Goal: Task Accomplishment & Management: Manage account settings

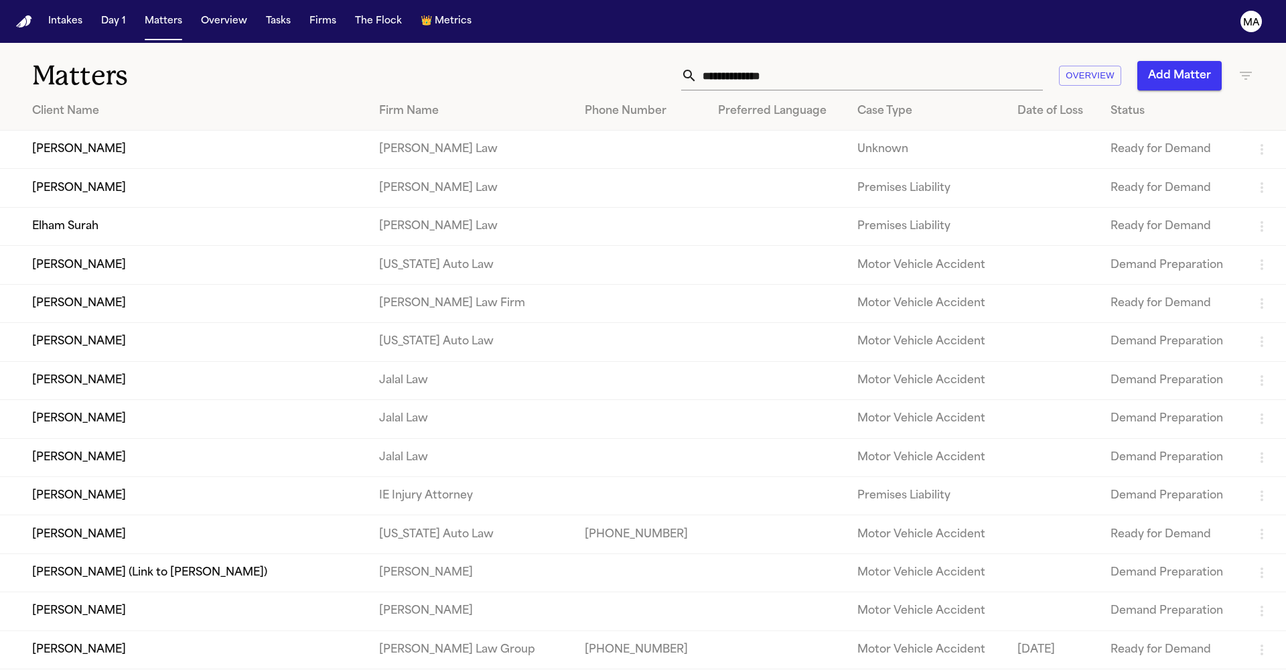
click at [1190, 61] on button "Add Matter" at bounding box center [1179, 75] width 84 height 29
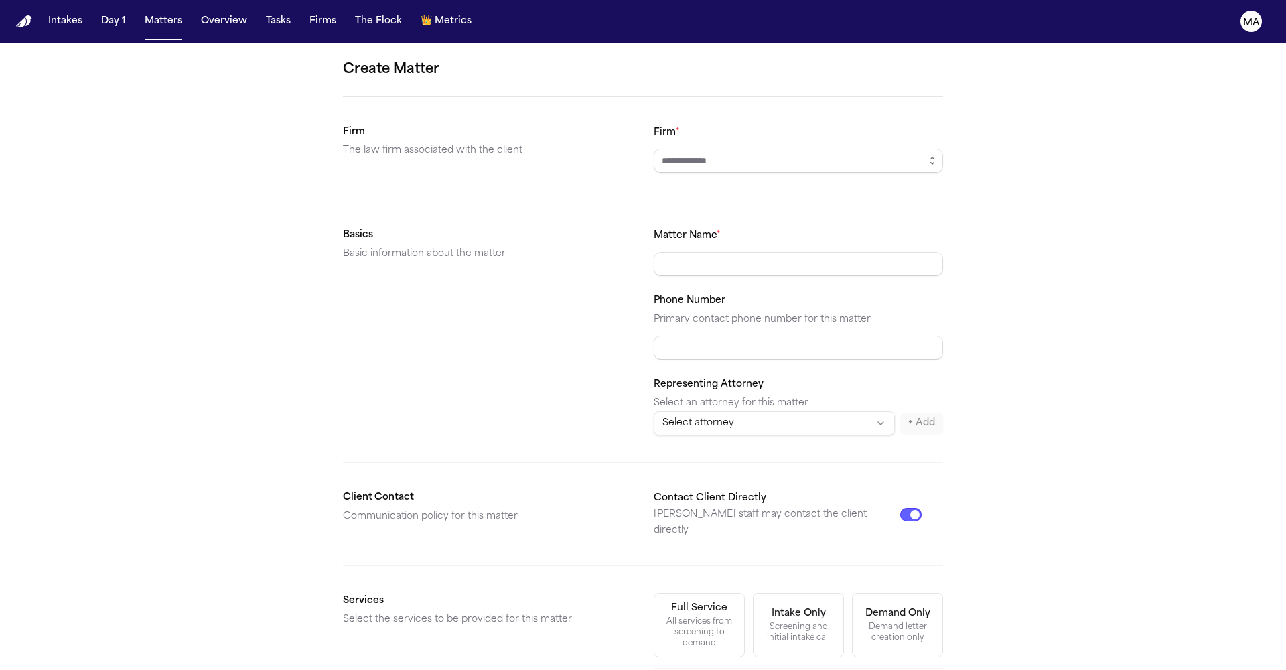
click at [718, 149] on input "Firm *" at bounding box center [798, 161] width 289 height 24
type input "*********"
type input "**********"
click at [861, 622] on div "Demand letter creation only" at bounding box center [898, 632] width 74 height 21
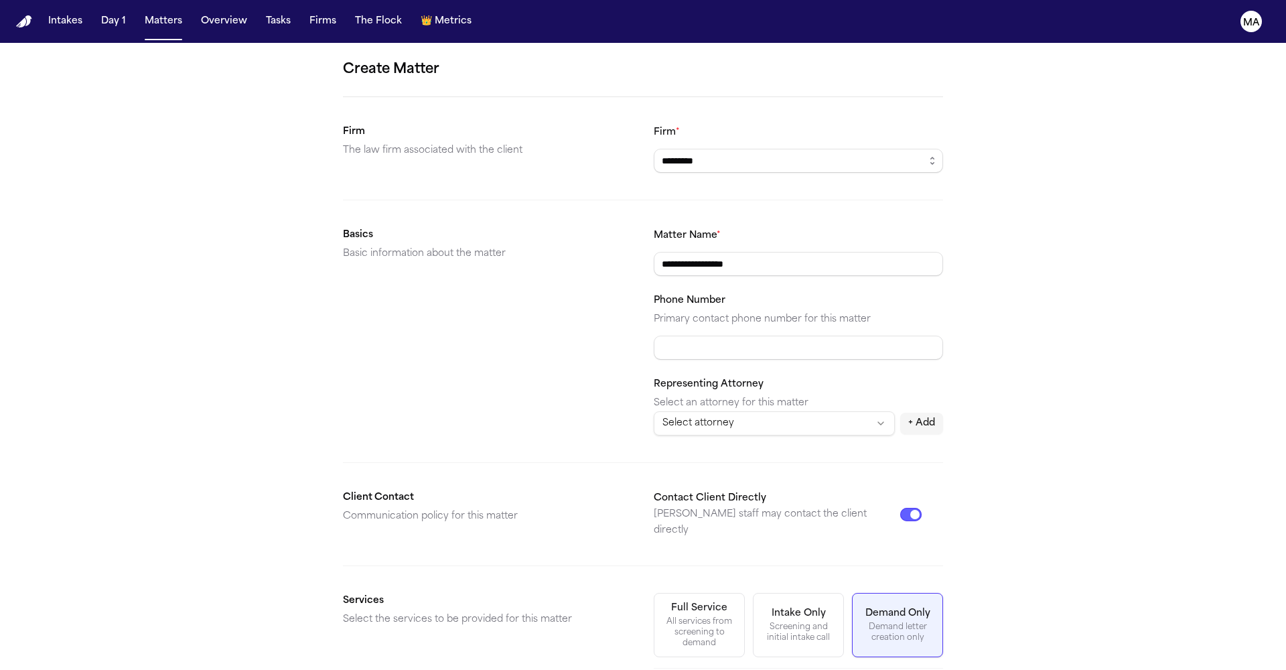
scroll to position [64, 0]
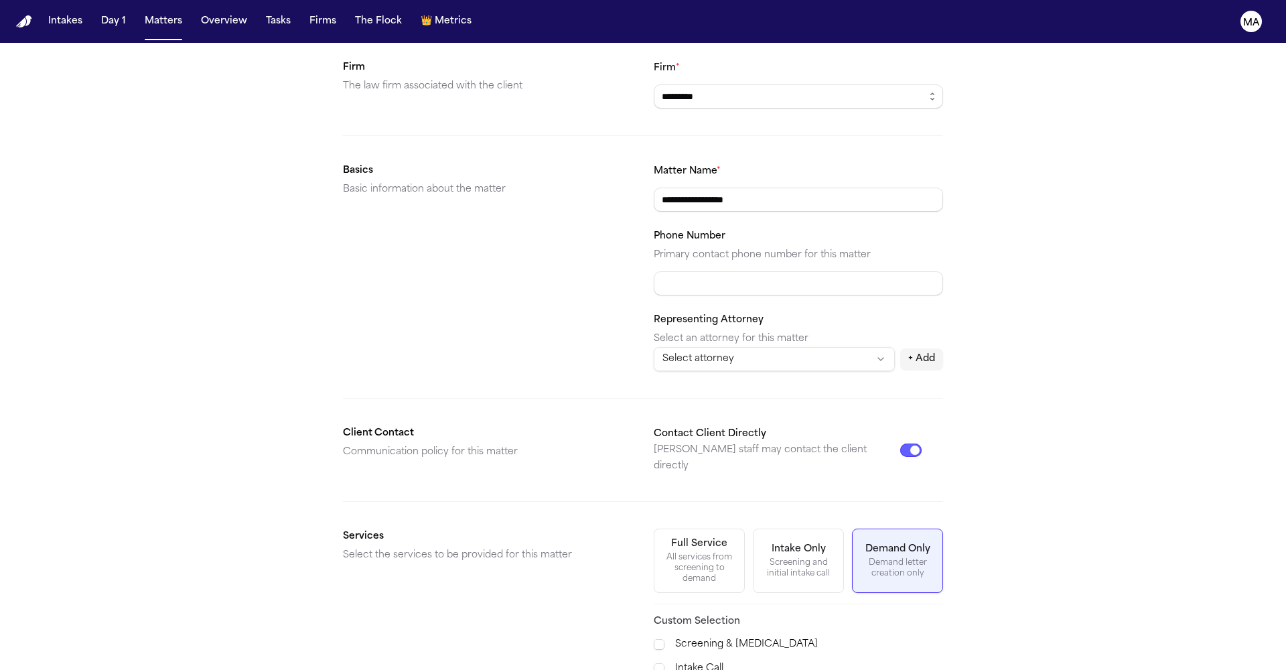
click at [713, 669] on span "Demand Preparation" at bounding box center [712, 680] width 97 height 16
click at [685, 565] on span "Motor Vehicle Accident" at bounding box center [719, 571] width 111 height 16
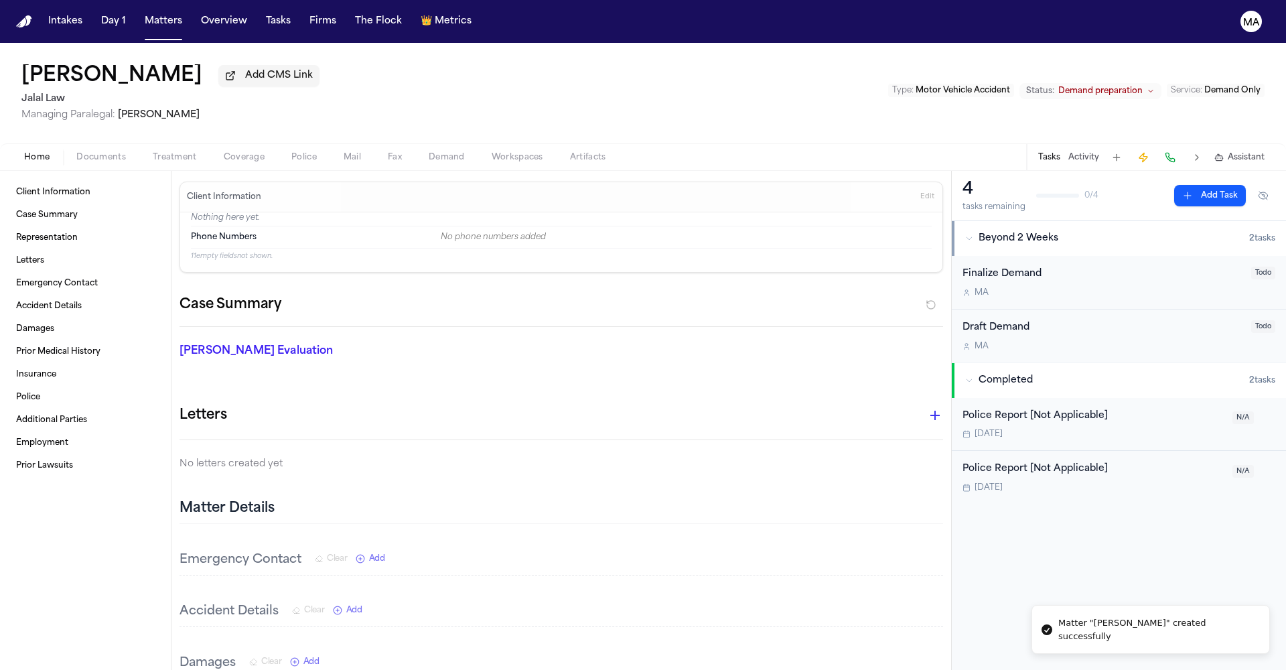
click at [74, 143] on div "Home Documents Treatment Coverage Police Mail Fax Demand Workspaces Artifacts T…" at bounding box center [643, 156] width 1286 height 27
click at [76, 152] on span "Documents" at bounding box center [101, 157] width 50 height 11
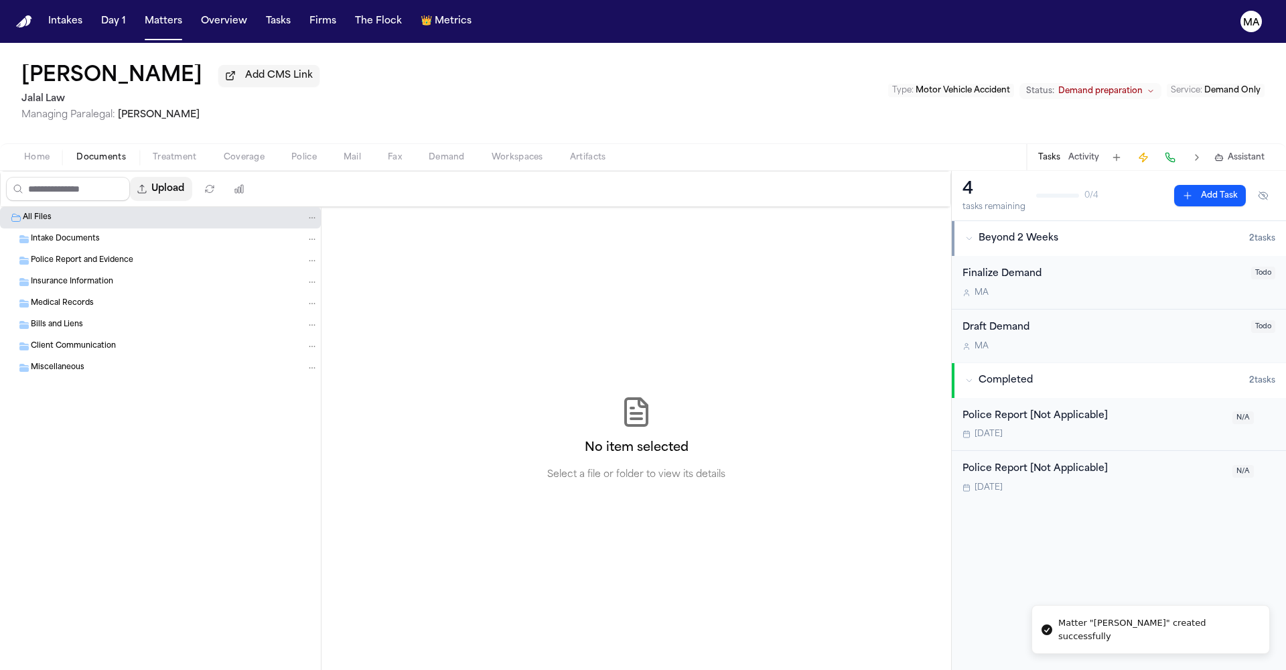
click at [141, 177] on button "Upload" at bounding box center [161, 189] width 62 height 24
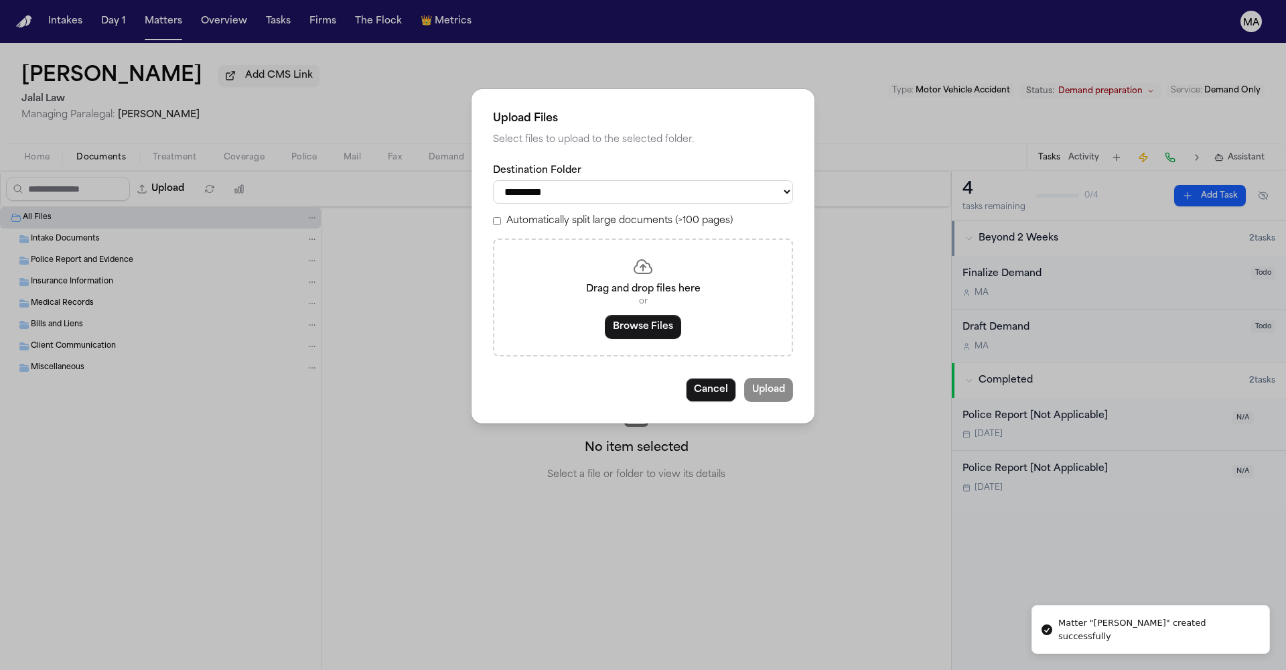
click at [580, 214] on label "Automatically split large documents (>100 pages)" at bounding box center [619, 220] width 226 height 13
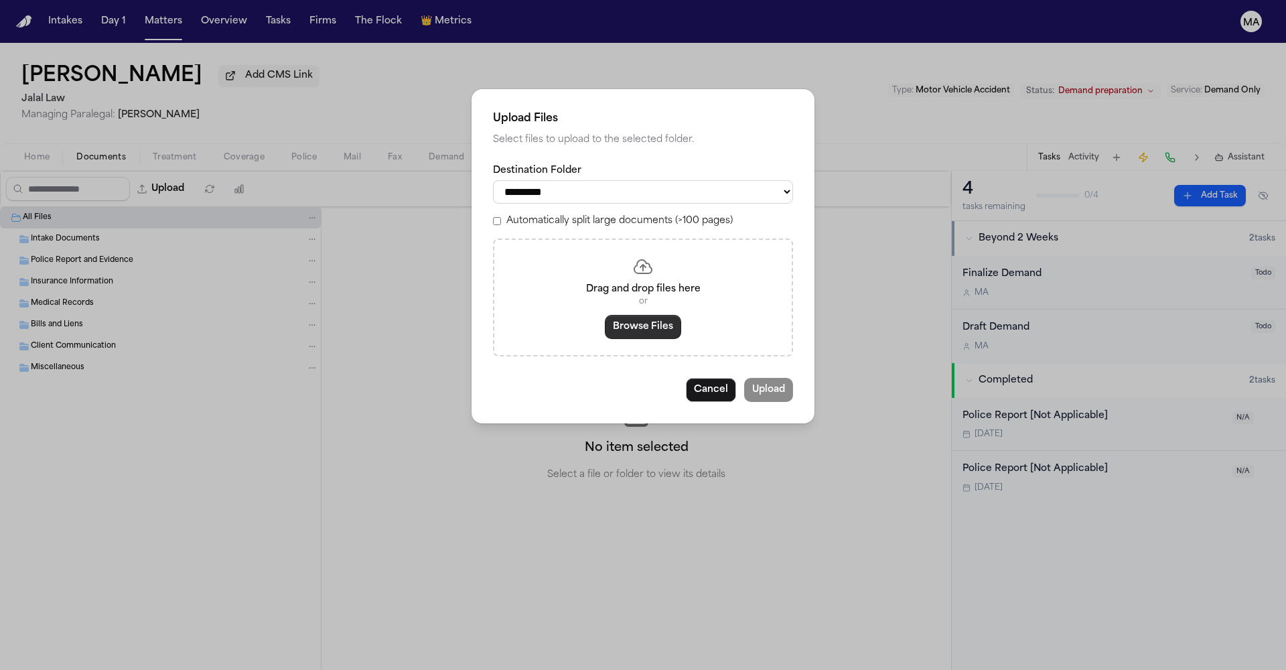
click at [650, 315] on button "Browse Files" at bounding box center [643, 327] width 76 height 24
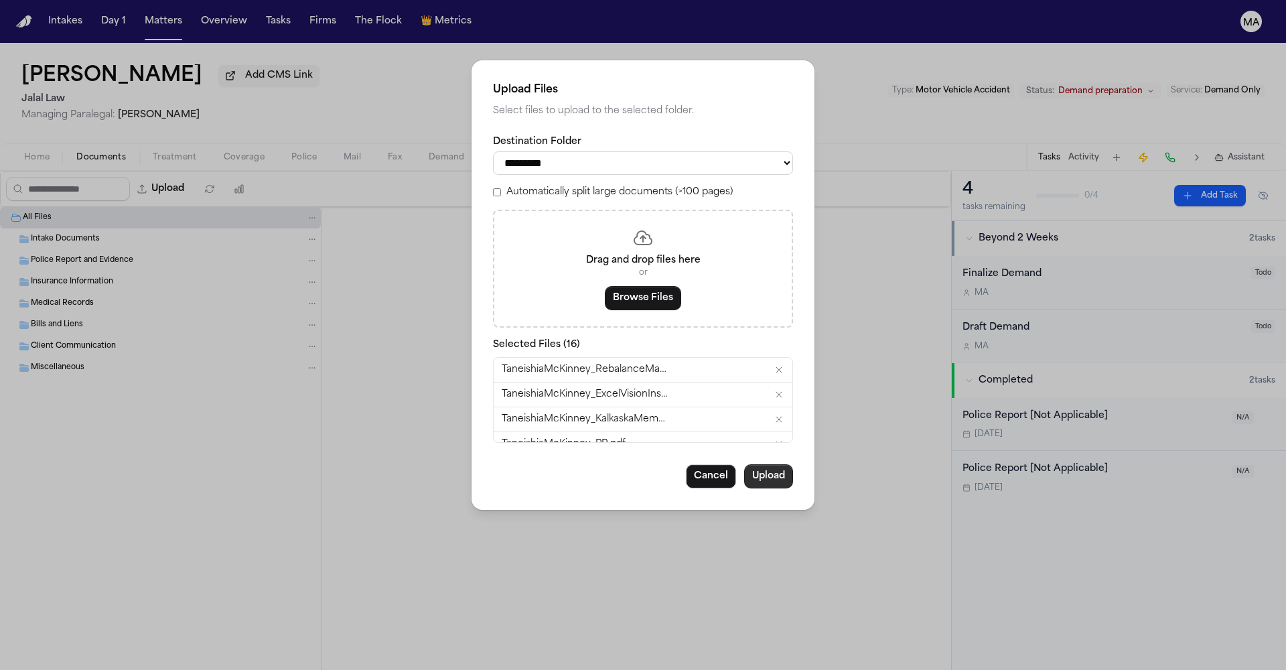
click at [744, 464] on button "Upload" at bounding box center [768, 476] width 49 height 24
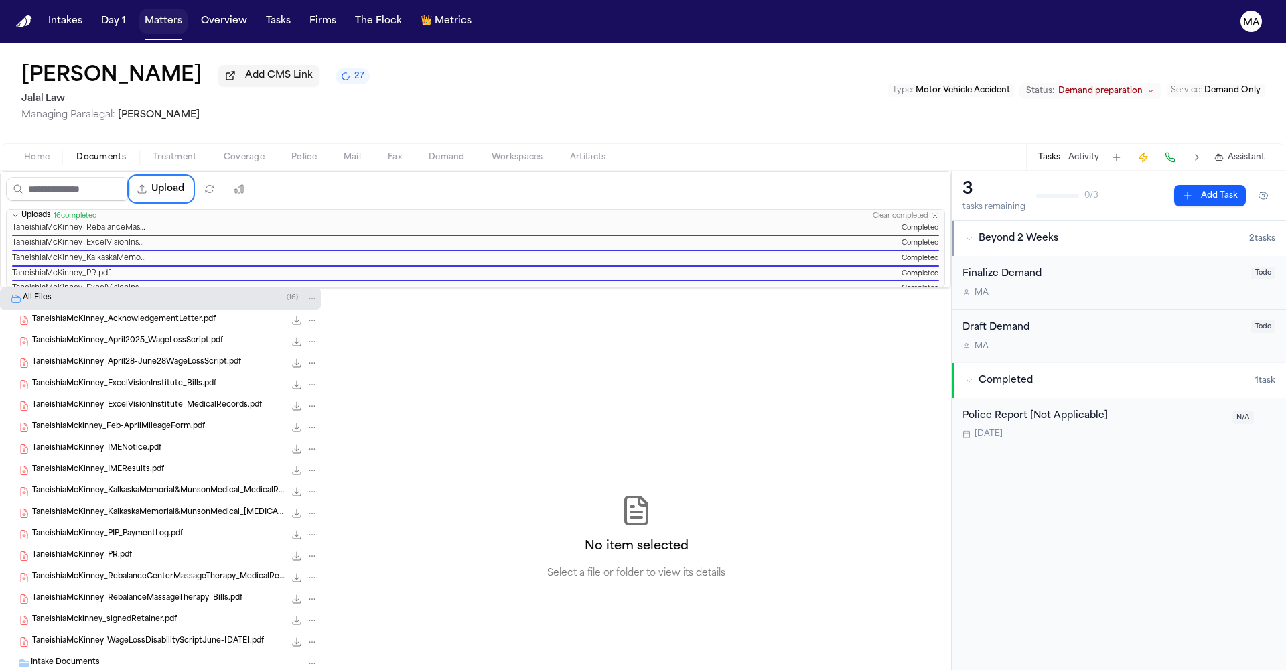
click at [139, 11] on button "Matters" at bounding box center [163, 21] width 48 height 24
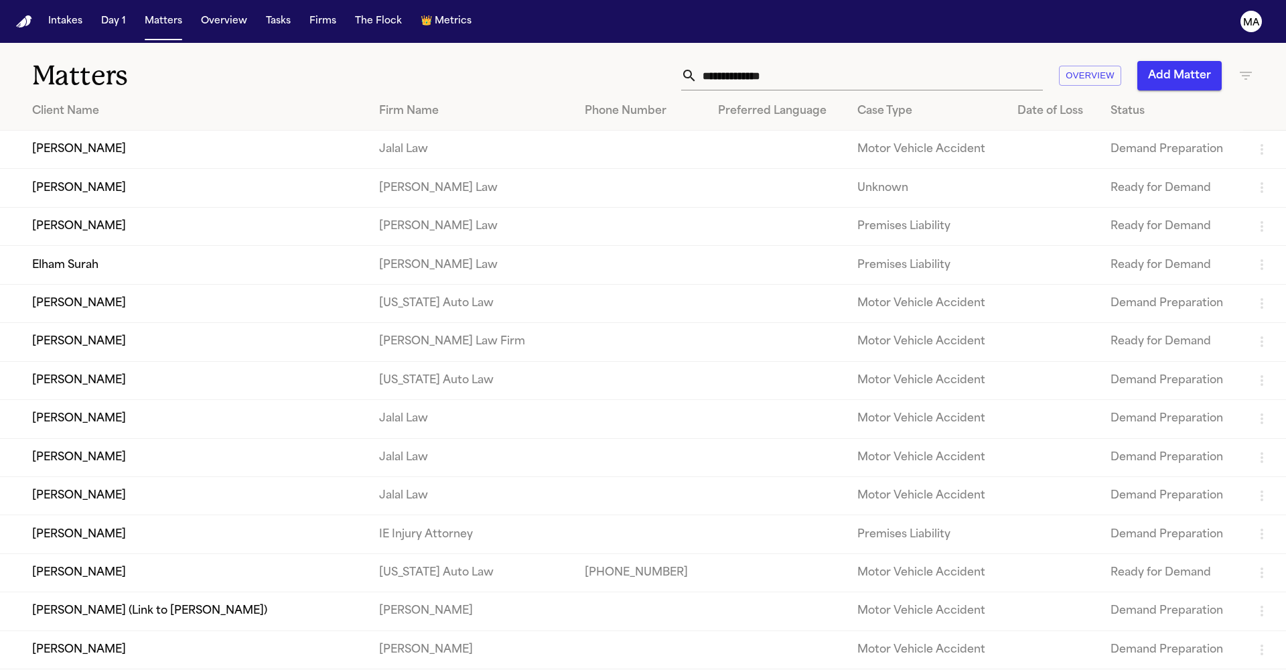
click at [1187, 61] on button "Add Matter" at bounding box center [1179, 75] width 84 height 29
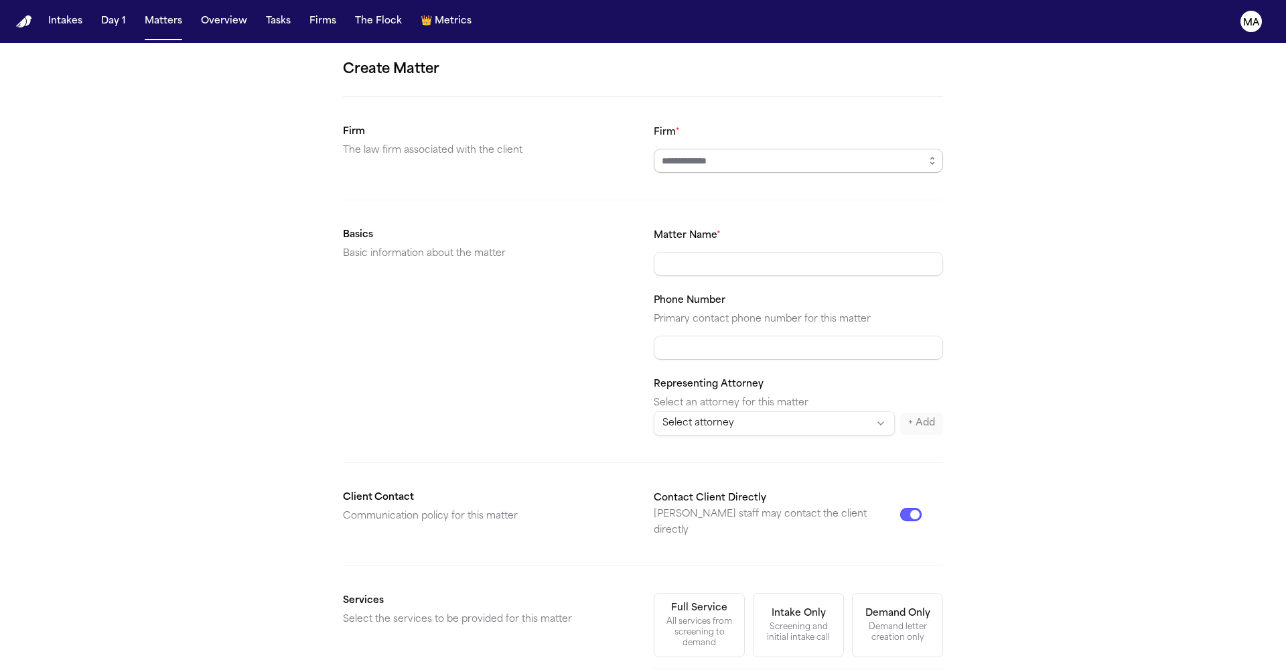
click at [707, 149] on input "Firm *" at bounding box center [798, 161] width 289 height 24
type input "*********"
type input "**********"
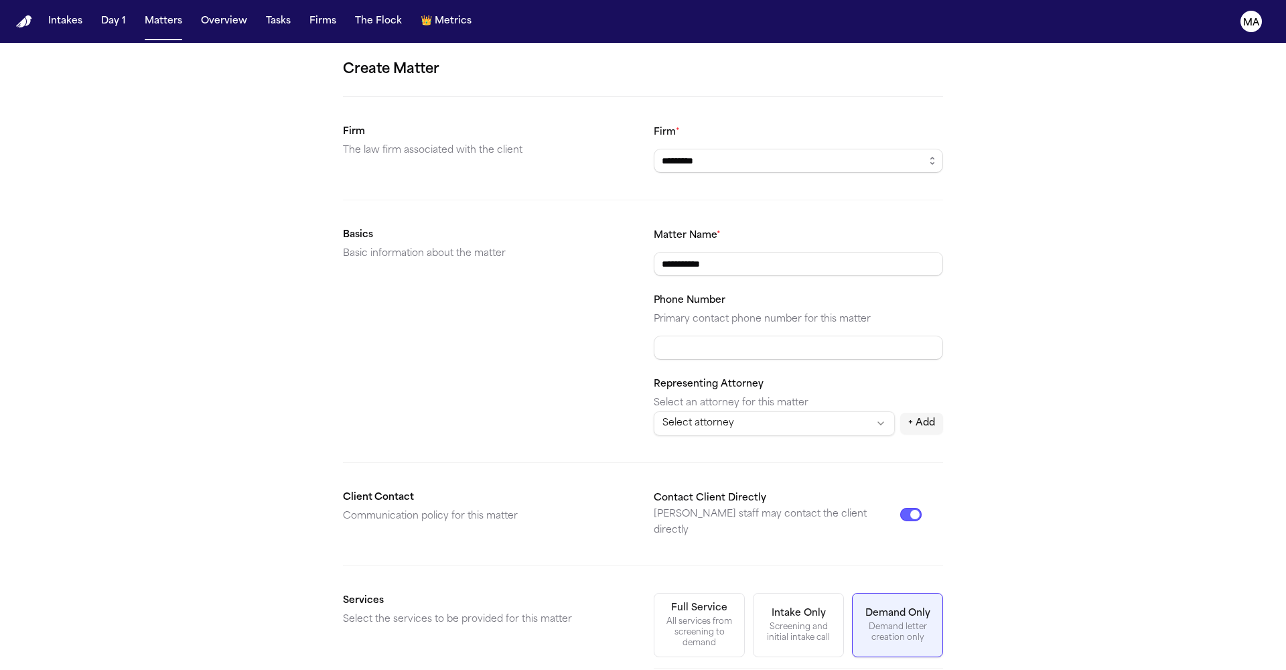
scroll to position [64, 0]
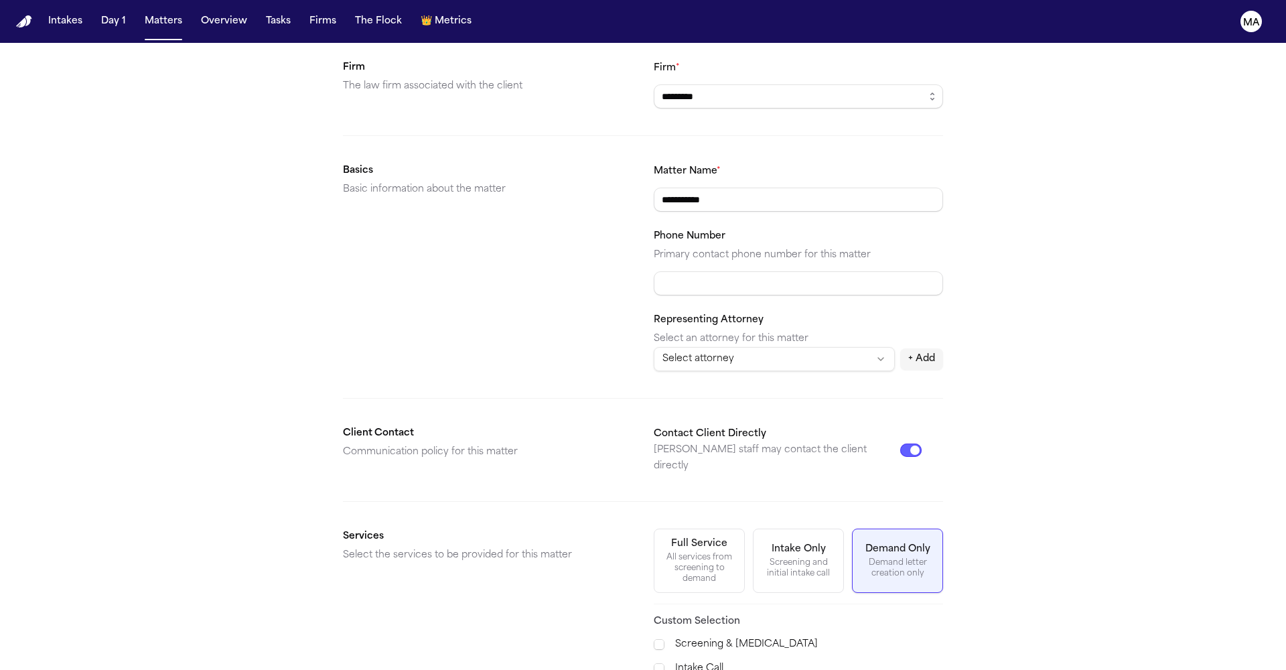
click at [697, 669] on span "Demand Preparation" at bounding box center [712, 680] width 97 height 16
click at [693, 564] on span "Motor Vehicle Accident" at bounding box center [719, 571] width 111 height 16
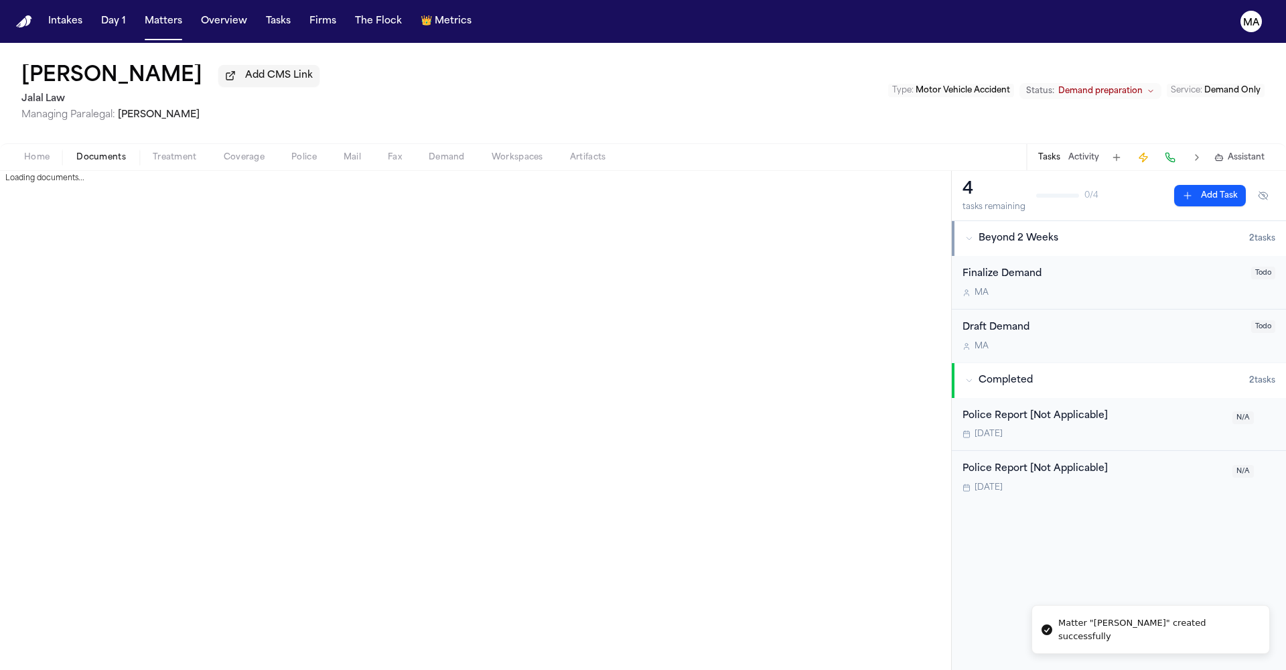
click at [76, 152] on span "Documents" at bounding box center [101, 157] width 50 height 11
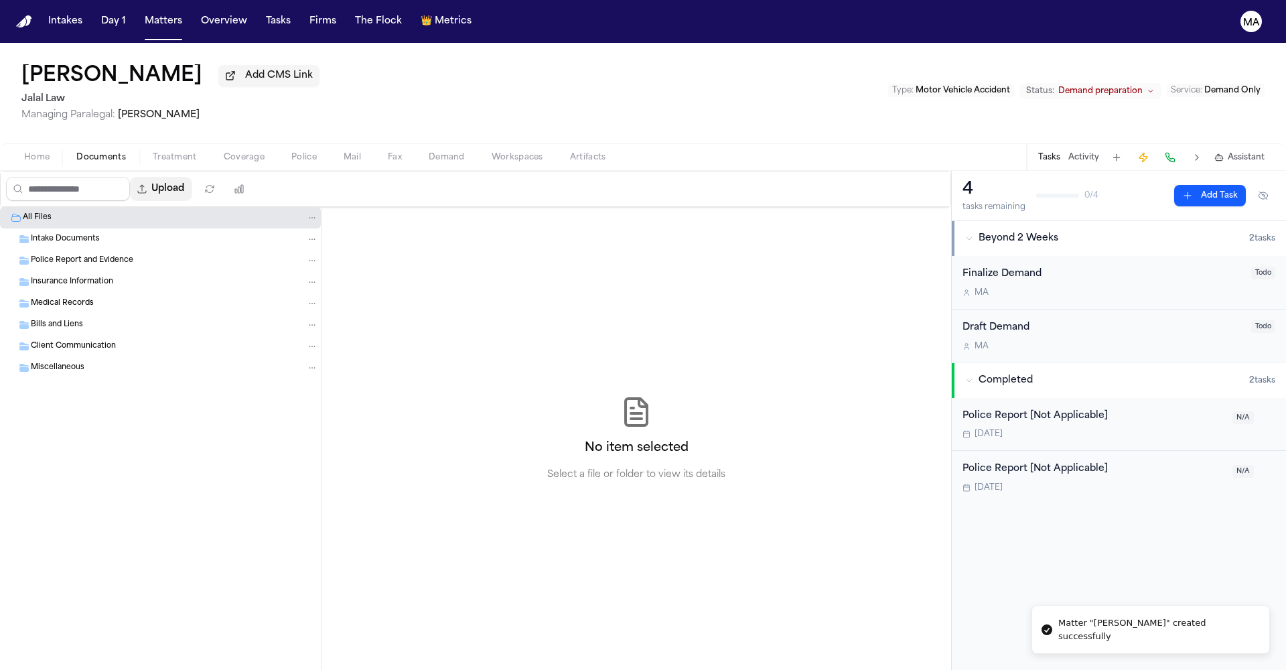
click at [130, 177] on button "Upload" at bounding box center [161, 189] width 62 height 24
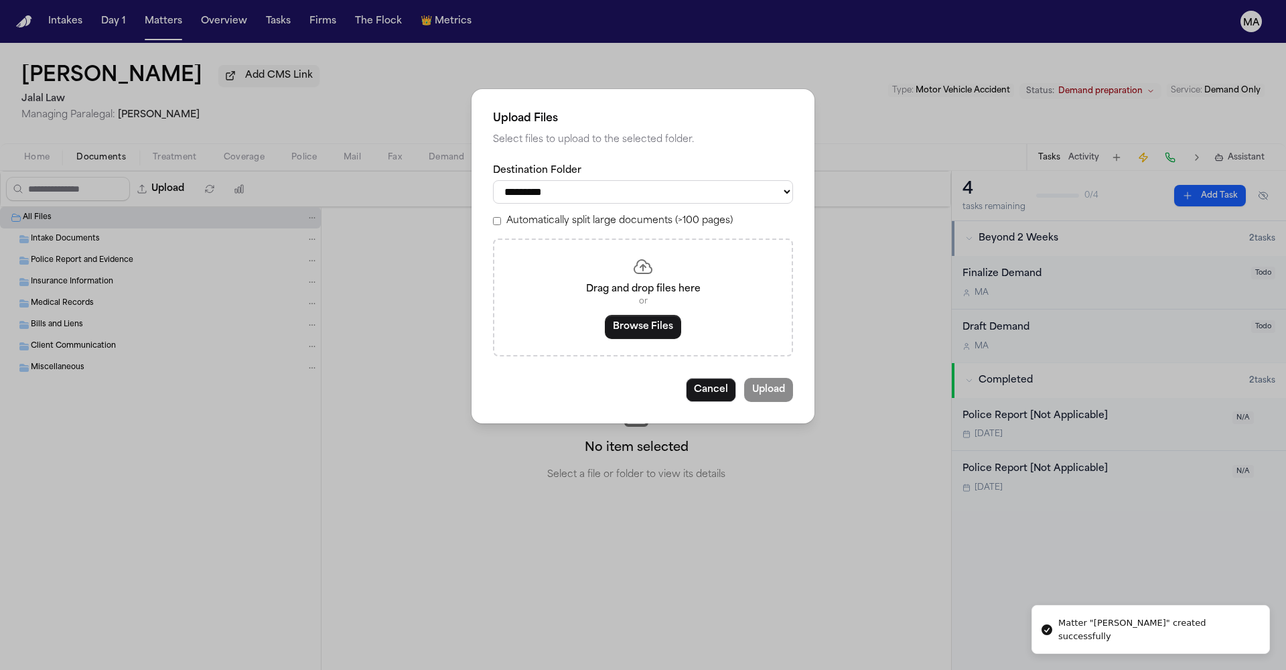
click at [576, 214] on label "Automatically split large documents (>100 pages)" at bounding box center [619, 220] width 226 height 13
click at [639, 315] on button "Browse Files" at bounding box center [643, 327] width 76 height 24
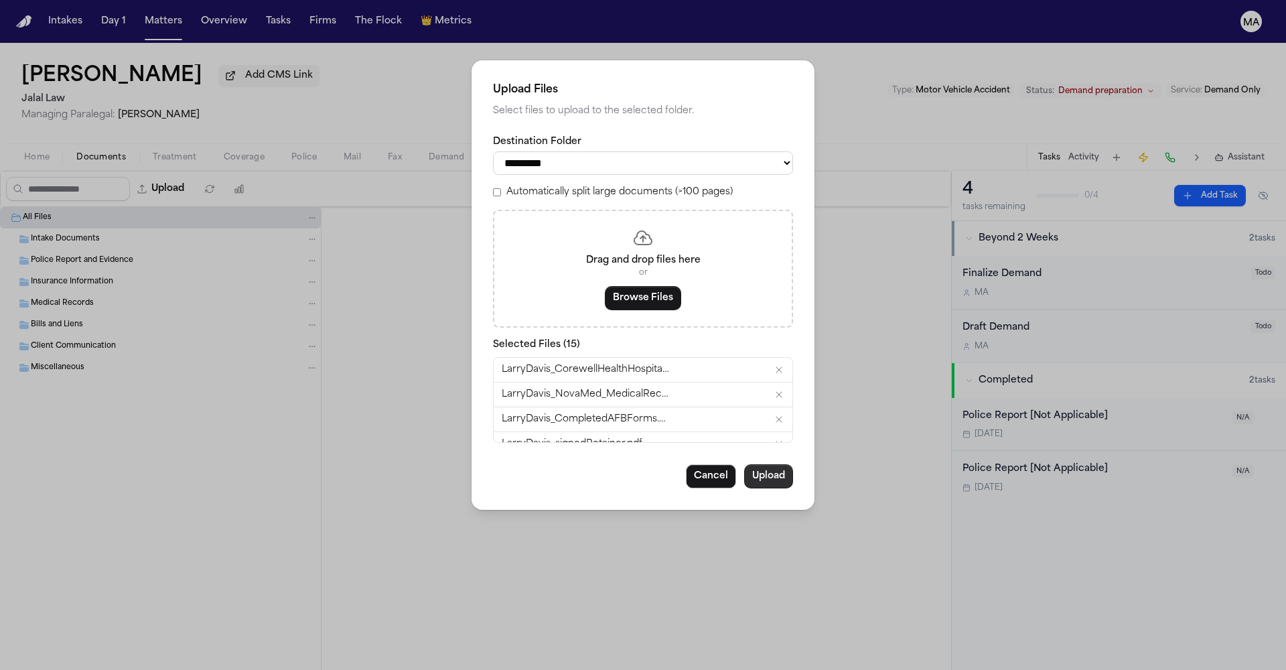
click at [744, 464] on button "Upload" at bounding box center [768, 476] width 49 height 24
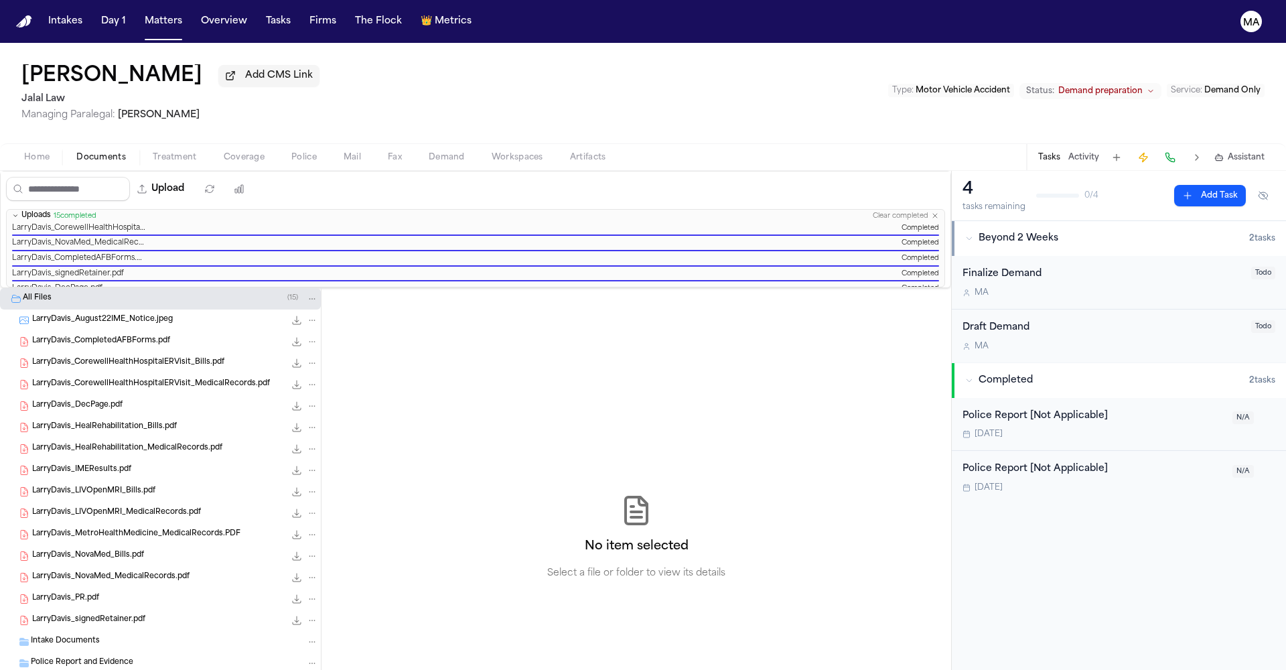
click at [326, 289] on div "No item selected Select a file or folder to view its details" at bounding box center [636, 537] width 630 height 499
click at [196, 11] on button "Overview" at bounding box center [224, 21] width 57 height 24
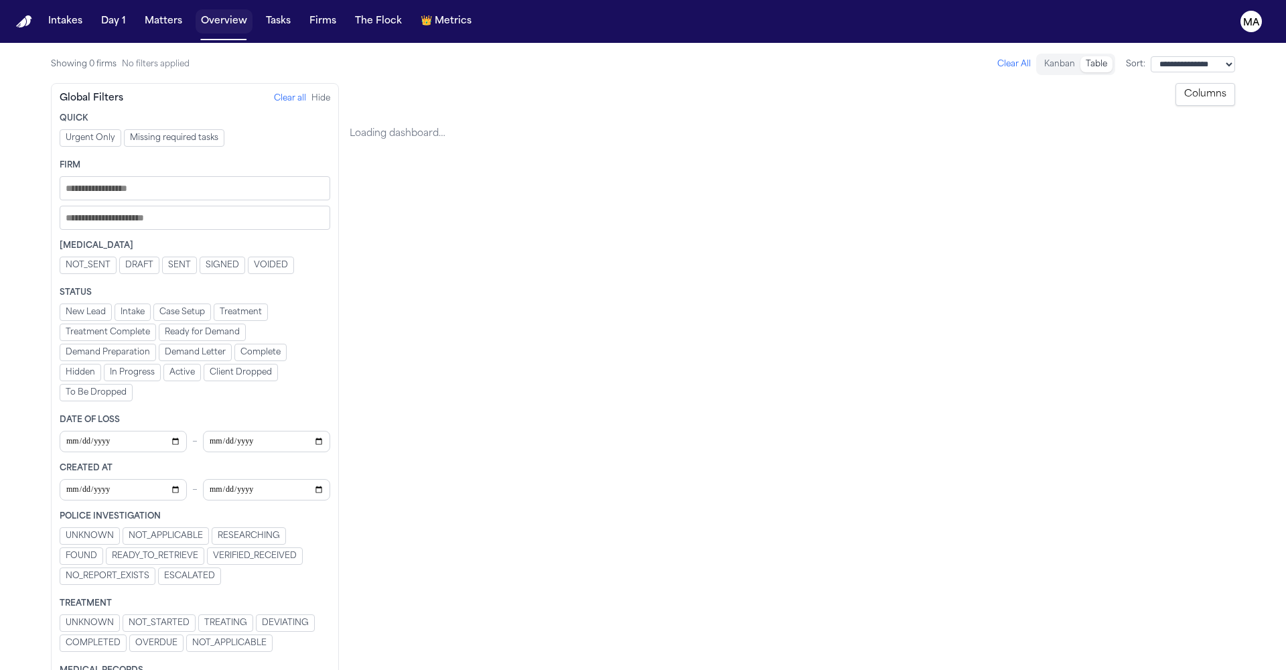
click at [196, 13] on button "Overview" at bounding box center [224, 21] width 57 height 24
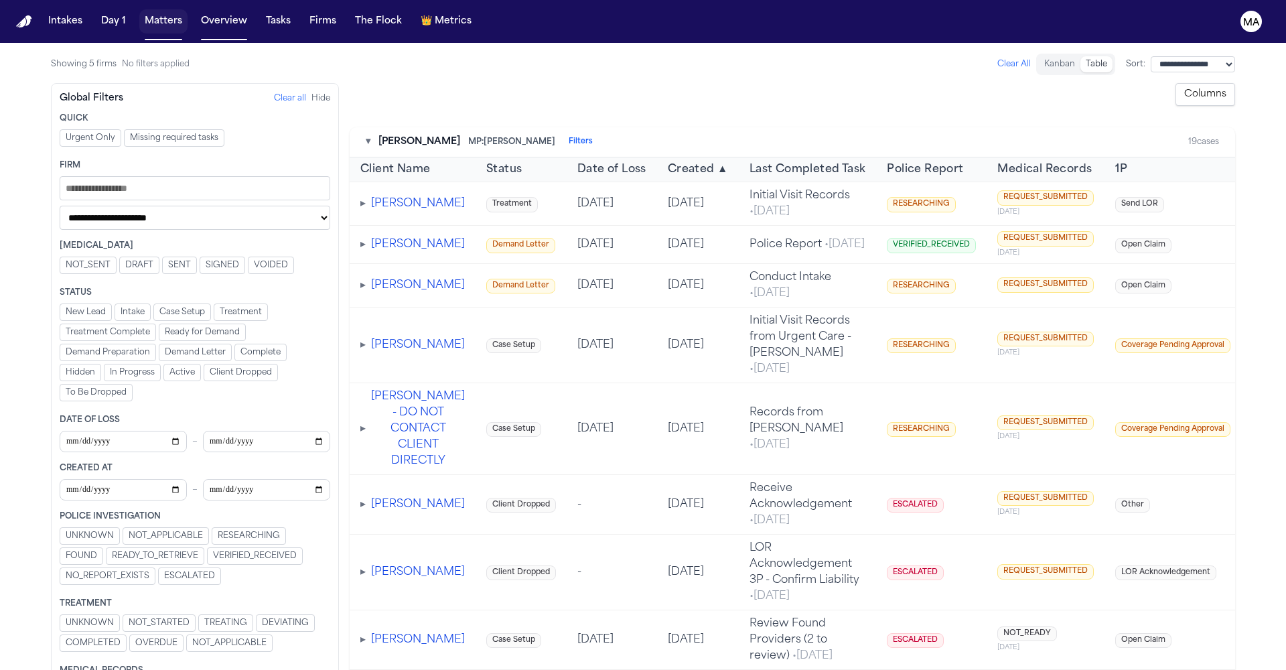
click at [139, 11] on button "Matters" at bounding box center [163, 21] width 48 height 24
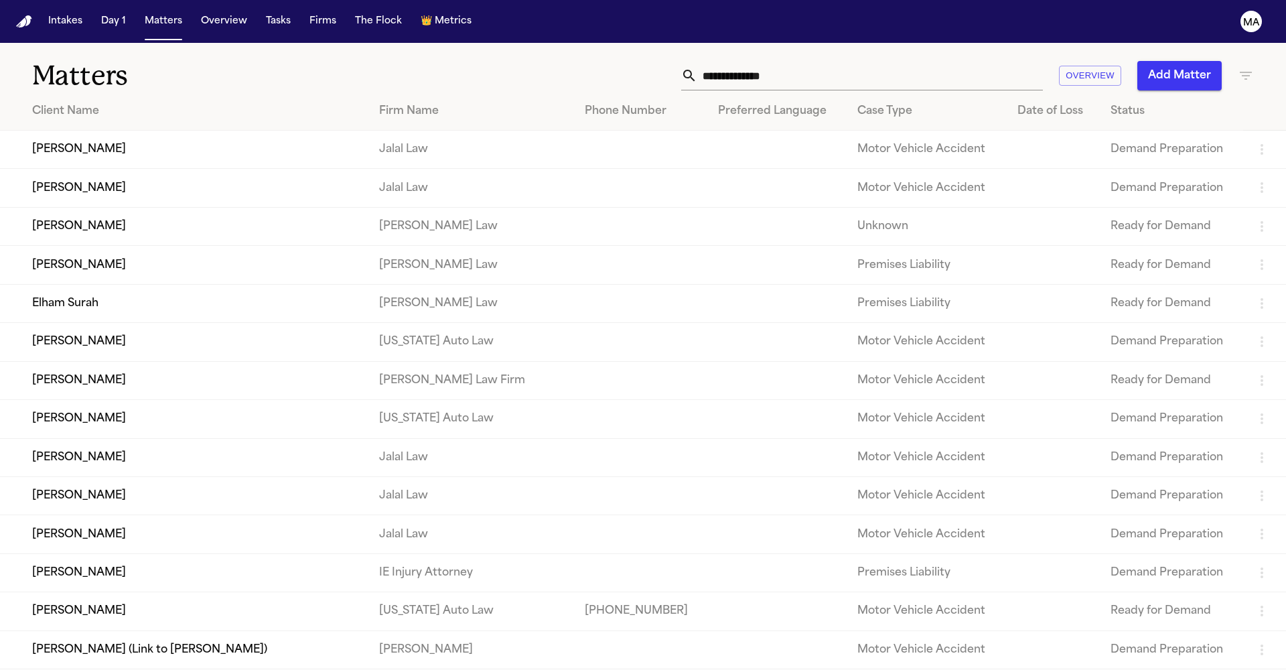
click at [1247, 68] on icon "button" at bounding box center [1246, 76] width 16 height 16
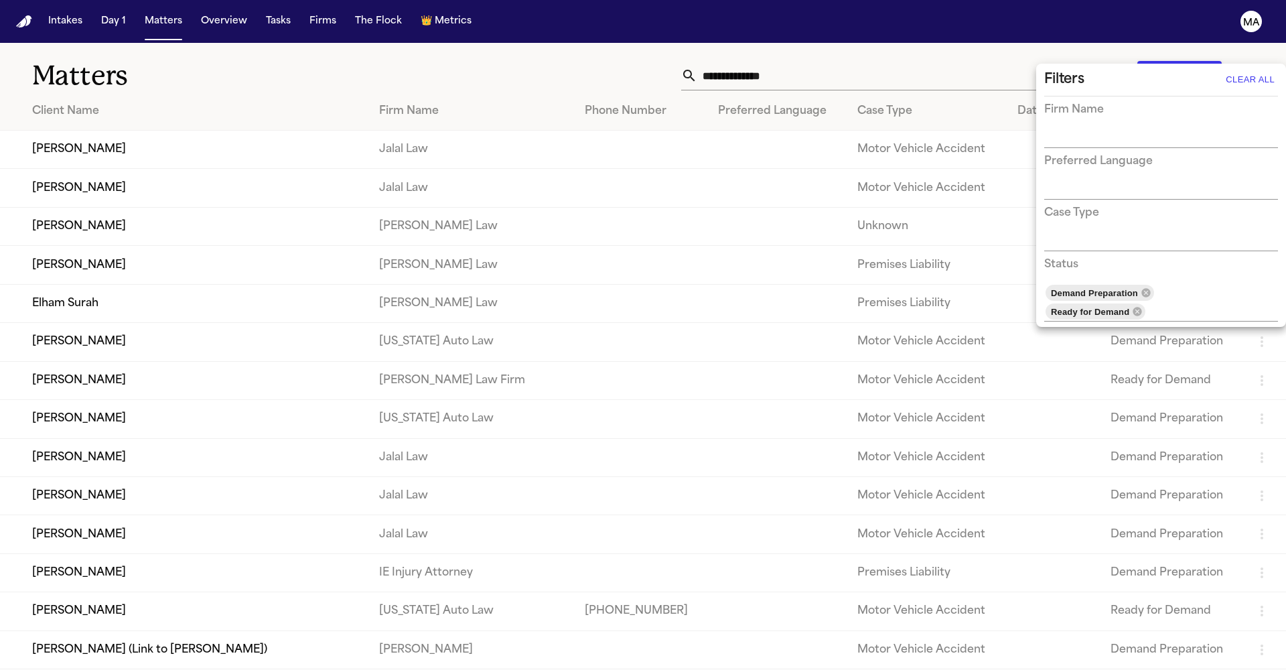
click at [588, 58] on div at bounding box center [643, 335] width 1286 height 670
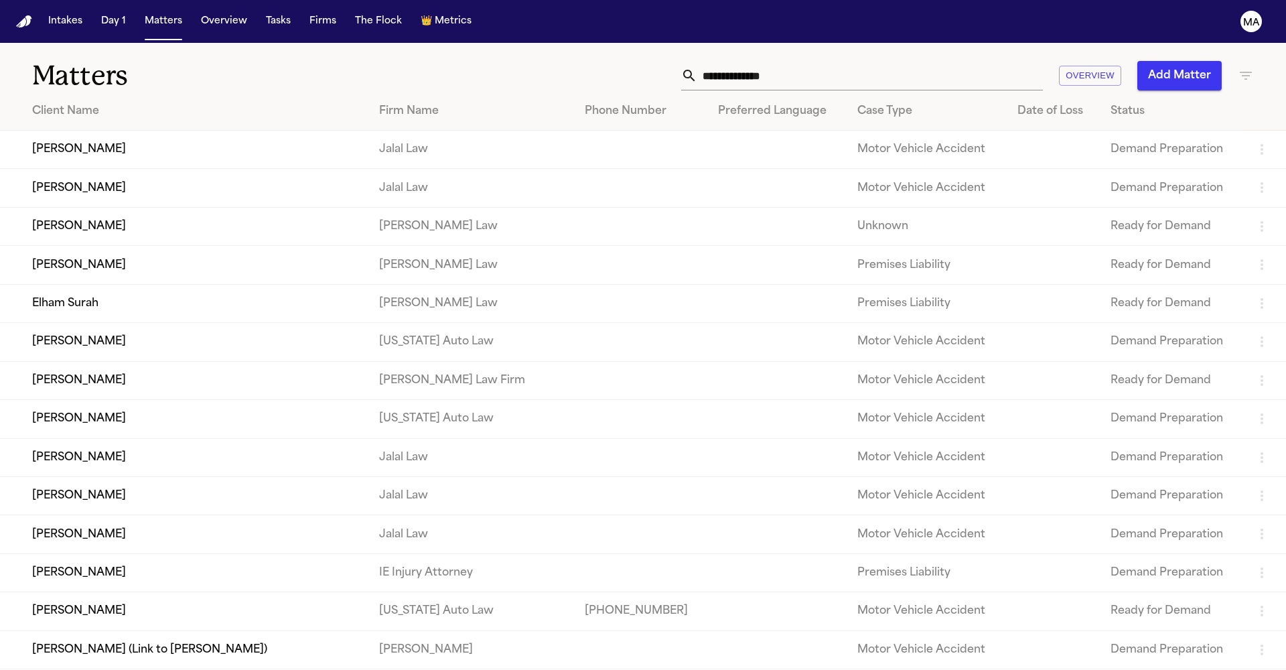
scroll to position [844, 0]
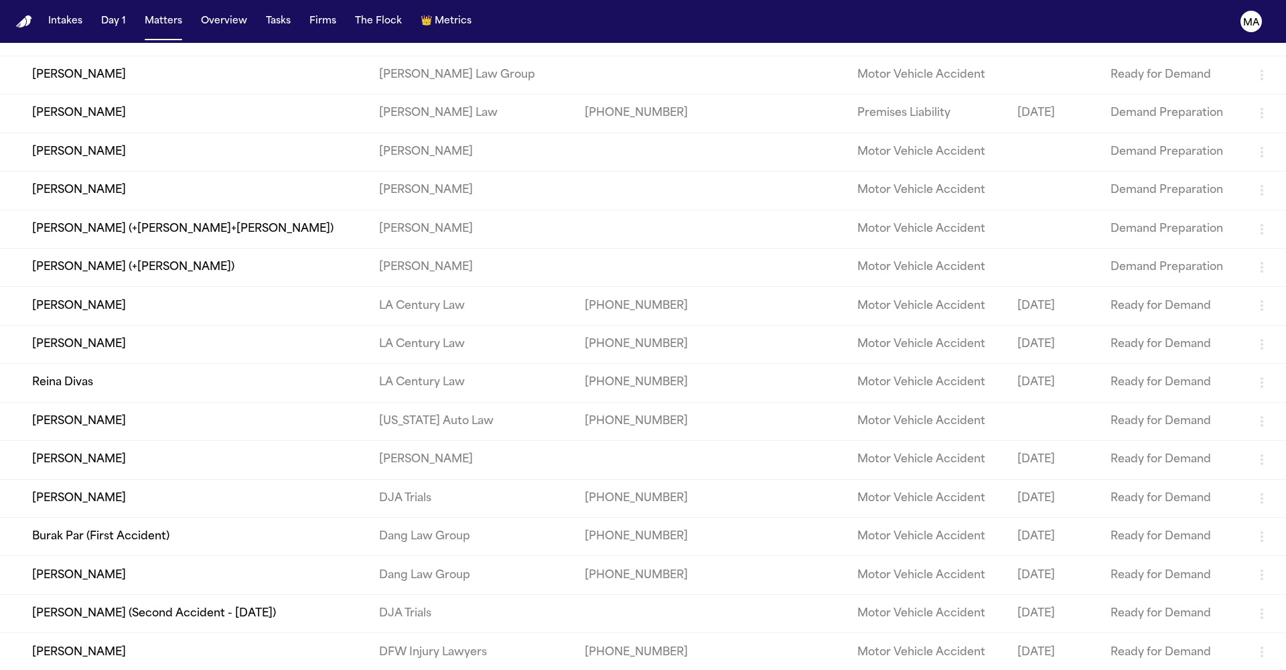
click at [212, 287] on td "[PERSON_NAME]" at bounding box center [184, 306] width 368 height 38
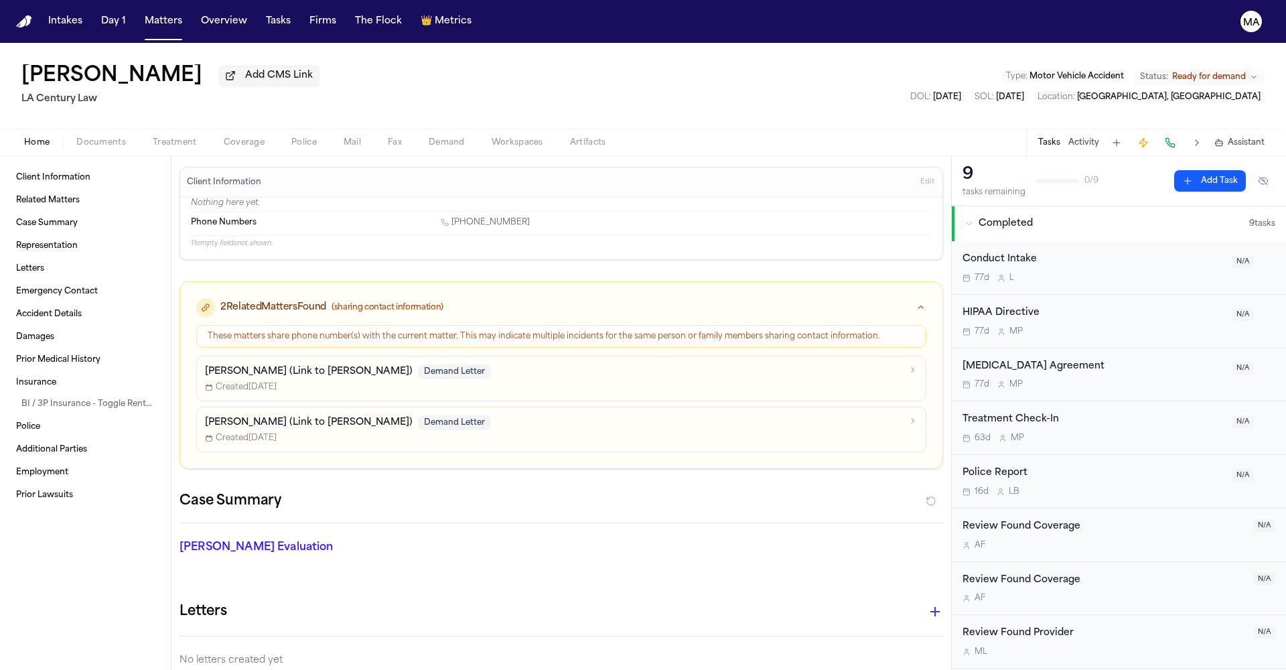
click at [1228, 72] on span "Ready for demand" at bounding box center [1209, 77] width 74 height 11
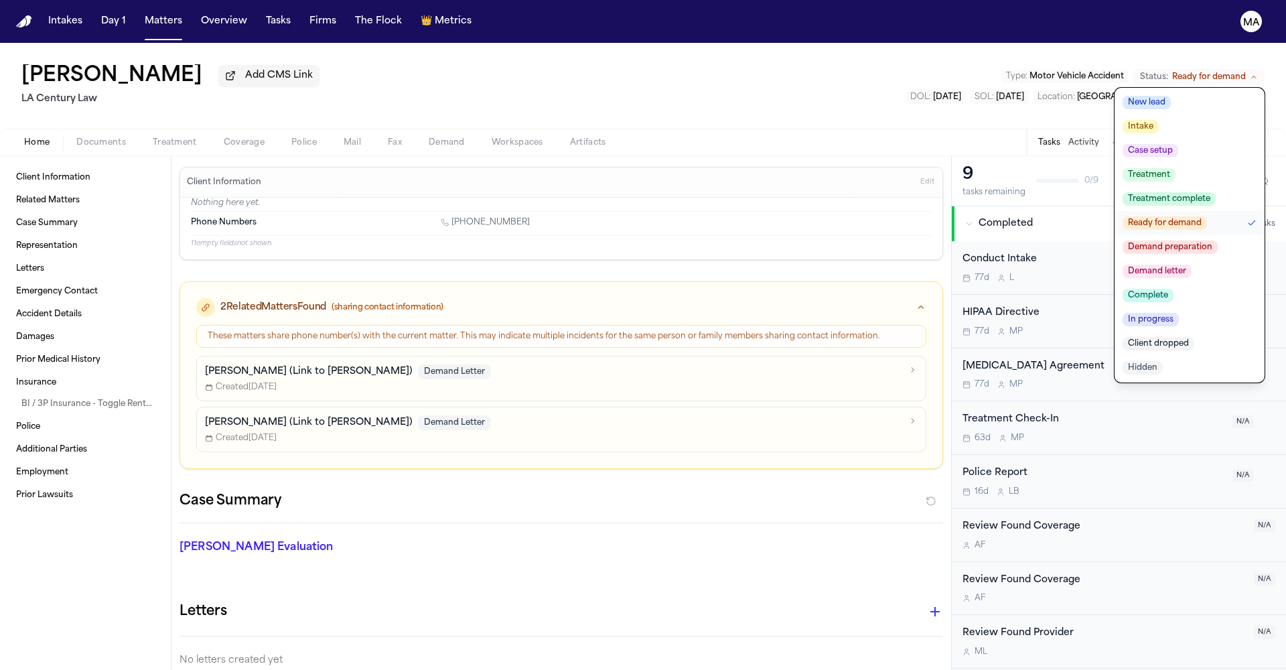
click at [1175, 168] on span "Treatment" at bounding box center [1149, 174] width 53 height 13
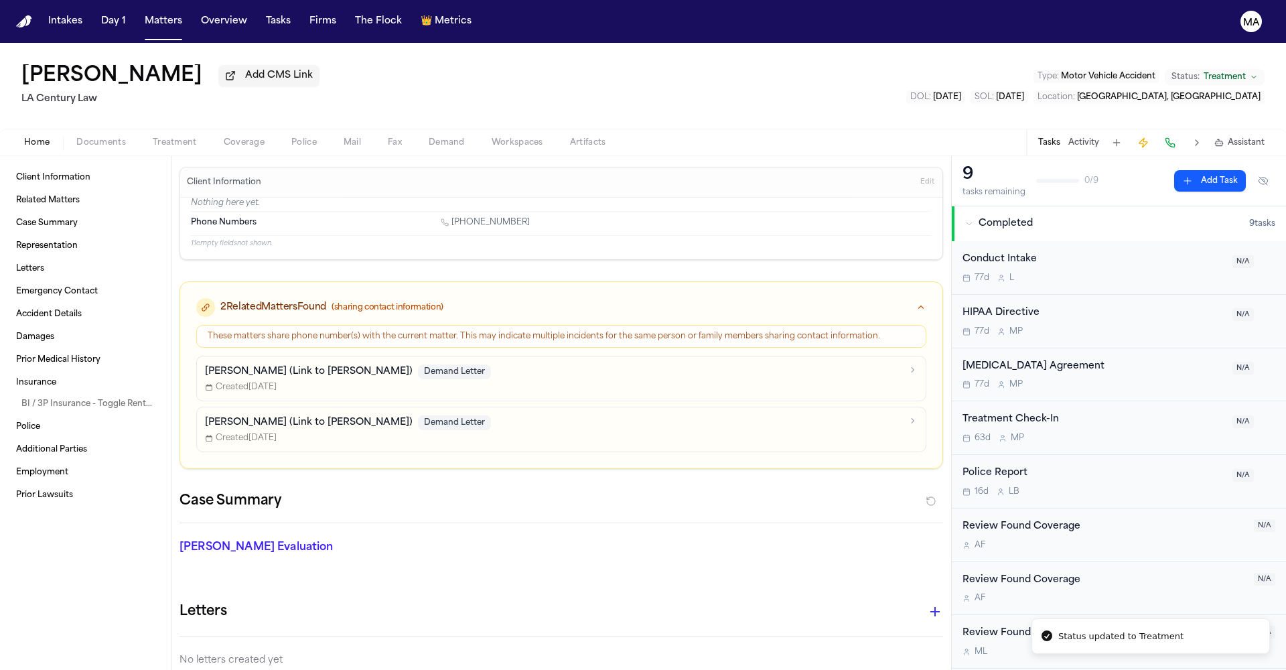
click at [257, 43] on div "[PERSON_NAME] Add CMS Link LA Century Law Type : Motor Vehicle Accident Status:…" at bounding box center [643, 86] width 1286 height 86
click at [139, 16] on button "Matters" at bounding box center [163, 21] width 48 height 24
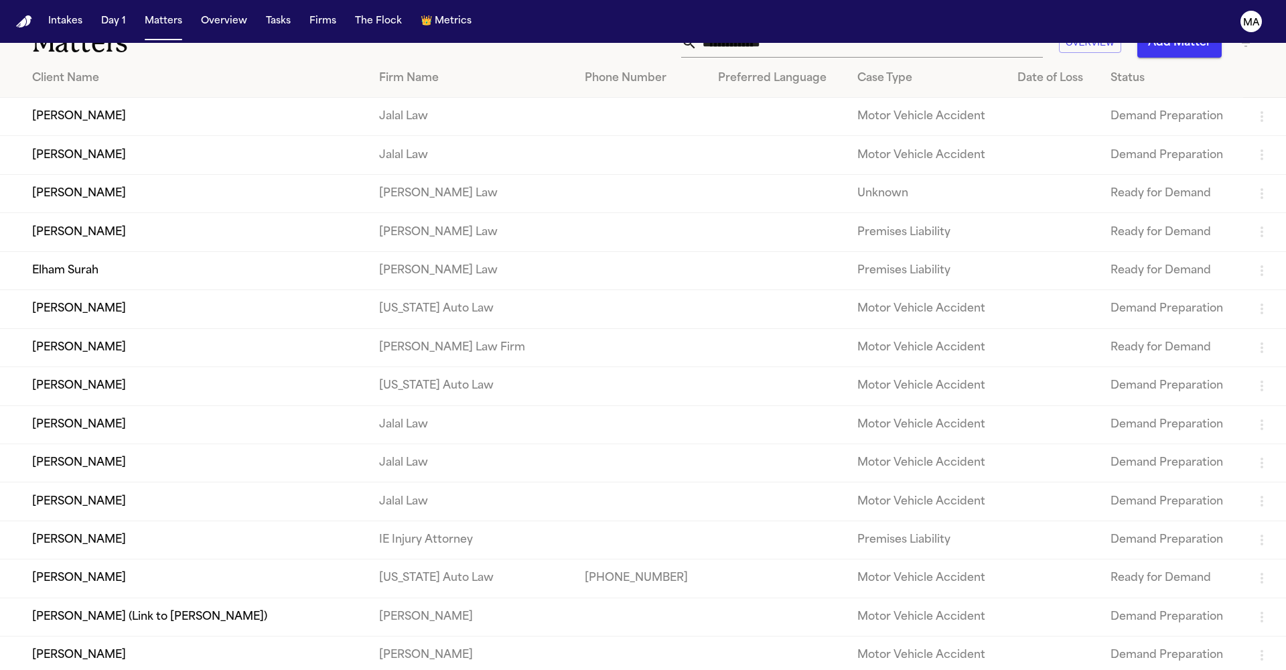
scroll to position [30, 0]
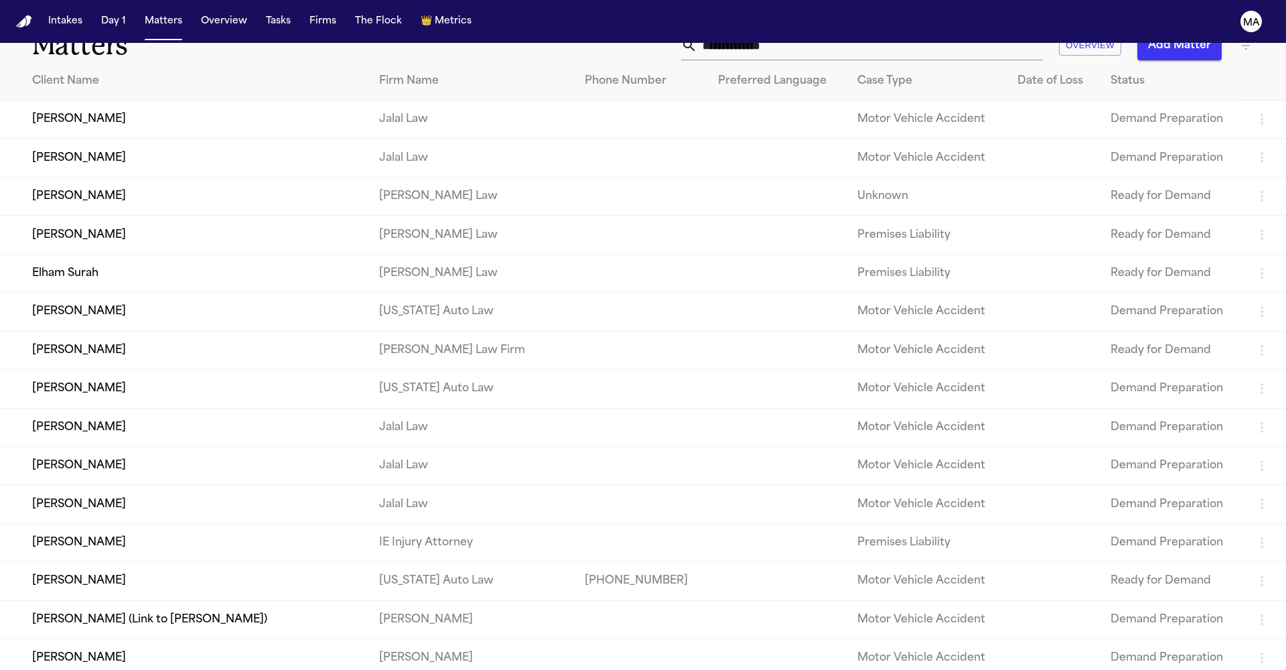
click at [237, 370] on td "[PERSON_NAME]" at bounding box center [184, 389] width 368 height 38
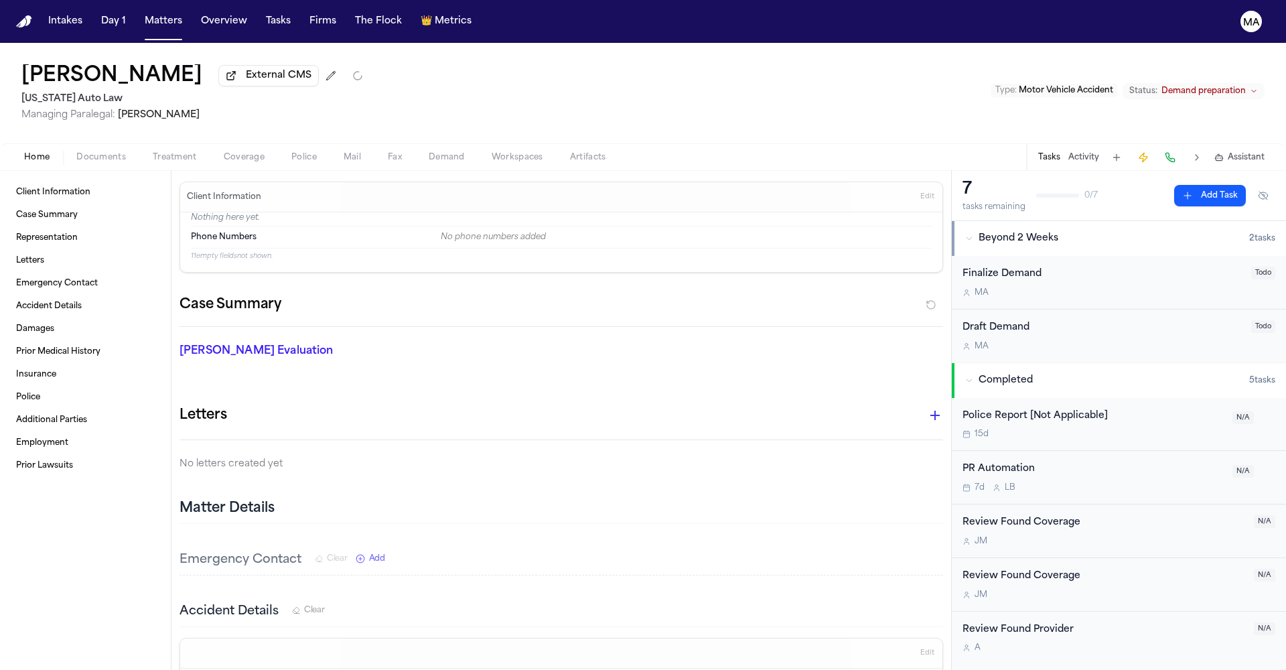
click at [1226, 86] on span "Demand preparation" at bounding box center [1203, 91] width 84 height 11
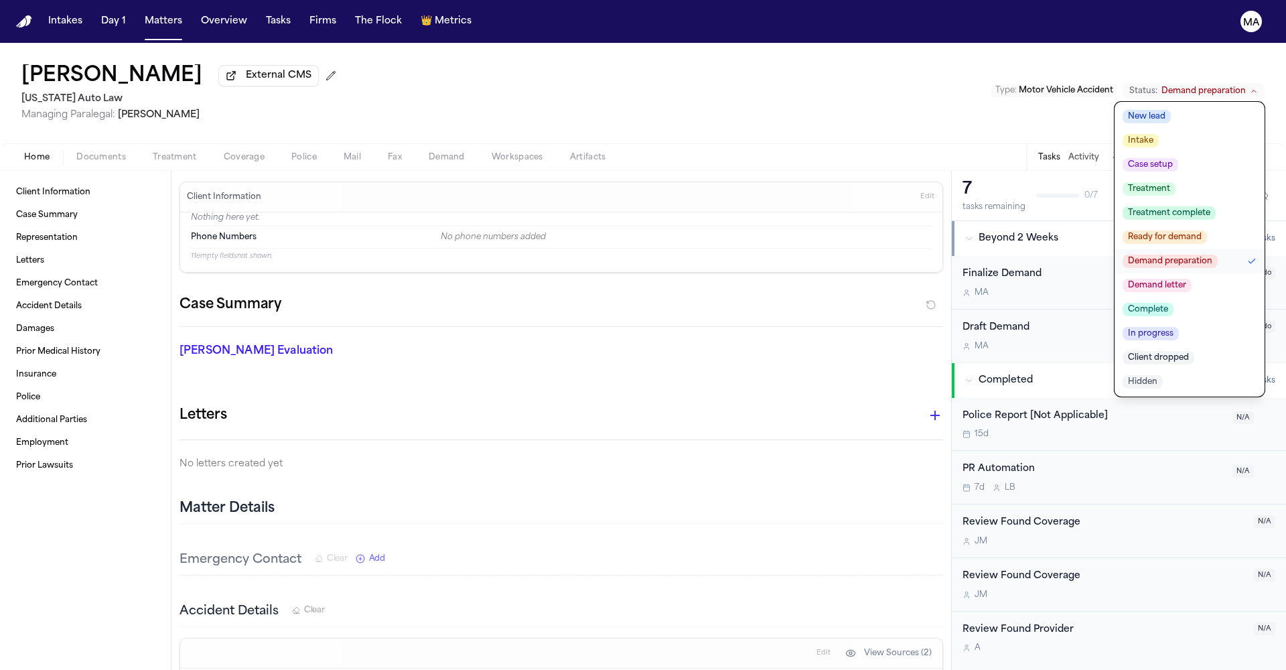
click at [1173, 303] on span "Complete" at bounding box center [1148, 309] width 51 height 13
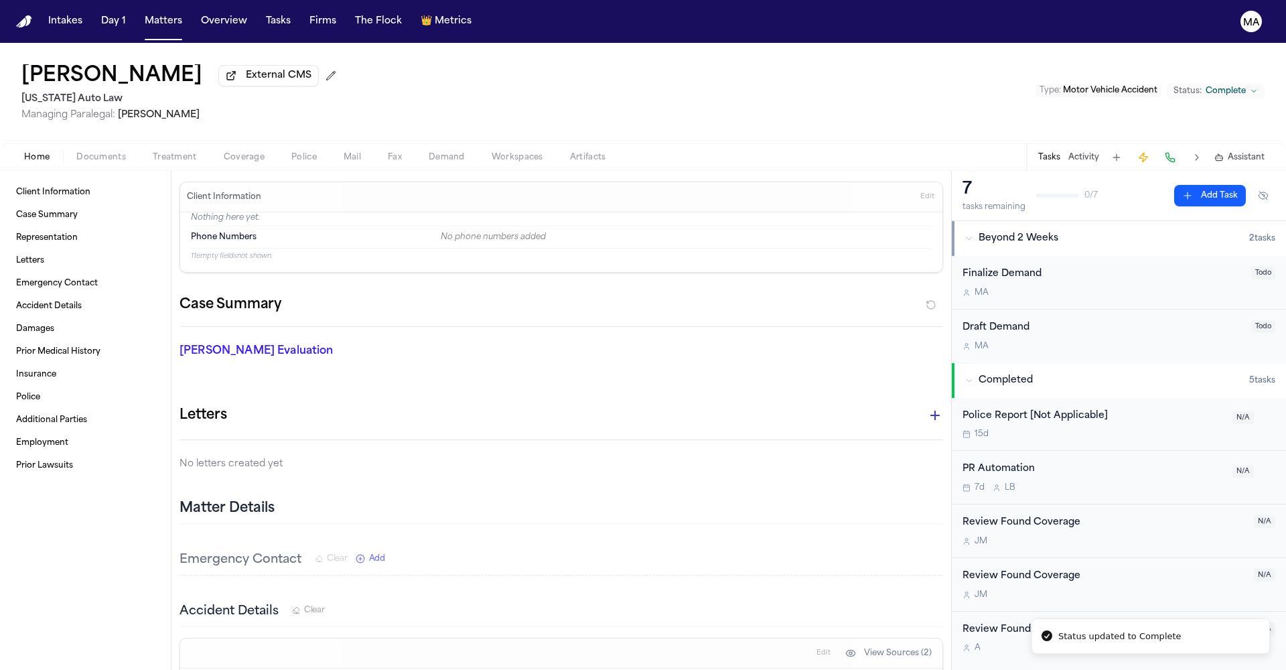
click at [630, 80] on div "[PERSON_NAME] External CMS [US_STATE] Auto Law Managing Paralegal: [PERSON_NAME…" at bounding box center [643, 93] width 1286 height 100
click at [139, 13] on button "Matters" at bounding box center [163, 21] width 48 height 24
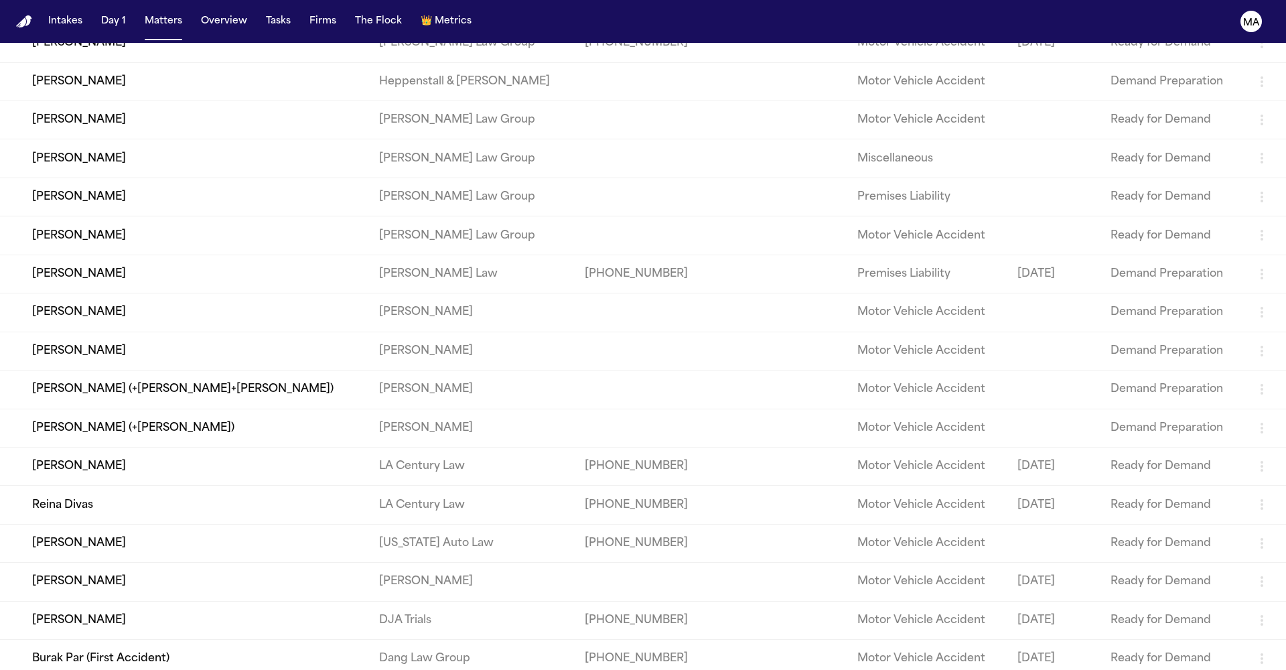
scroll to position [768, 0]
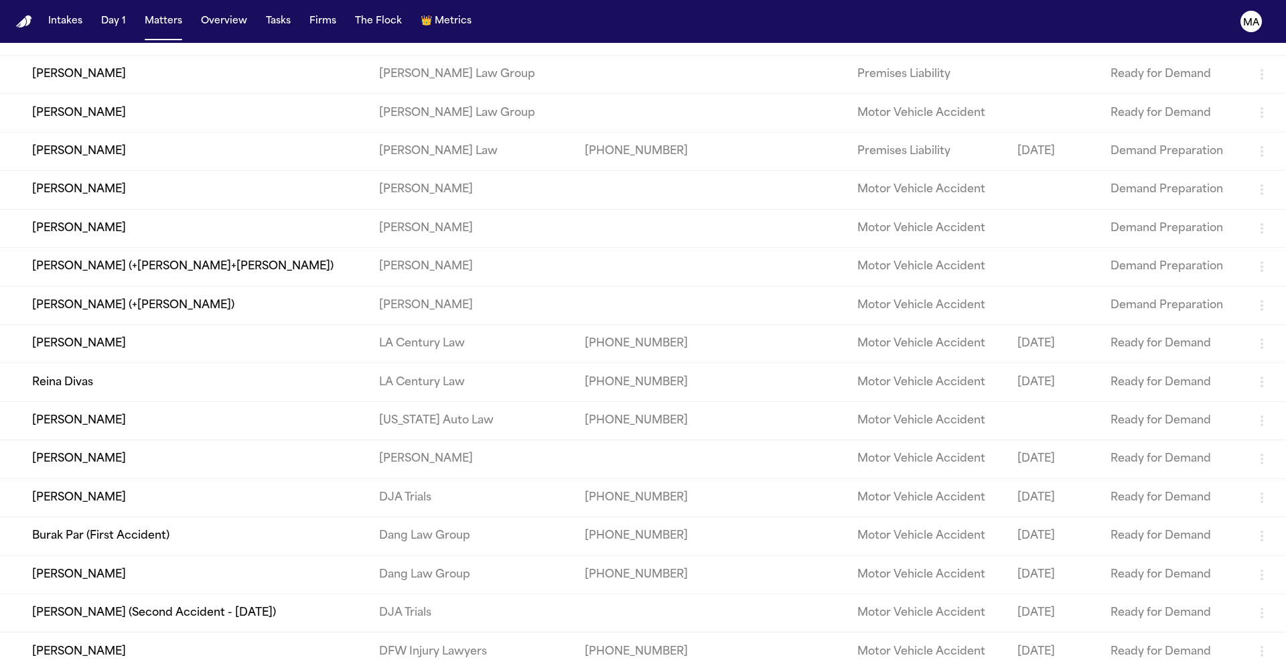
click at [100, 401] on td "[PERSON_NAME]" at bounding box center [184, 420] width 368 height 38
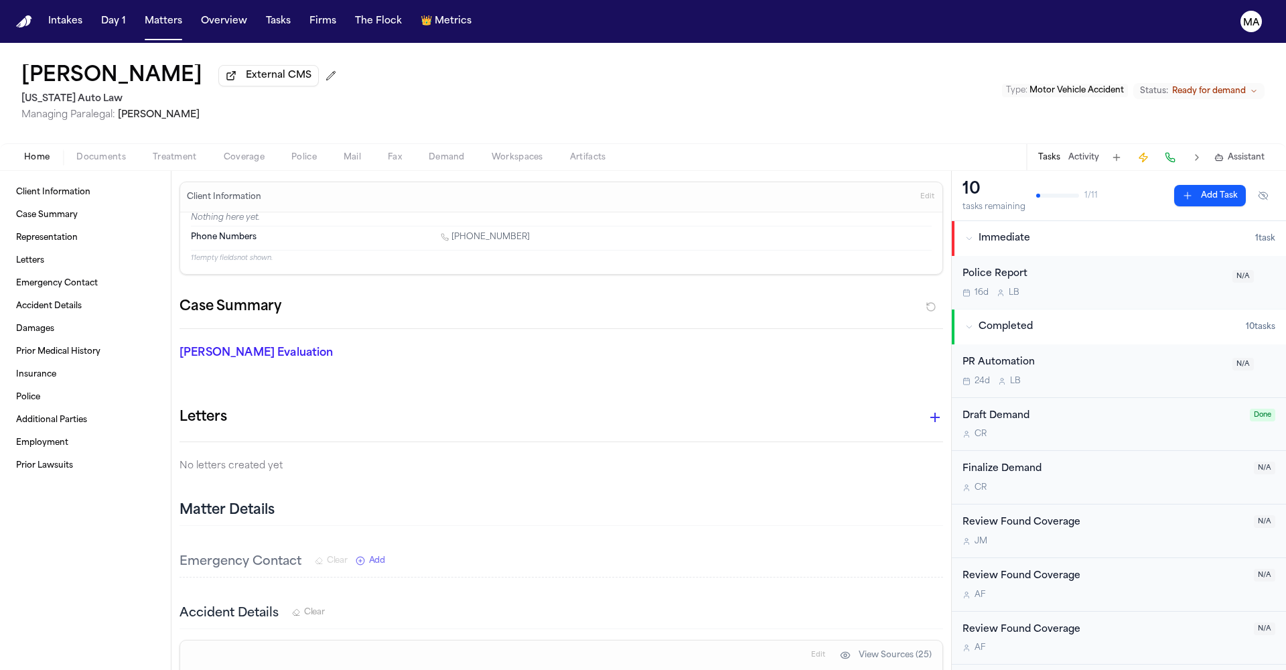
click at [1220, 86] on span "Ready for demand" at bounding box center [1209, 91] width 74 height 11
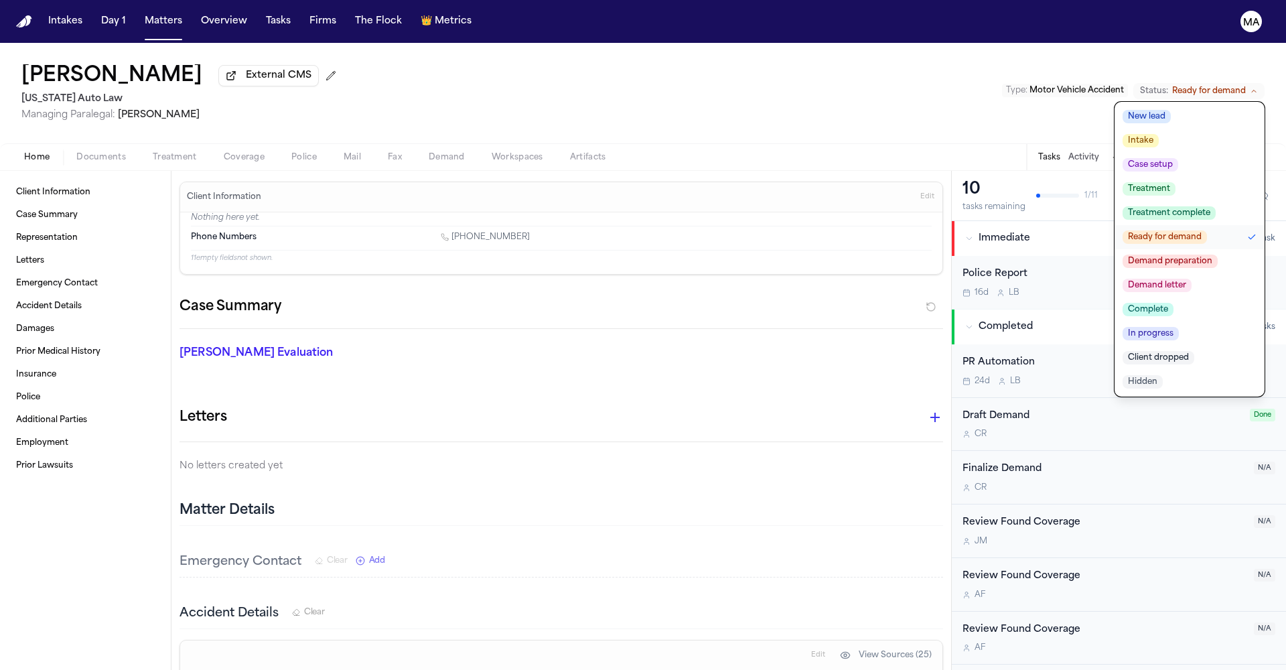
click at [1173, 303] on span "Complete" at bounding box center [1148, 309] width 51 height 13
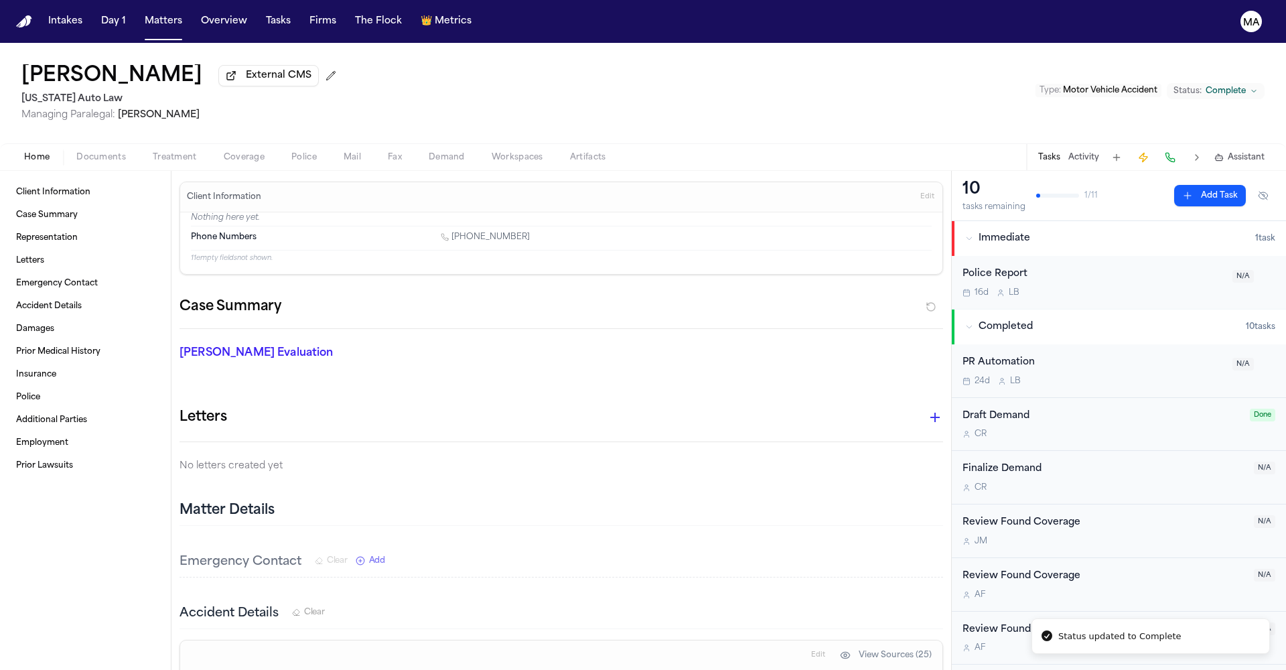
click at [328, 43] on div "[PERSON_NAME] External CMS [US_STATE] Auto Law Managing Paralegal: [PERSON_NAME…" at bounding box center [643, 93] width 1286 height 100
click at [139, 15] on button "Matters" at bounding box center [163, 21] width 48 height 24
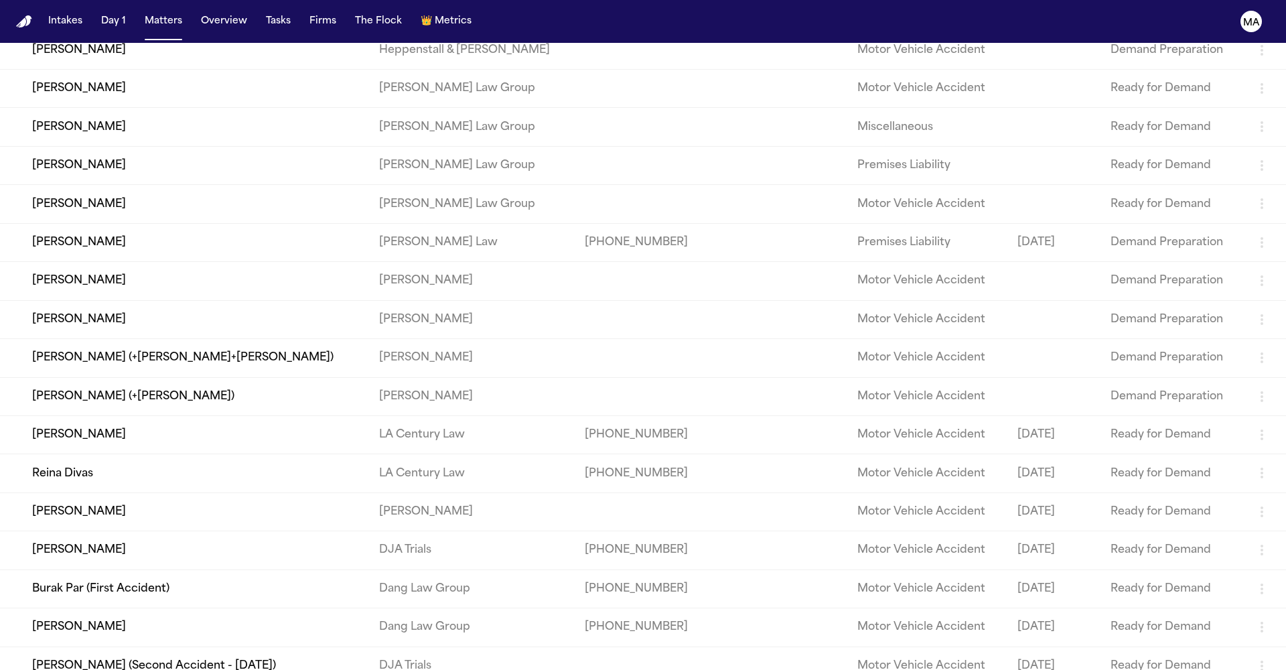
scroll to position [653, 0]
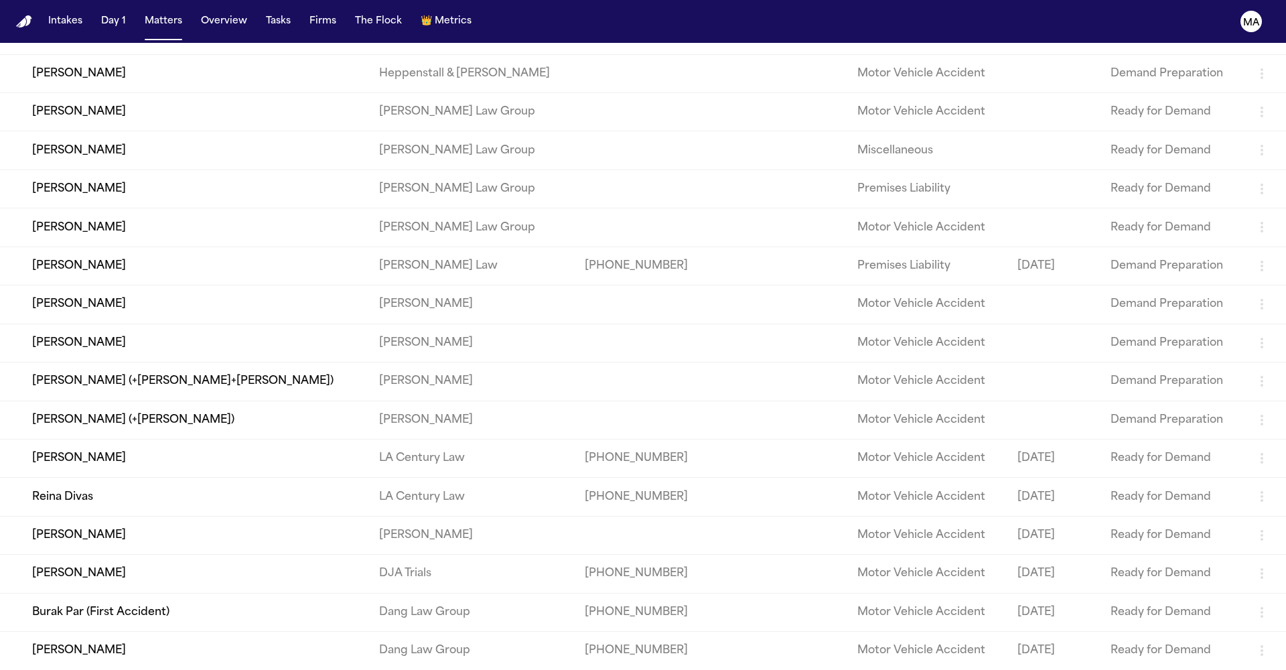
click at [134, 478] on td "Reina Divas" at bounding box center [184, 497] width 368 height 38
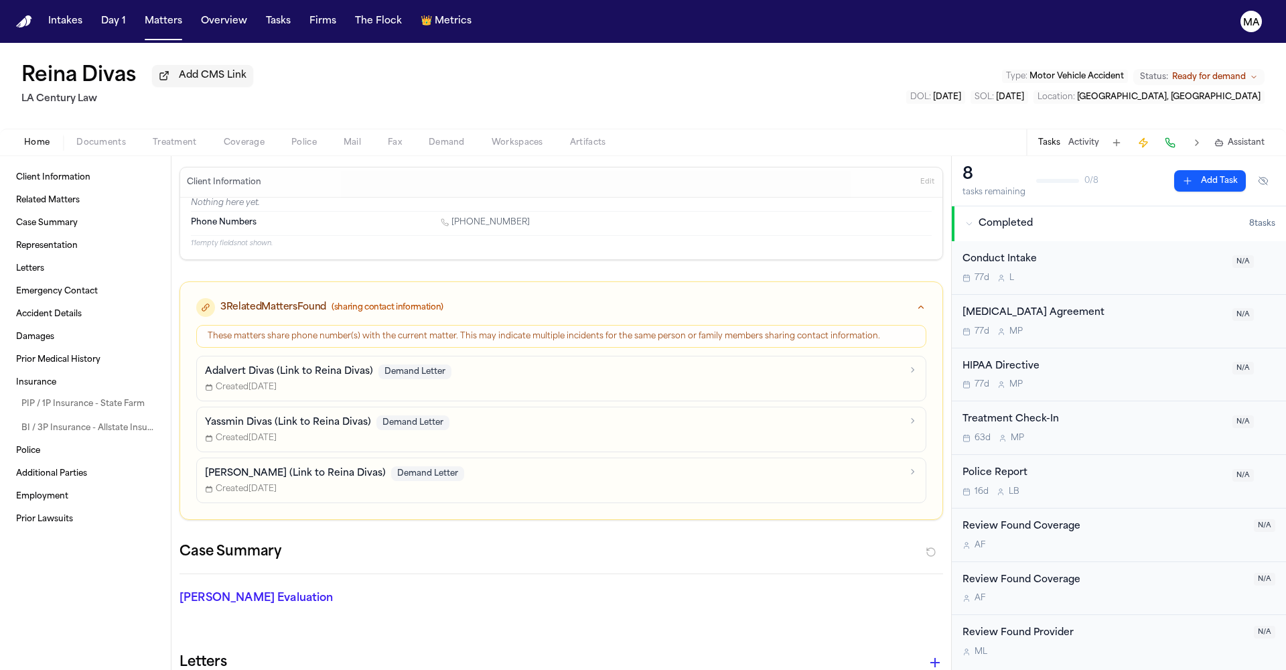
click at [1243, 72] on span "Ready for demand" at bounding box center [1209, 77] width 74 height 11
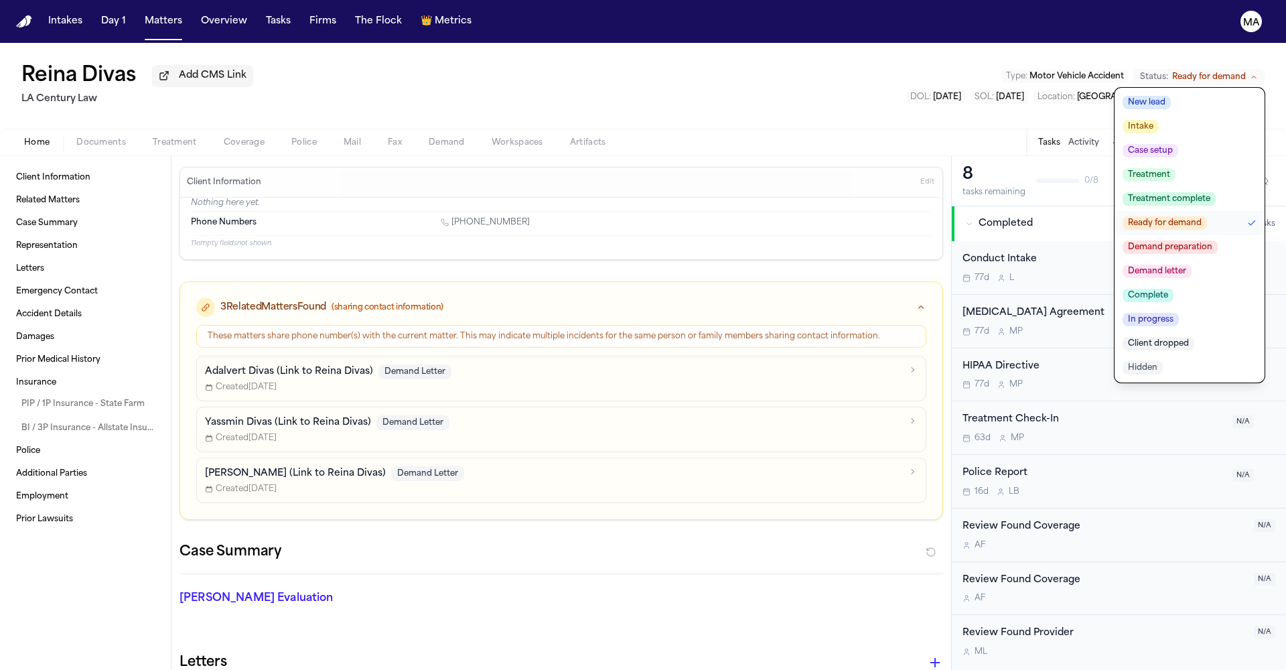
click at [1173, 289] on span "Complete" at bounding box center [1148, 295] width 51 height 13
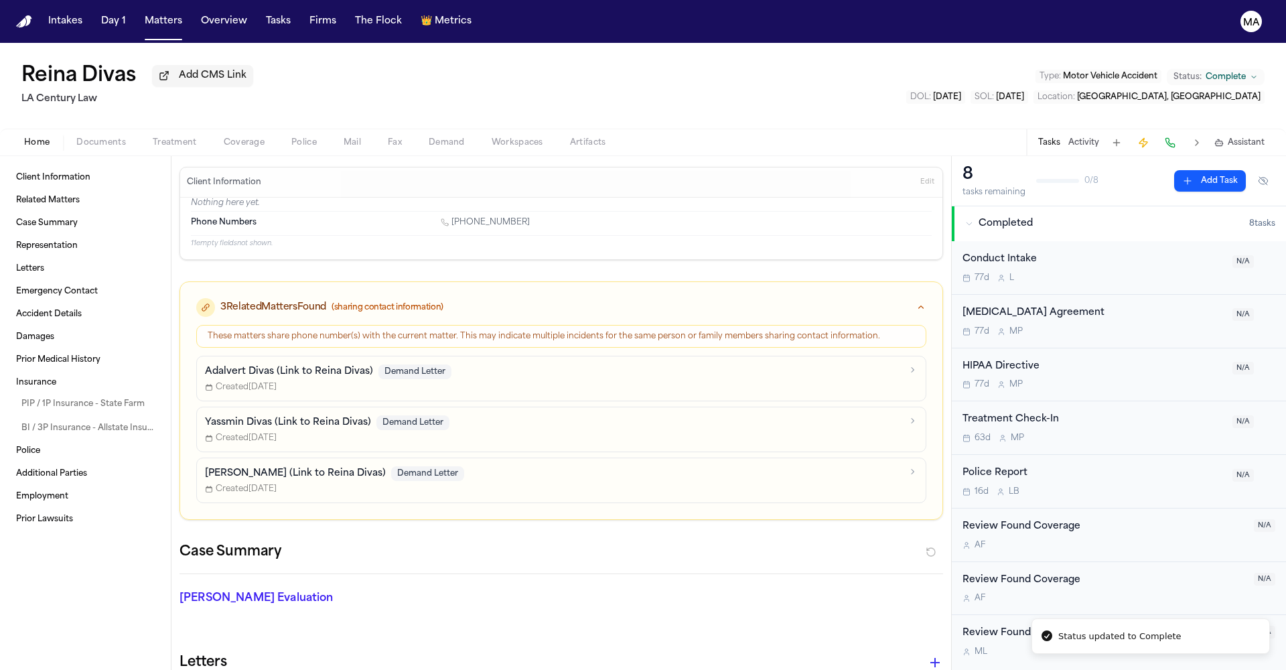
click at [281, 47] on div "Reina Divas Add CMS Link LA Century Law Type : Motor Vehicle Accident Status: C…" at bounding box center [643, 86] width 1286 height 86
click at [196, 12] on button "Overview" at bounding box center [224, 21] width 57 height 24
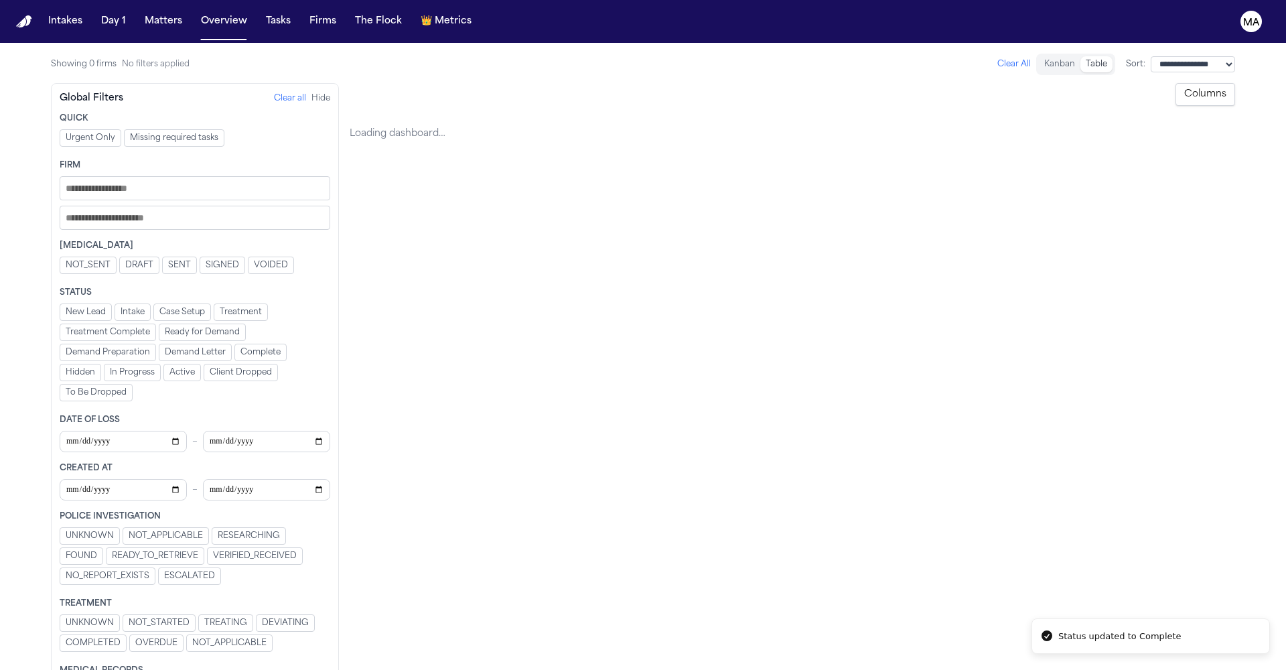
click at [139, 12] on button "Matters" at bounding box center [163, 21] width 48 height 24
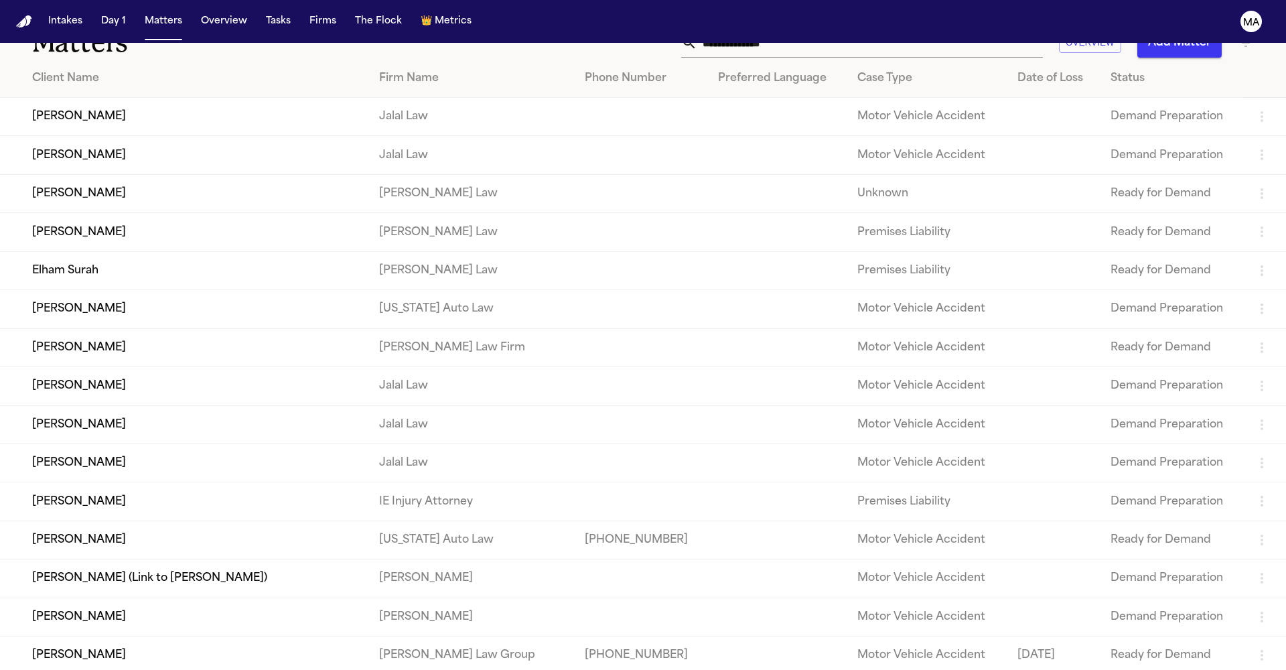
scroll to position [35, 0]
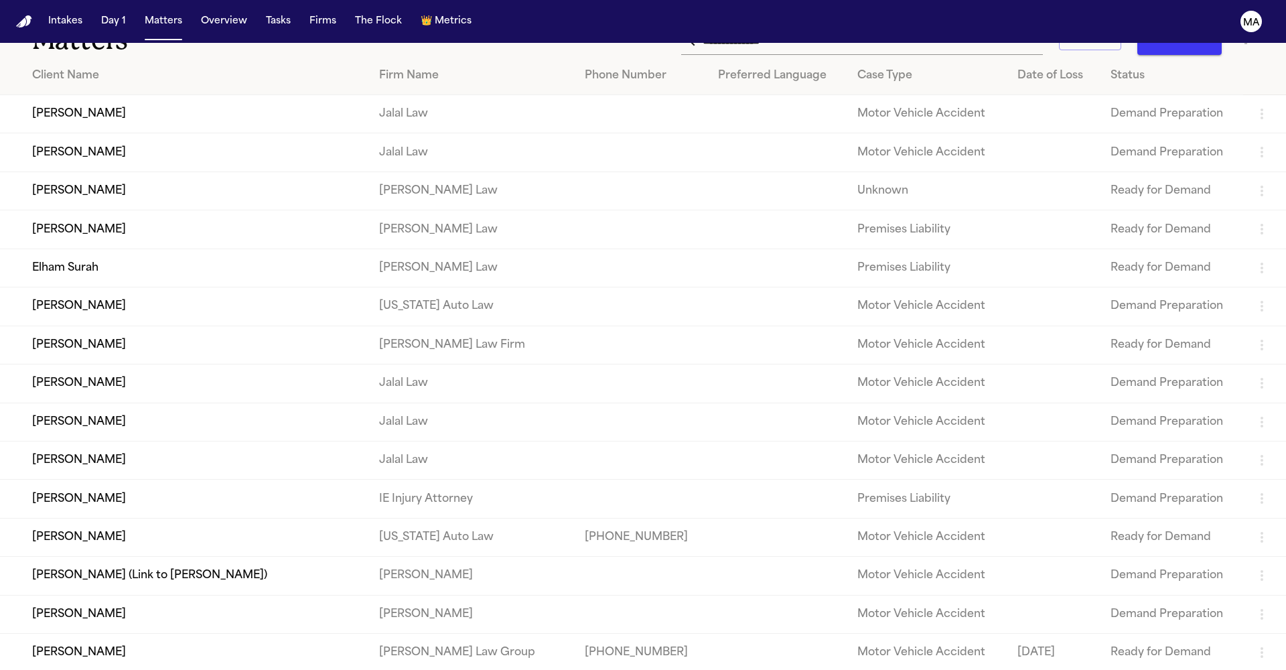
click at [123, 480] on td "[PERSON_NAME]" at bounding box center [184, 499] width 368 height 38
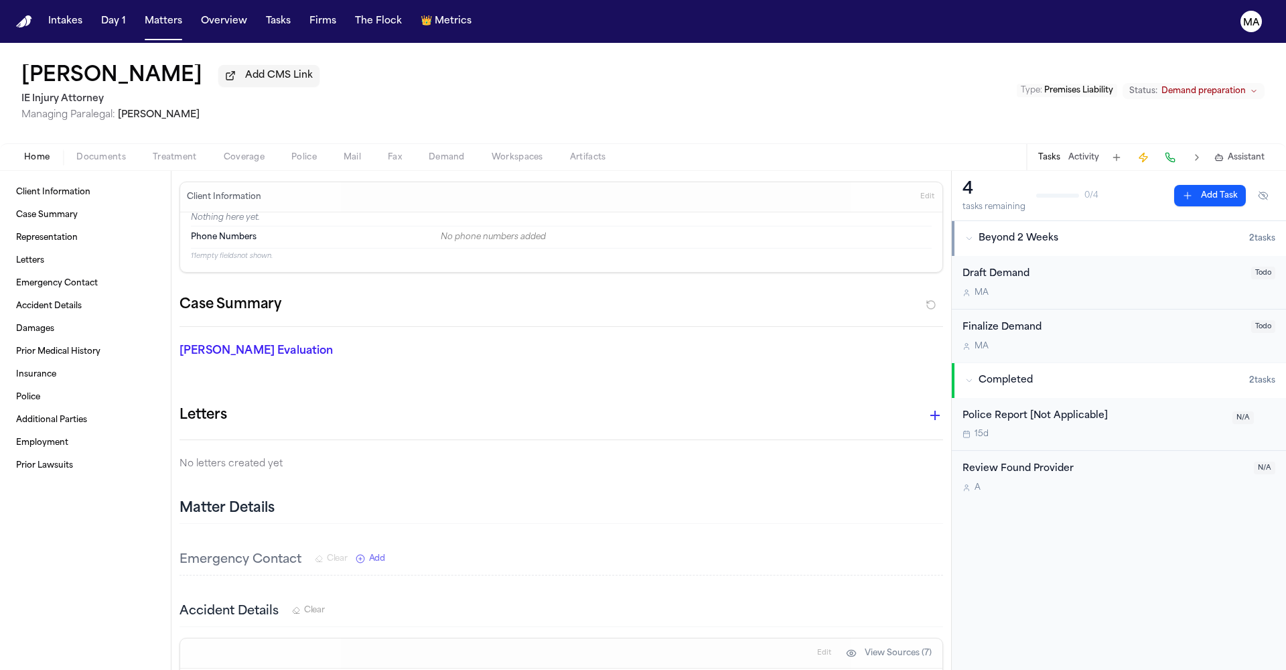
click at [81, 152] on span "Documents" at bounding box center [101, 157] width 50 height 11
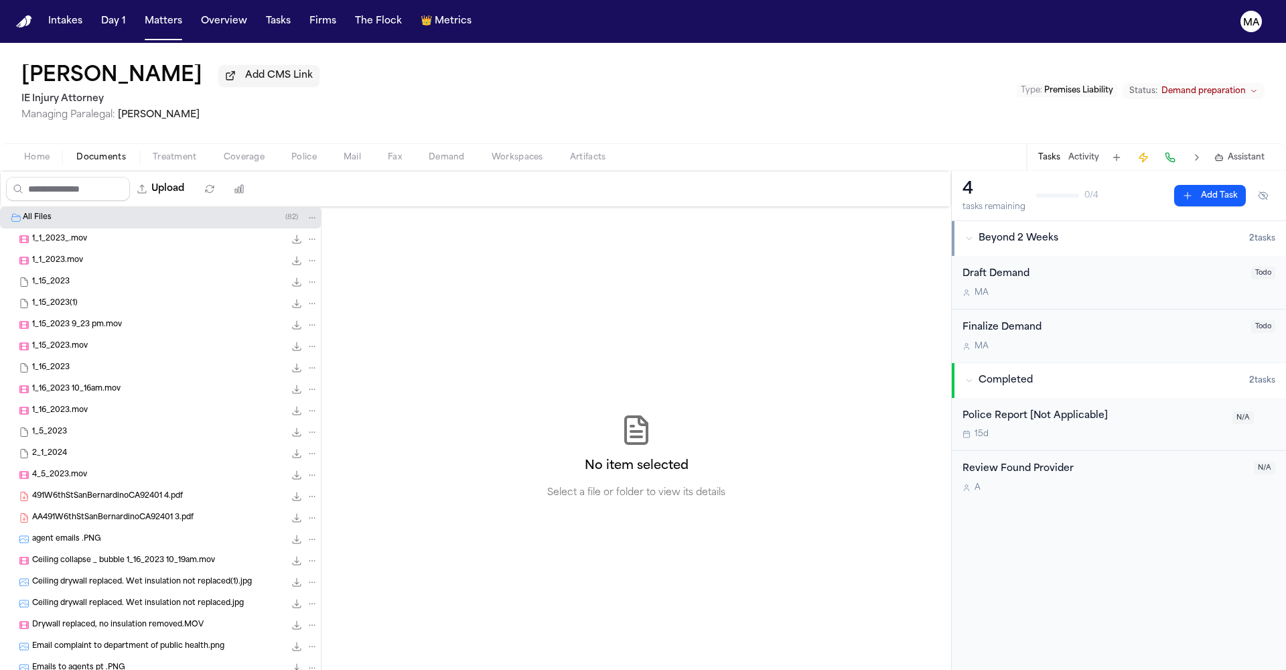
click at [25, 152] on span "Home" at bounding box center [36, 157] width 25 height 11
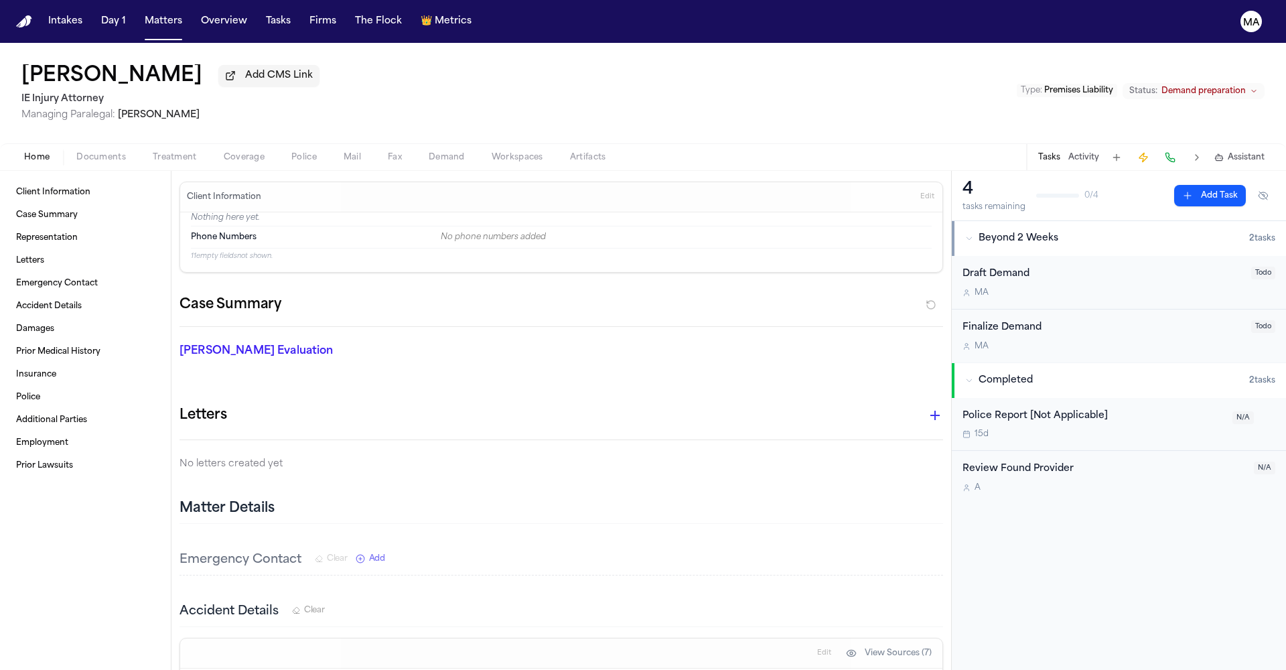
click at [1238, 86] on span "Demand preparation" at bounding box center [1203, 91] width 84 height 11
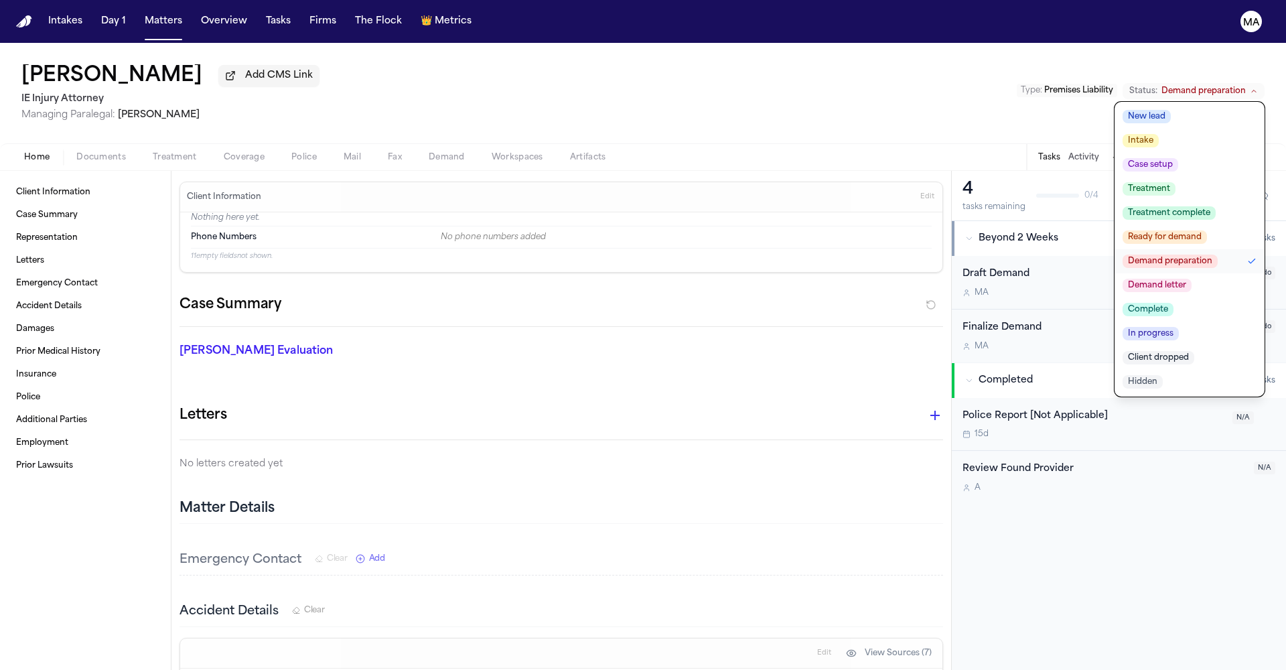
click at [1173, 303] on span "Complete" at bounding box center [1148, 309] width 51 height 13
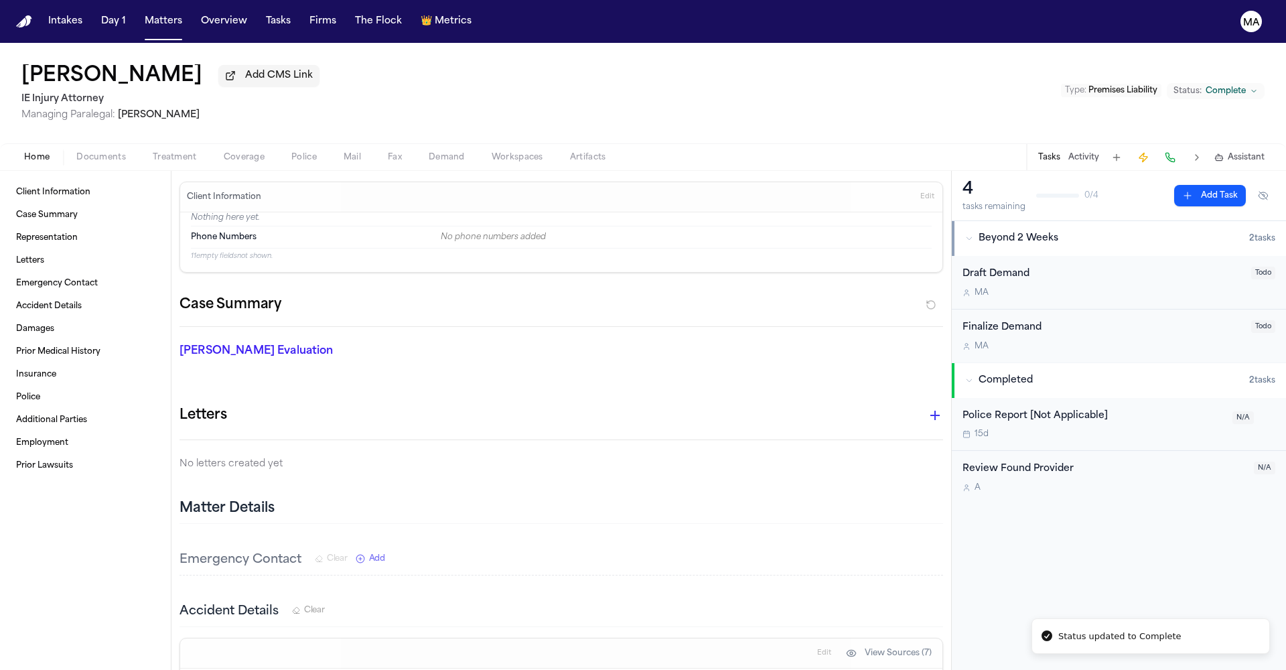
click at [546, 74] on div "[PERSON_NAME] Add CMS Link IE Injury Attorney Managing Paralegal: [PERSON_NAME]…" at bounding box center [643, 93] width 1286 height 100
click at [139, 14] on button "Matters" at bounding box center [163, 21] width 48 height 24
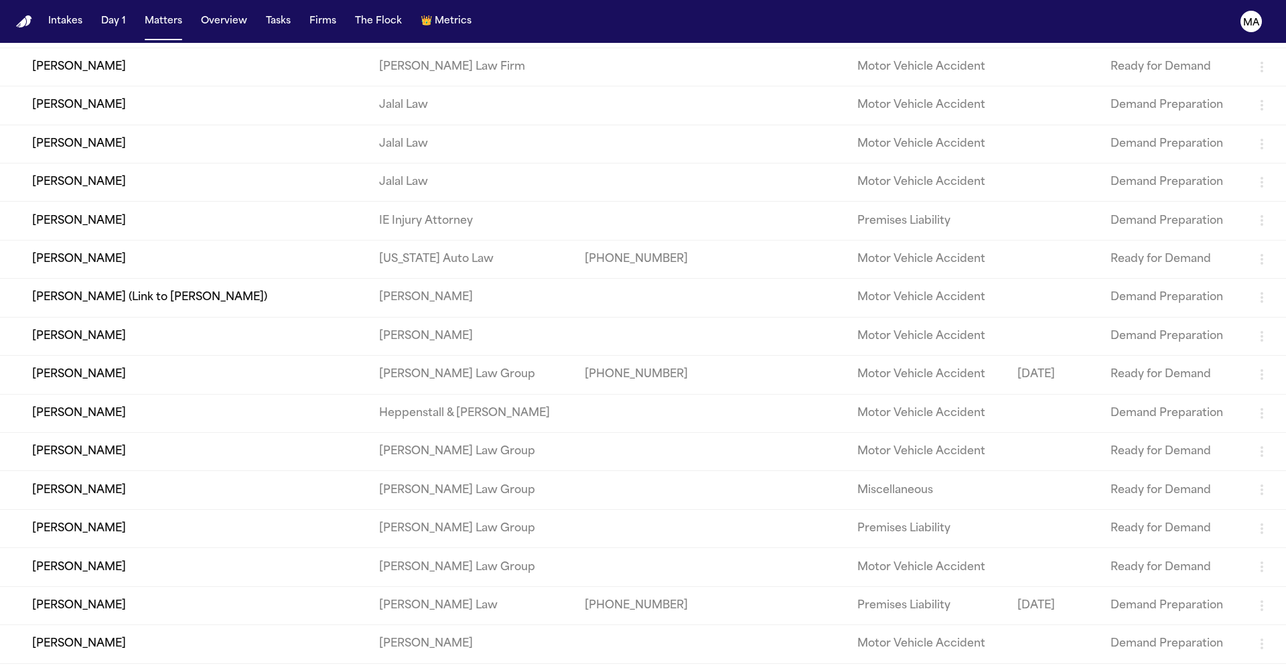
scroll to position [190, 0]
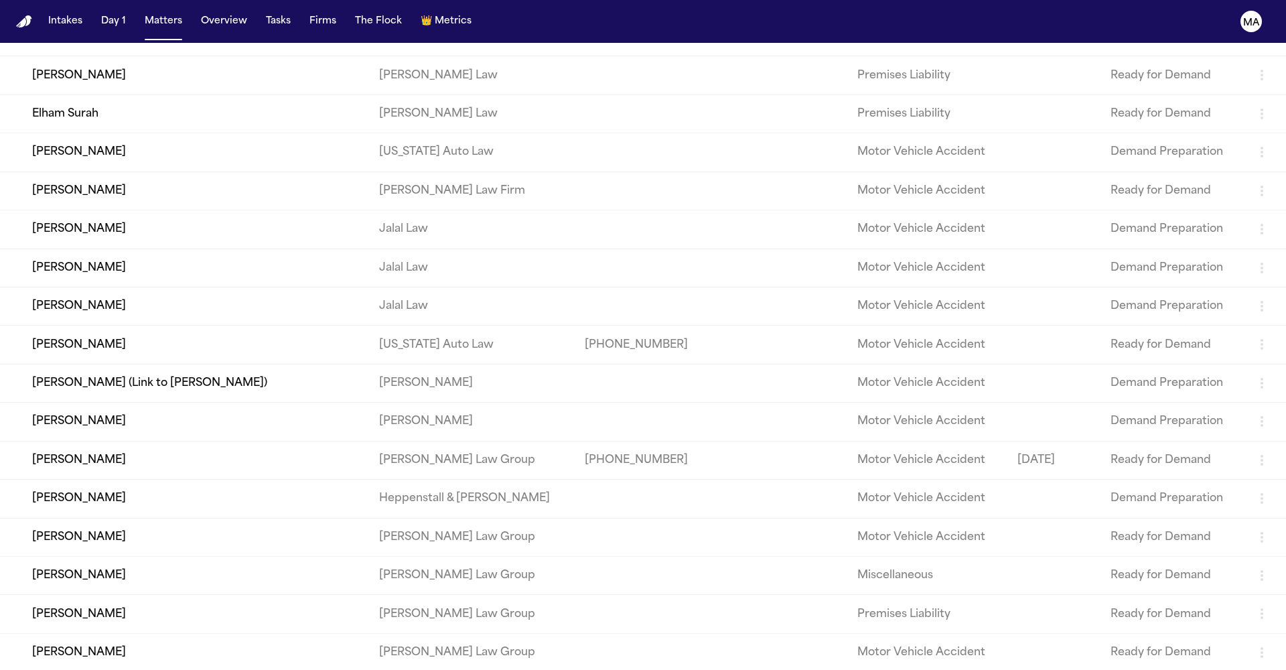
click at [162, 287] on td "[PERSON_NAME]" at bounding box center [184, 306] width 368 height 38
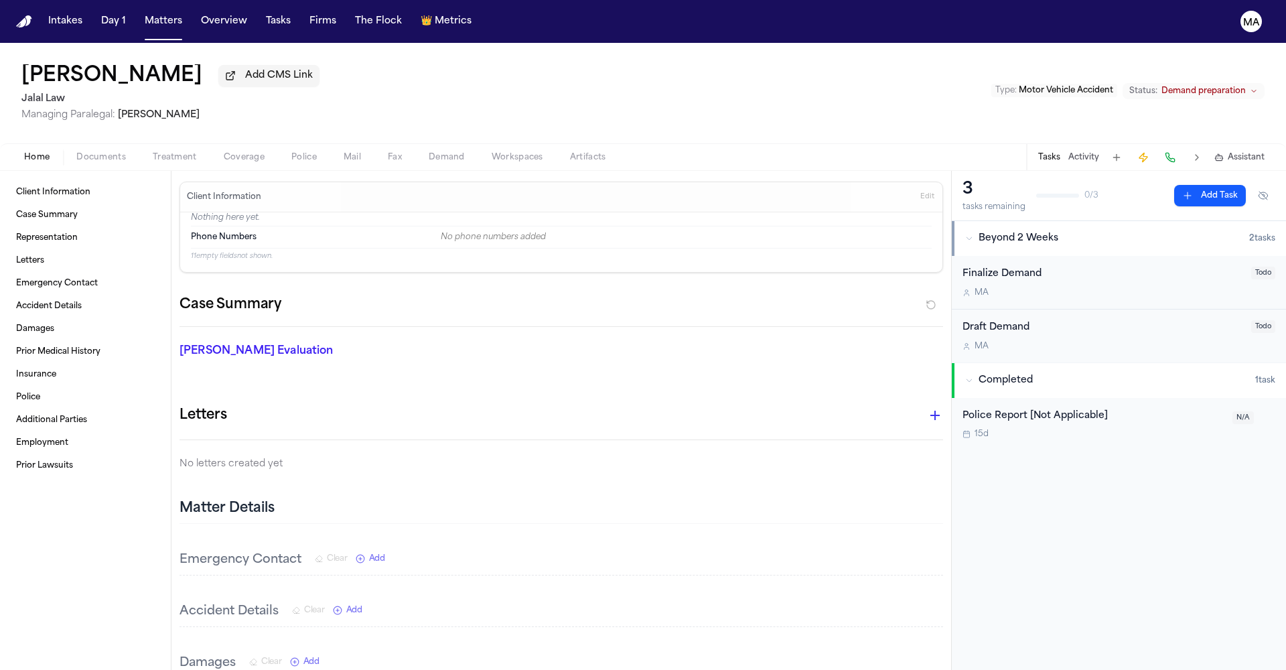
click at [1214, 86] on span "Demand preparation" at bounding box center [1203, 91] width 84 height 11
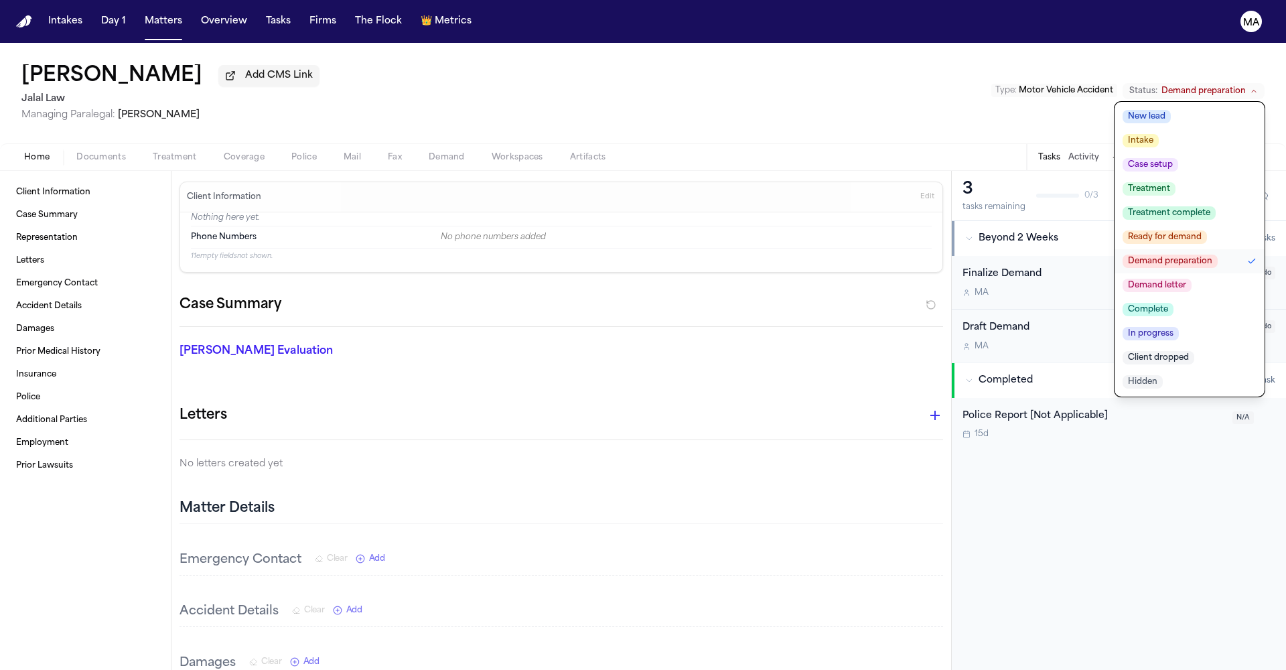
click at [1173, 303] on span "Complete" at bounding box center [1148, 309] width 51 height 13
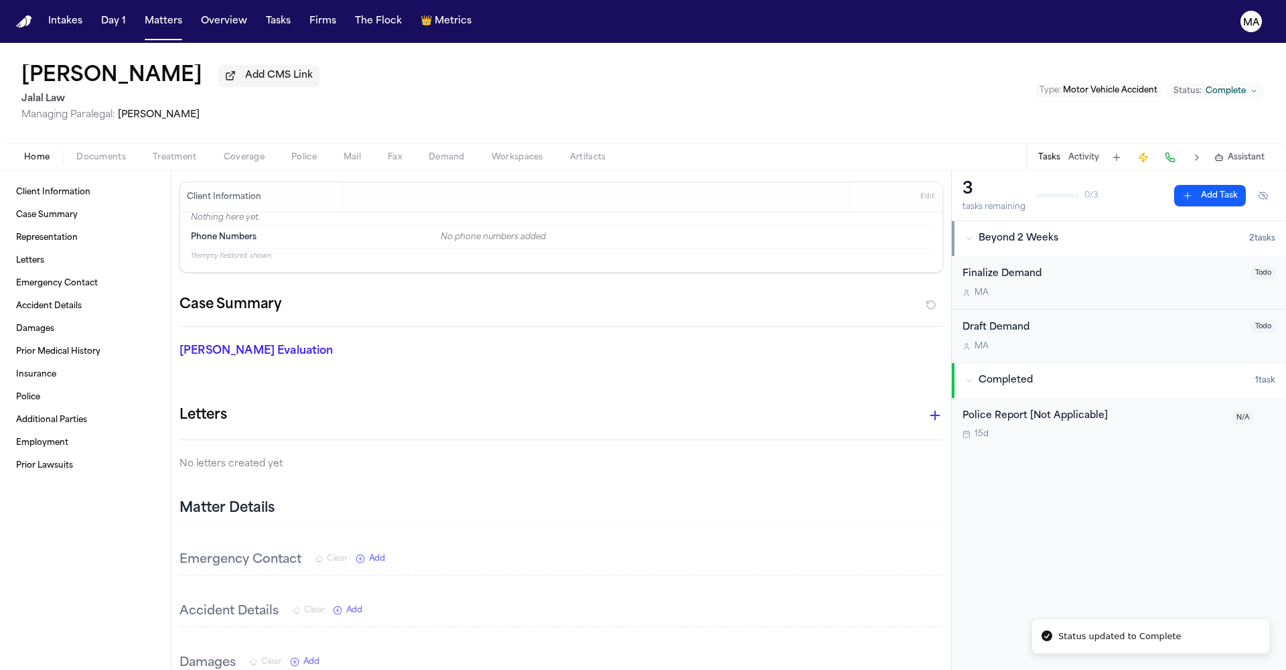
click at [250, 56] on div "[PERSON_NAME] Add CMS Link [PERSON_NAME] Law Managing Paralegal: [PERSON_NAME] …" at bounding box center [643, 93] width 1286 height 100
click at [139, 16] on button "Matters" at bounding box center [163, 21] width 48 height 24
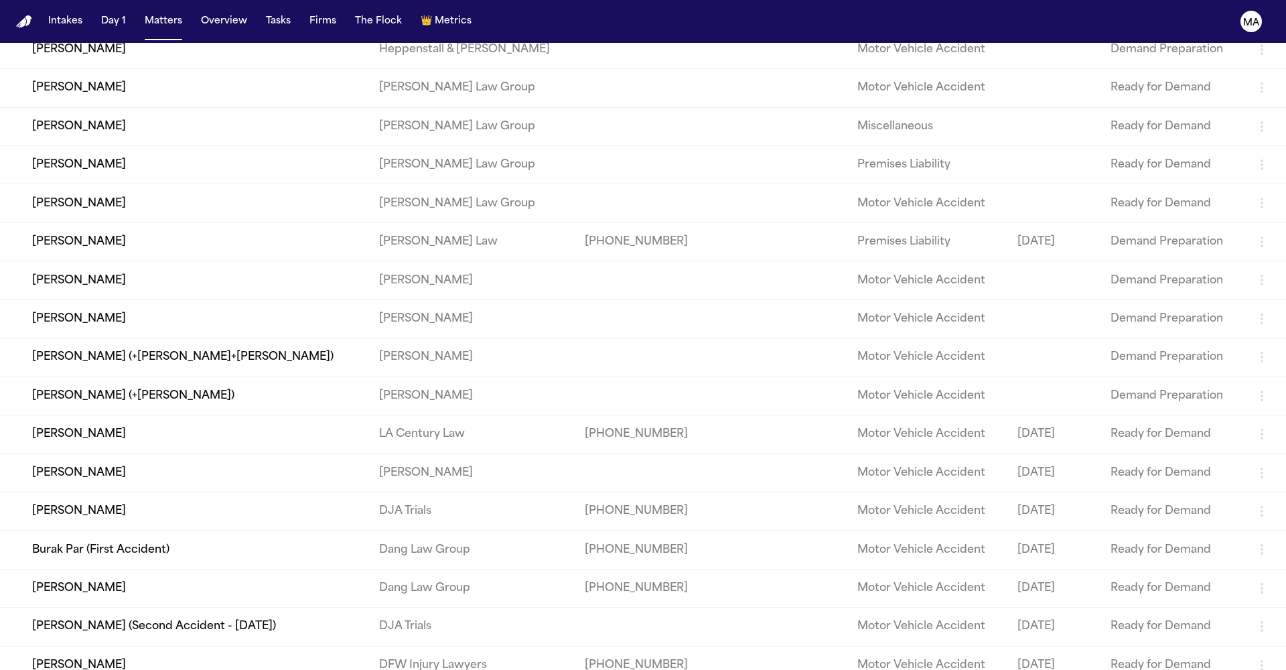
scroll to position [603, 0]
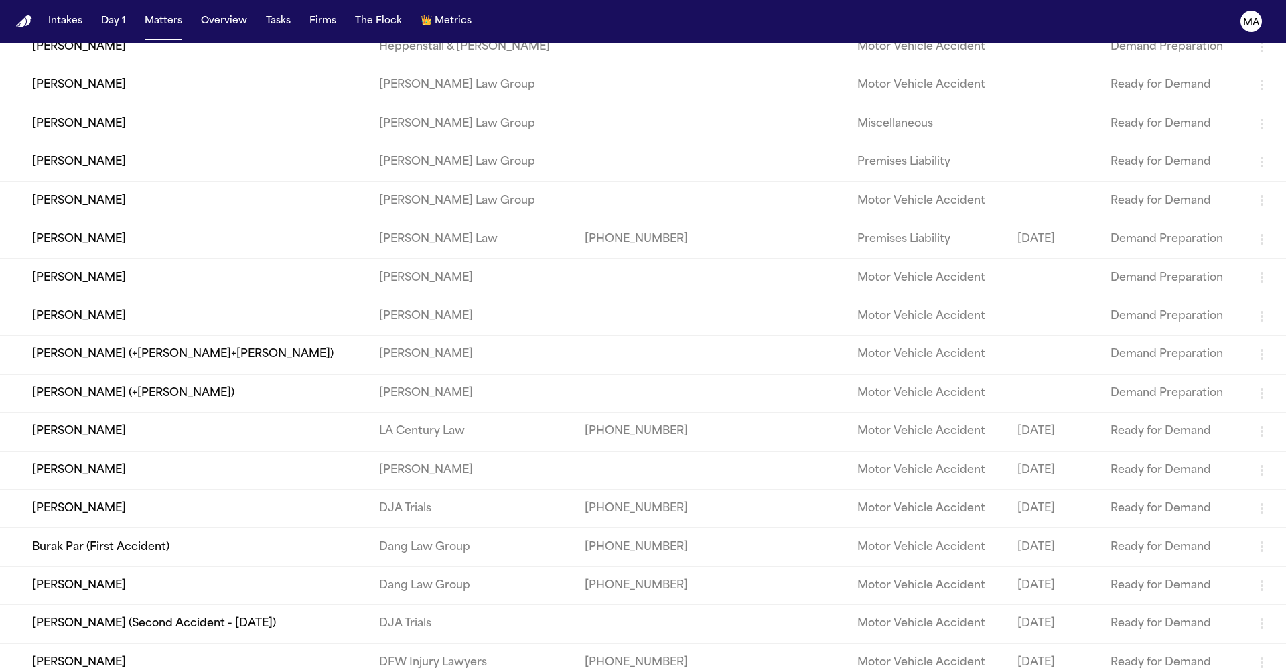
click at [174, 413] on td "[PERSON_NAME]" at bounding box center [184, 432] width 368 height 38
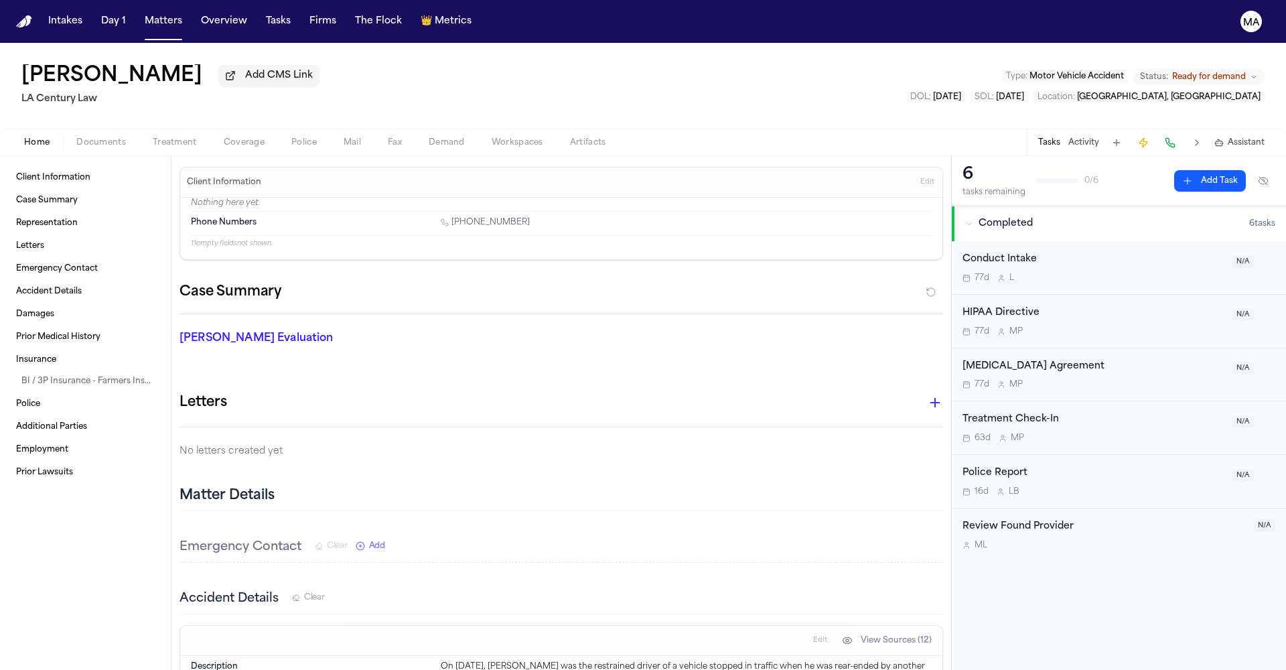
click at [1242, 72] on span "Ready for demand" at bounding box center [1209, 77] width 74 height 11
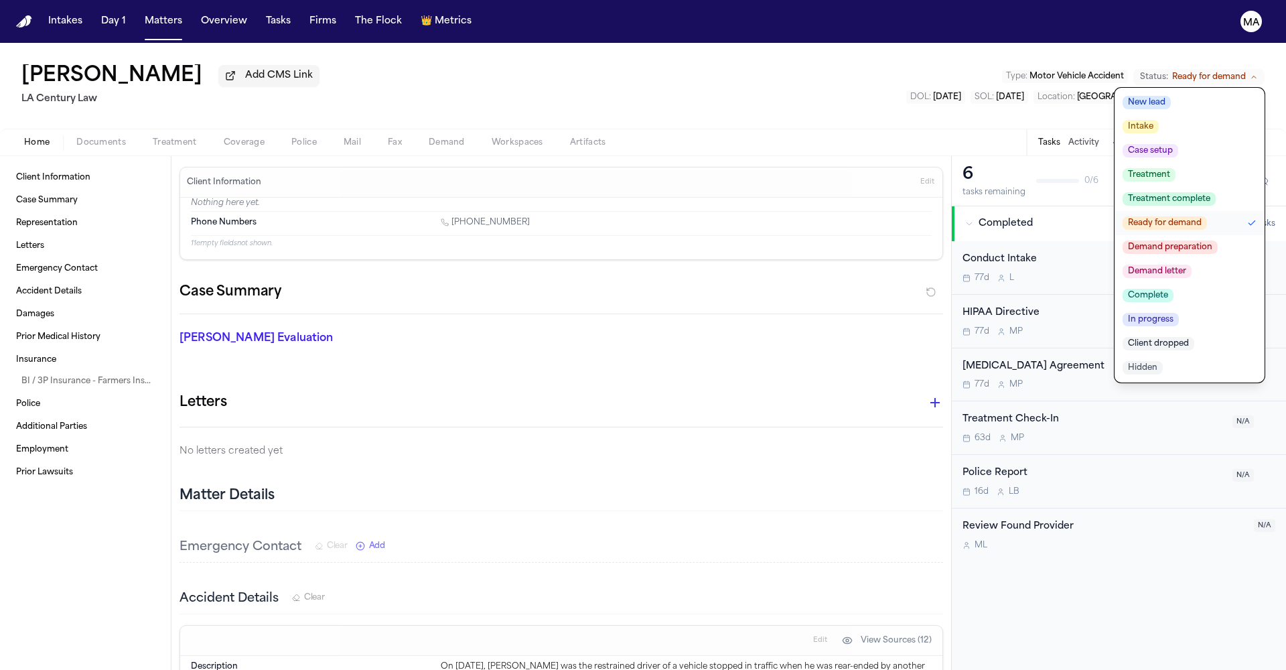
click at [1173, 289] on span "Complete" at bounding box center [1148, 295] width 51 height 13
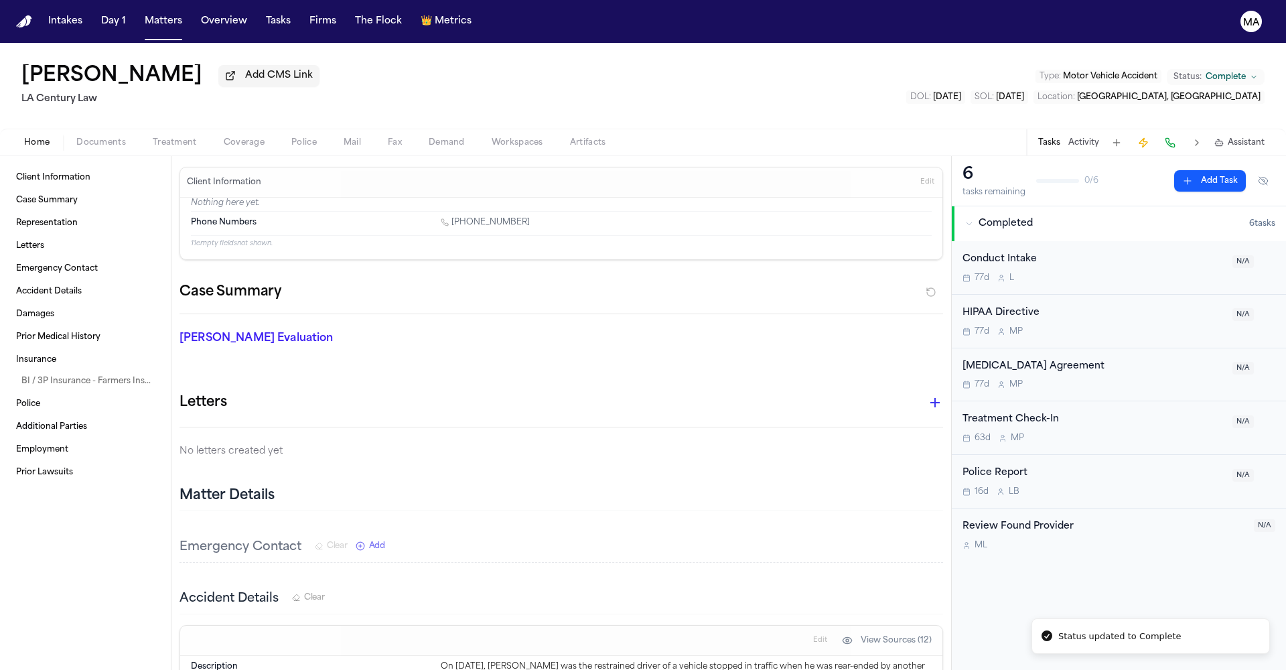
click at [397, 49] on div "[PERSON_NAME] Add CMS Link LA Century Law Type : Motor Vehicle Accident Status:…" at bounding box center [643, 86] width 1286 height 86
click at [139, 11] on button "Matters" at bounding box center [163, 21] width 48 height 24
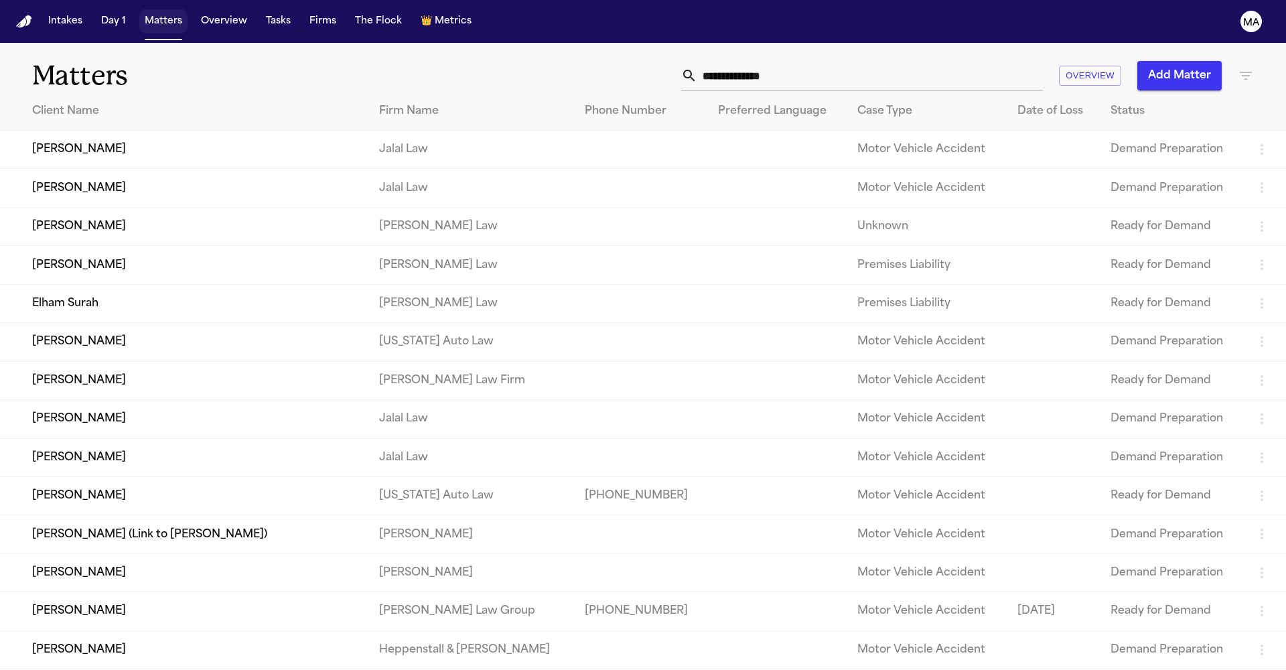
click at [139, 17] on button "Matters" at bounding box center [163, 21] width 48 height 24
click at [971, 61] on input "text" at bounding box center [870, 75] width 346 height 29
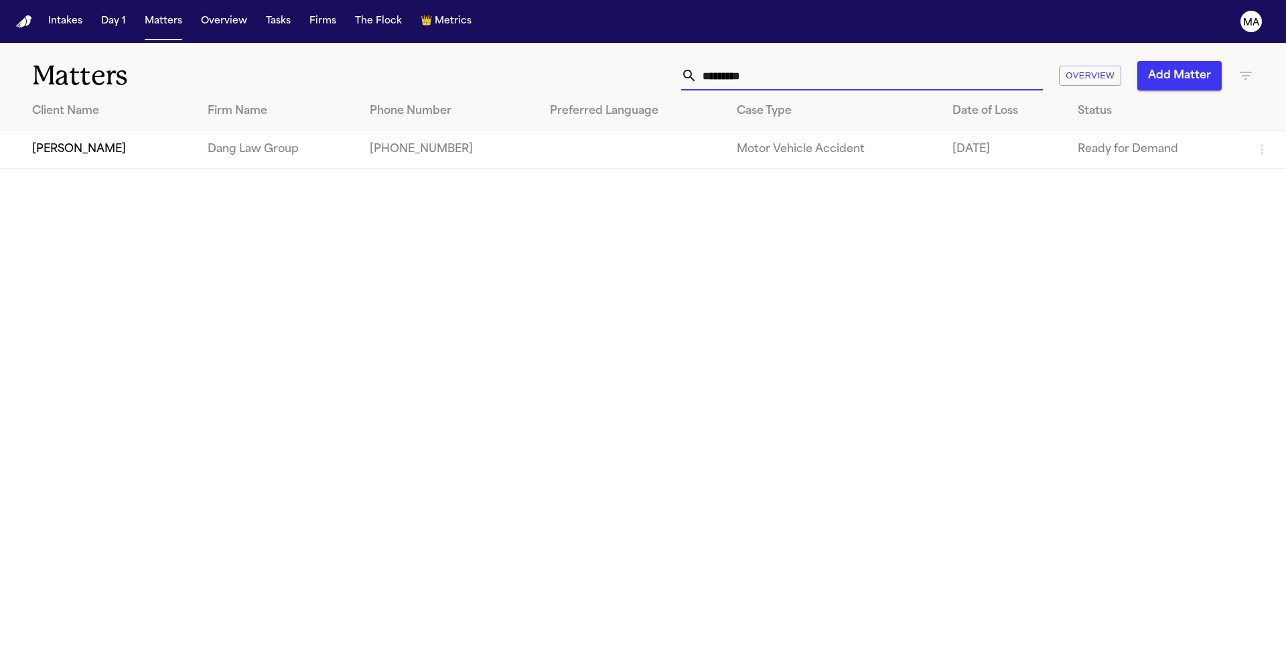
type input "*********"
click at [134, 131] on td "[PERSON_NAME]" at bounding box center [98, 150] width 197 height 38
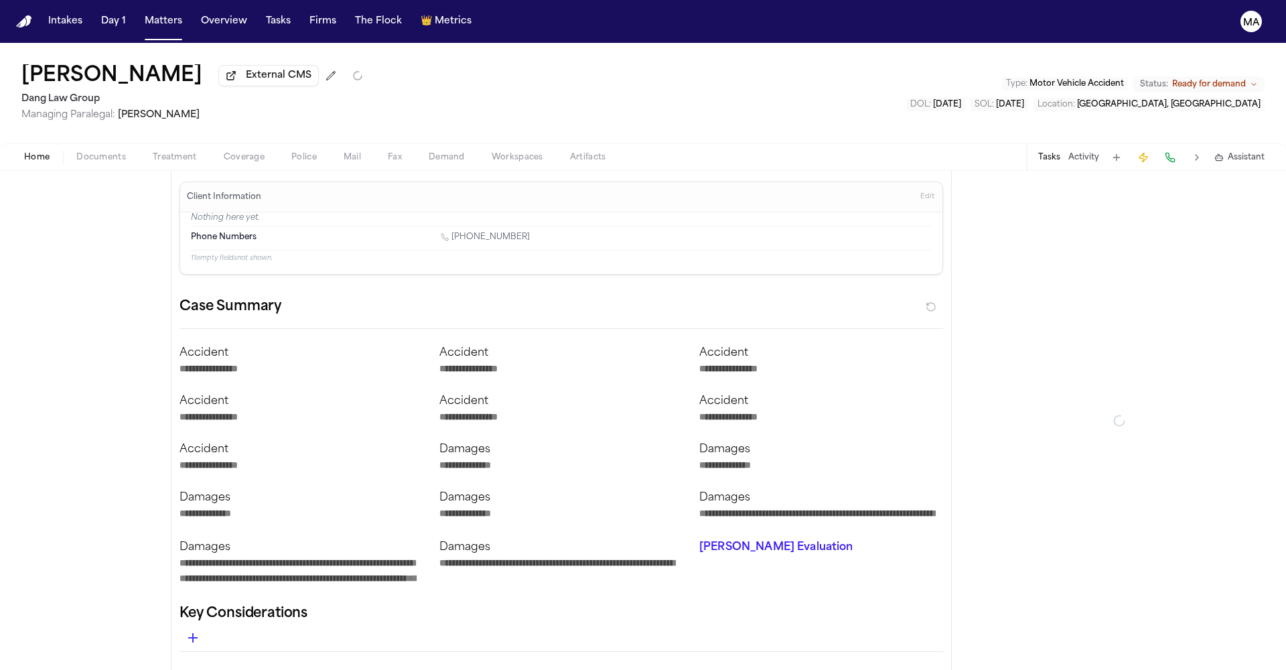
type textarea "*"
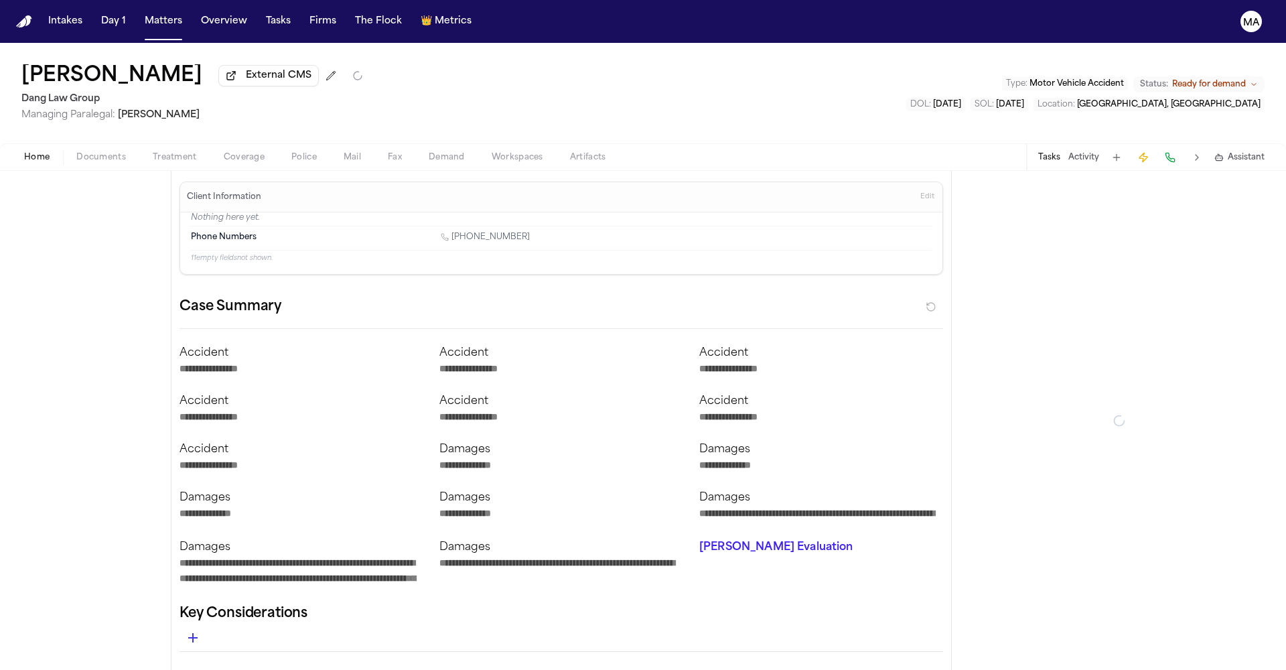
type textarea "*"
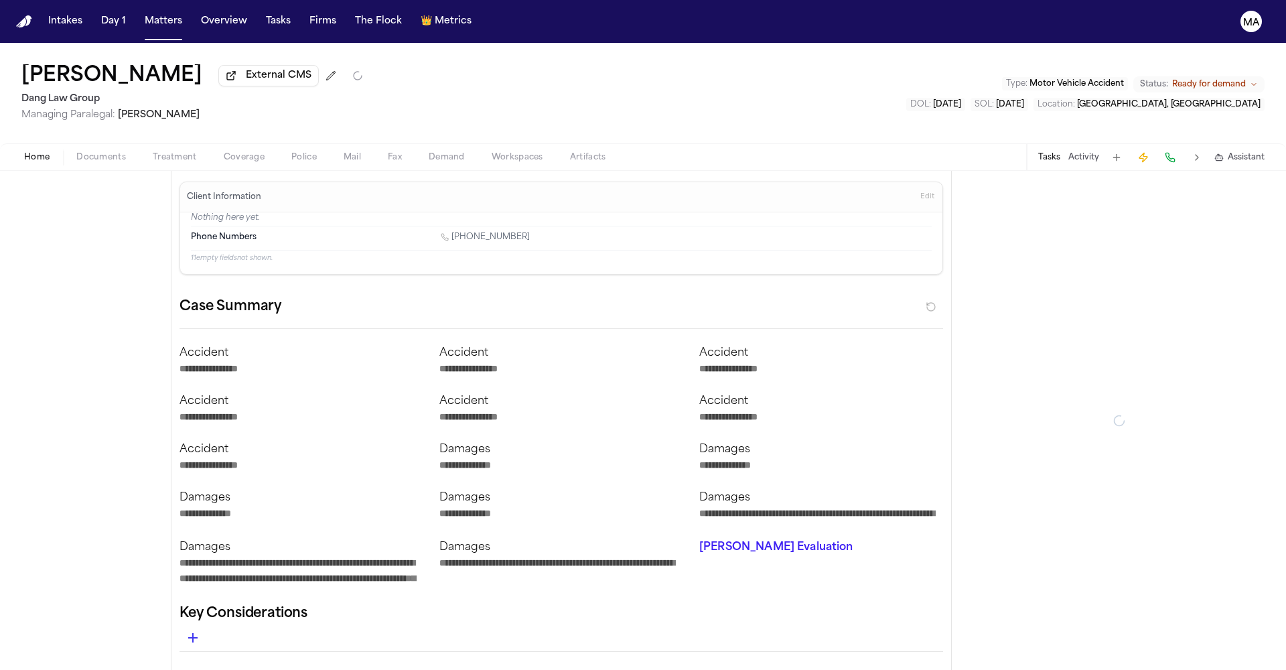
type textarea "*"
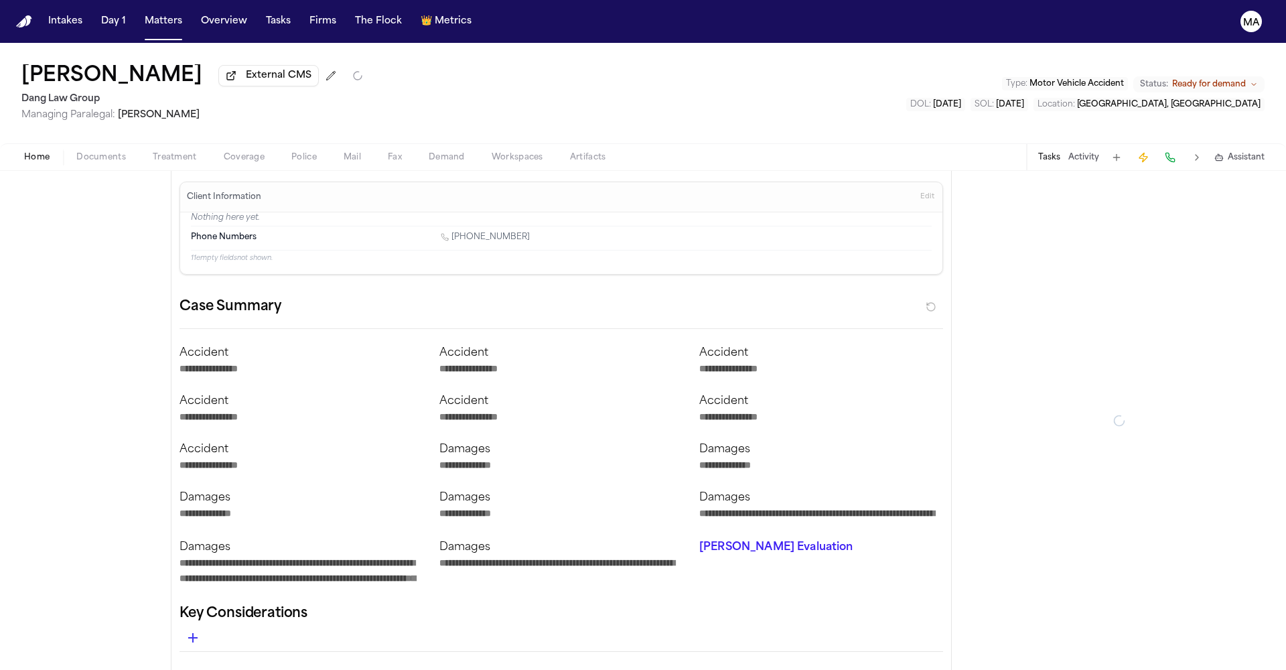
type textarea "*"
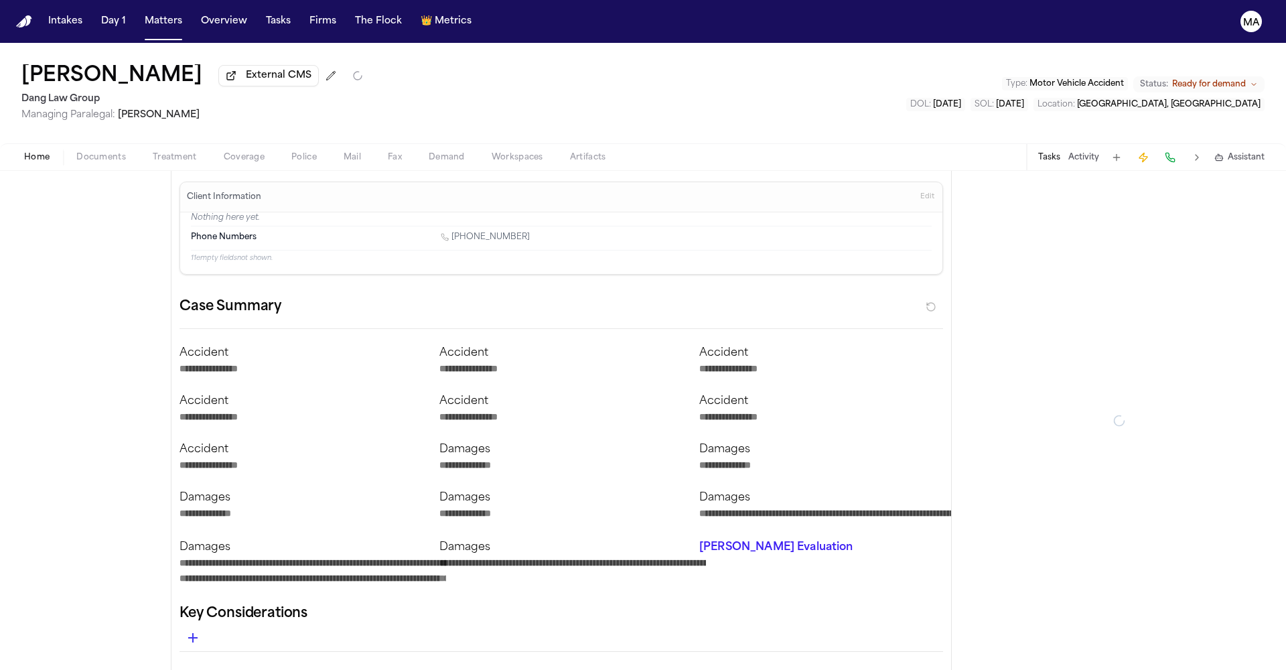
type textarea "*"
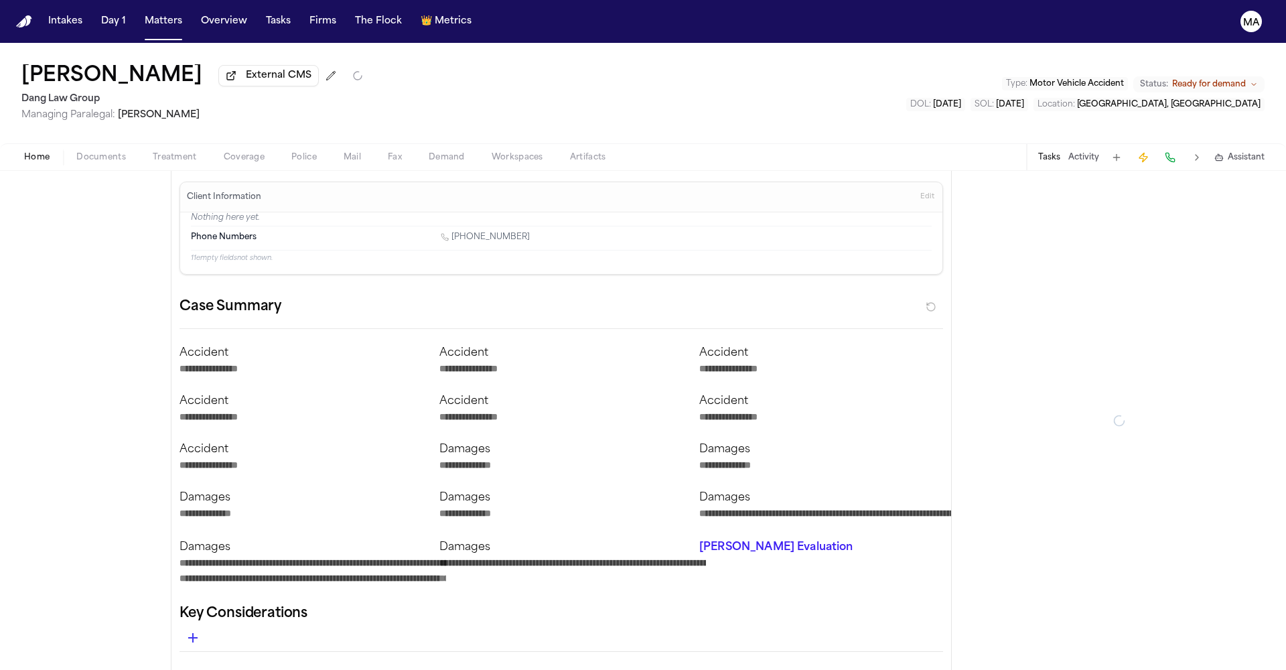
type textarea "*"
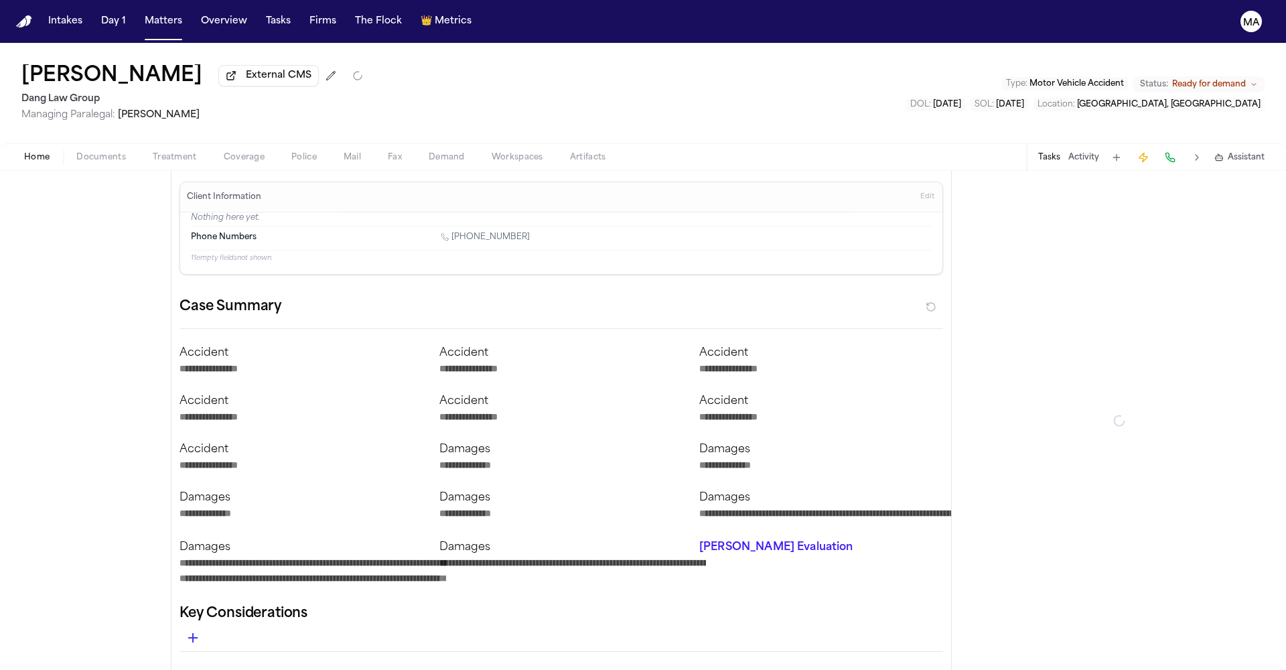
type textarea "*"
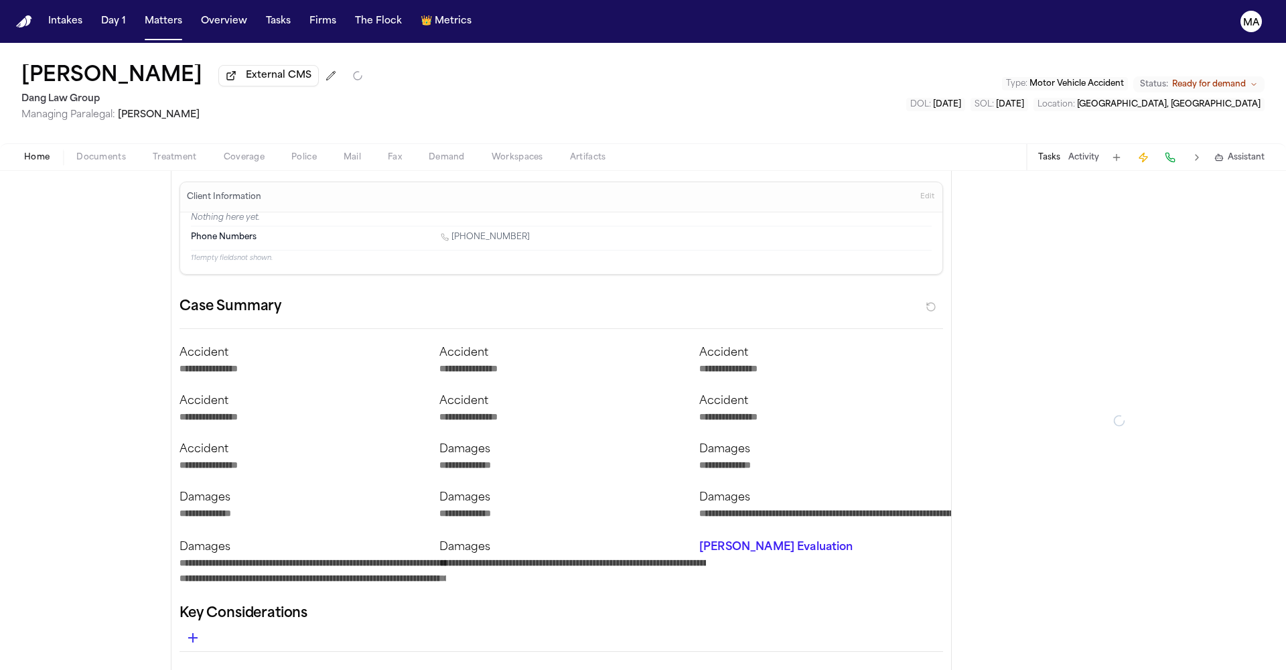
type textarea "*"
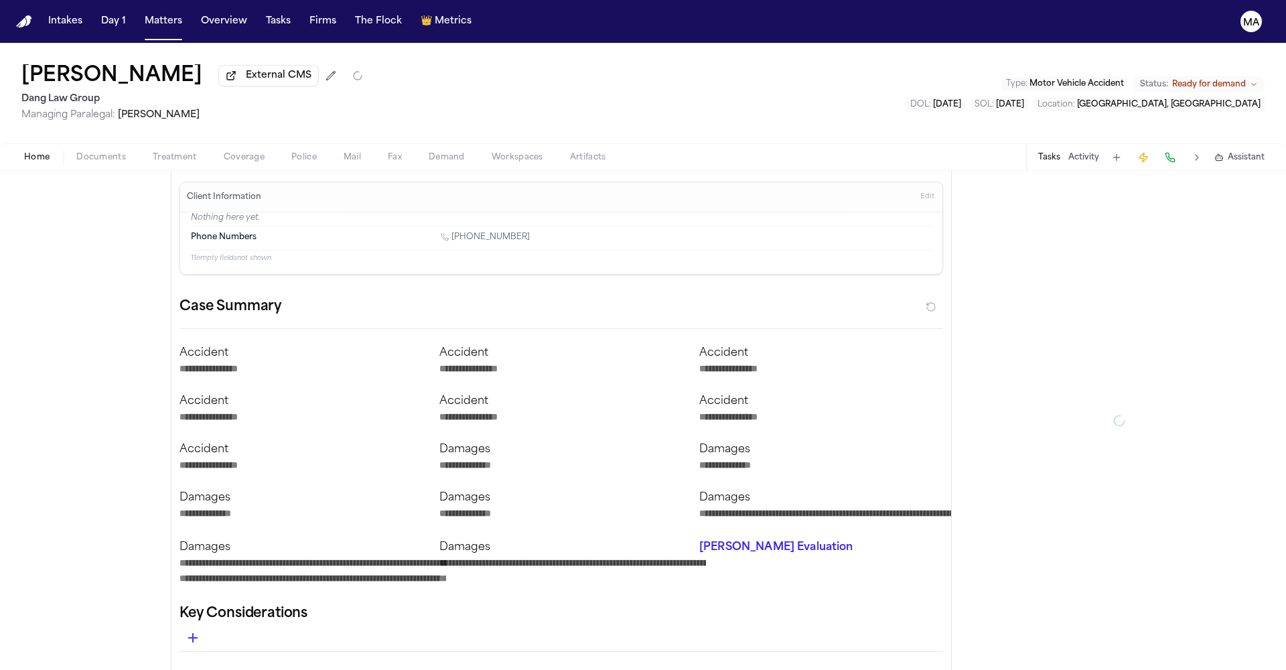
type textarea "*"
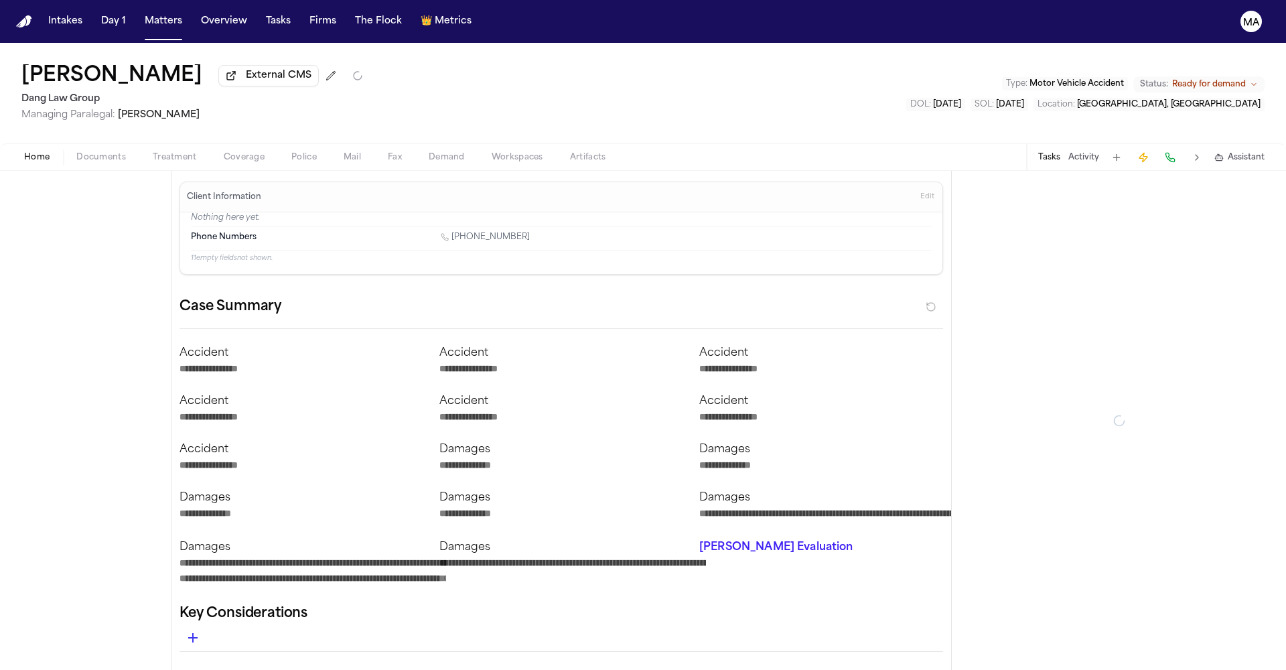
type textarea "*"
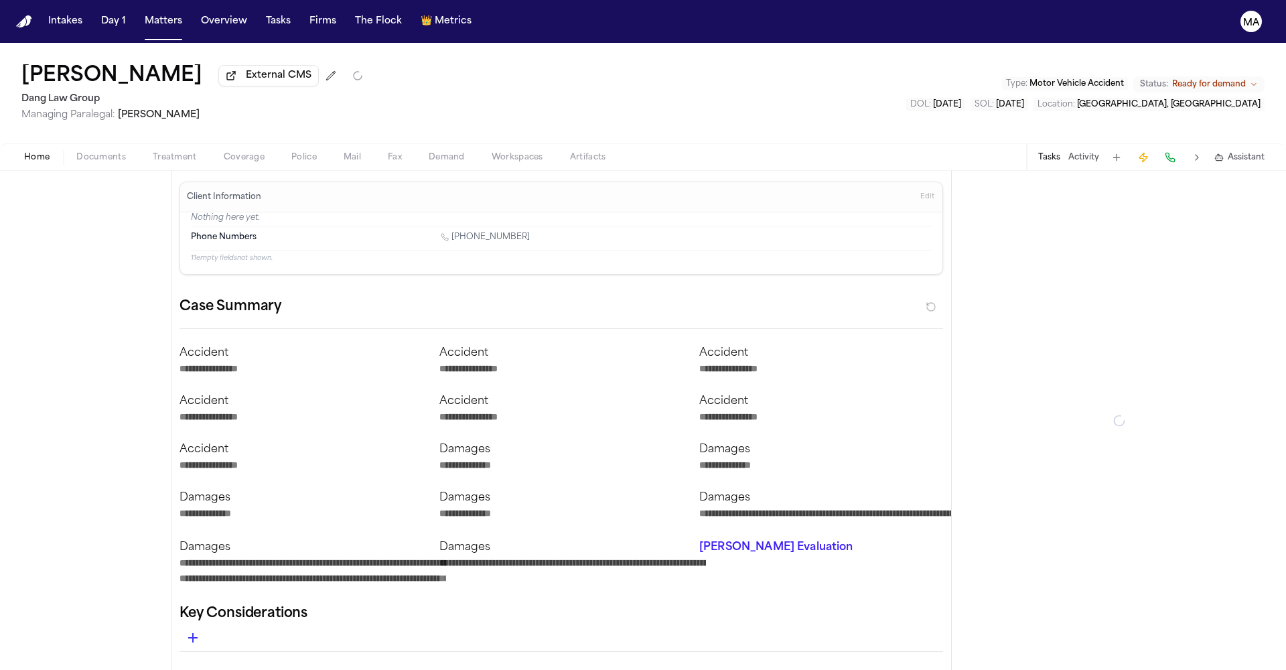
type textarea "*"
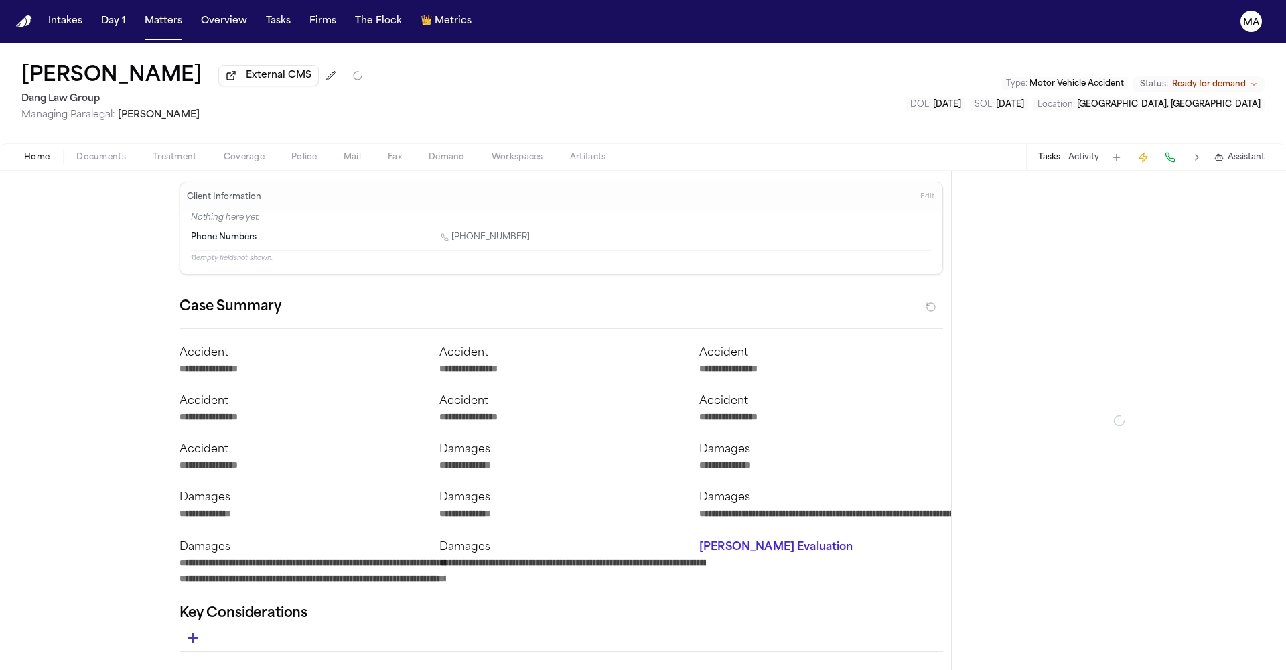
type textarea "*"
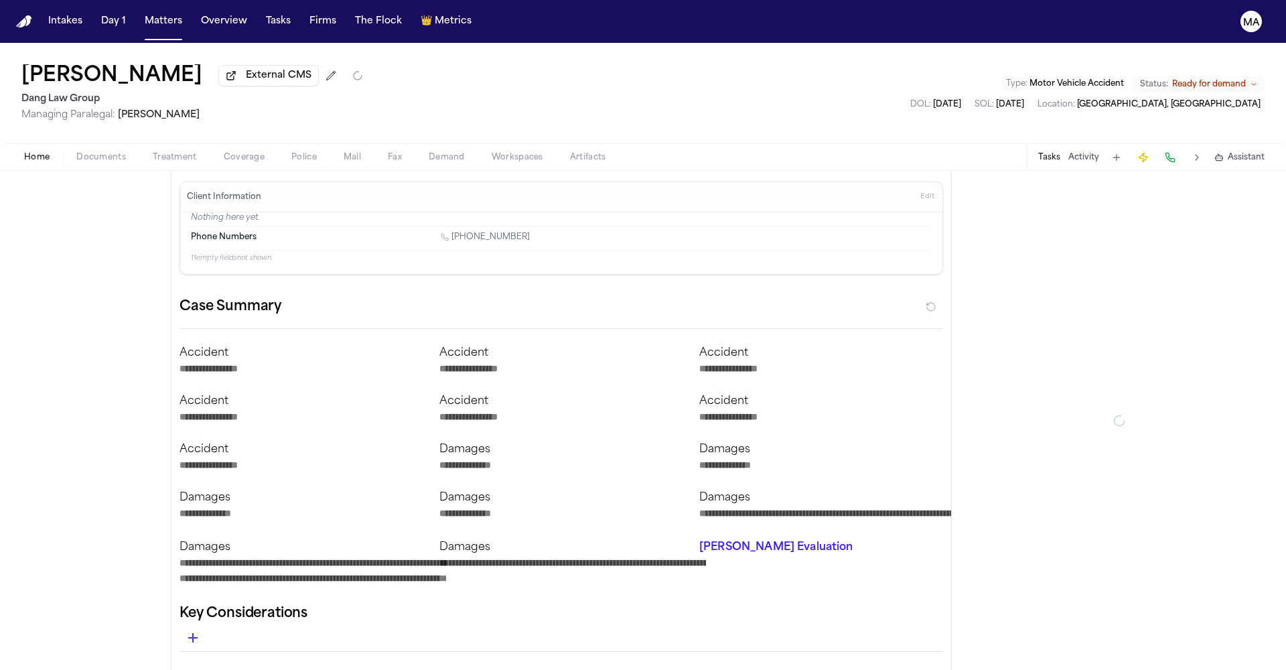
type textarea "*"
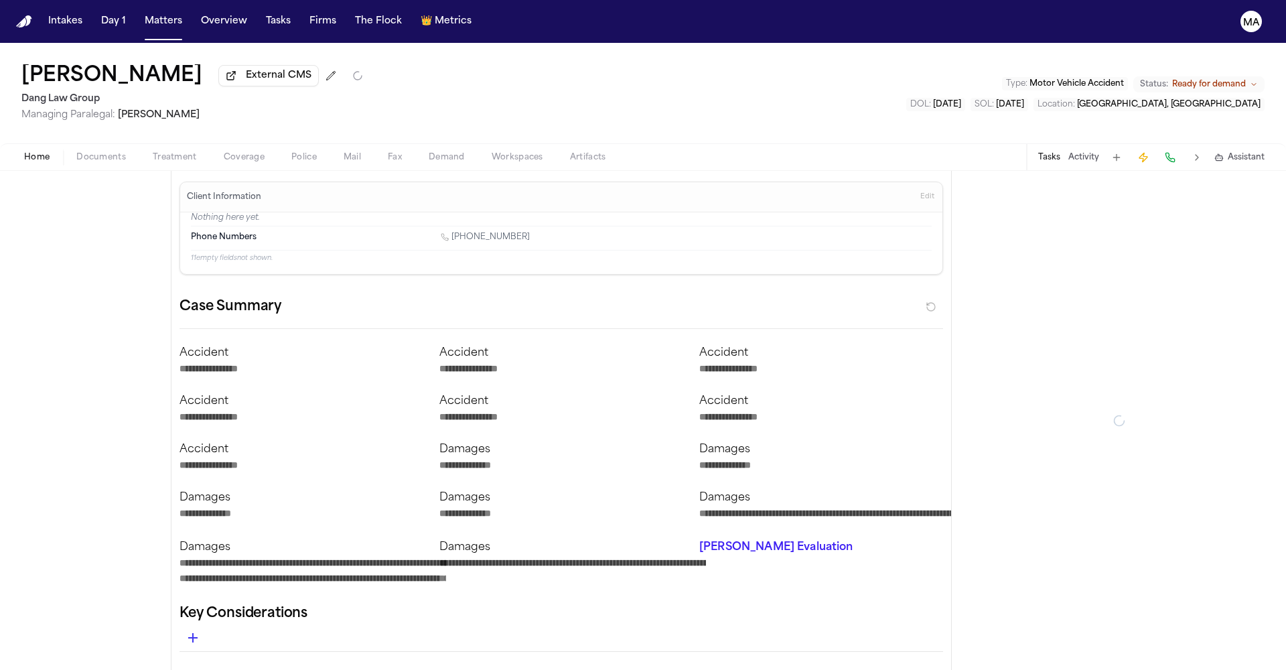
type textarea "*"
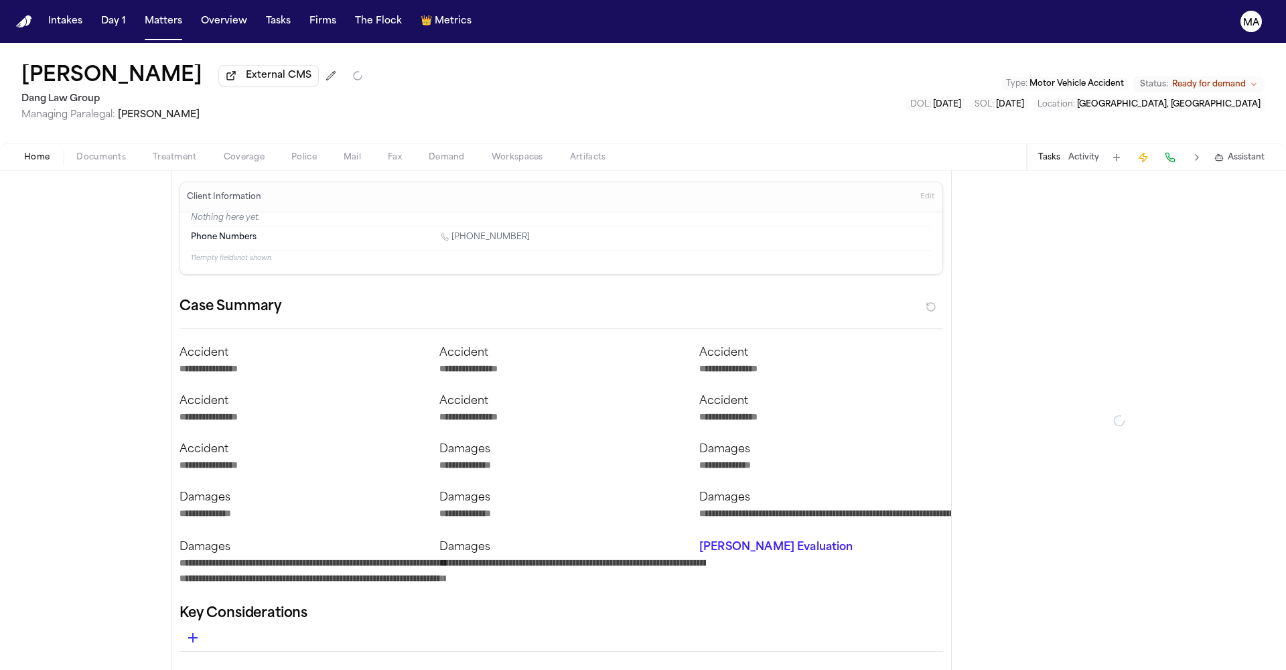
type textarea "*"
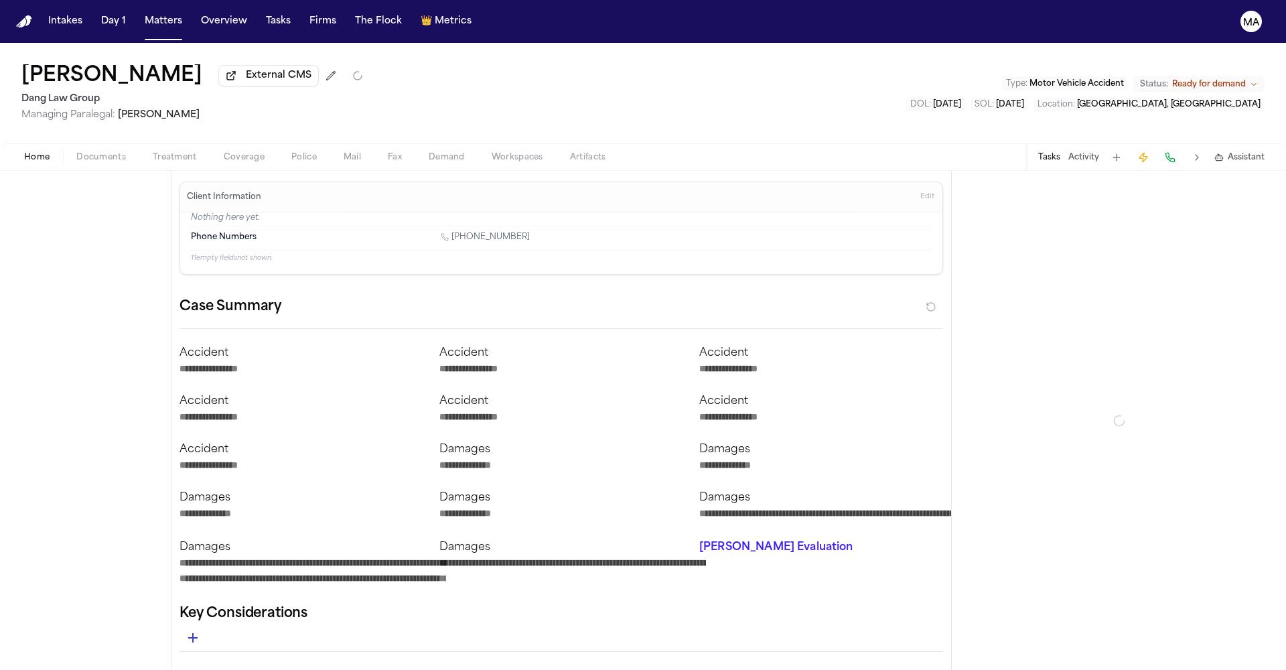
type textarea "*"
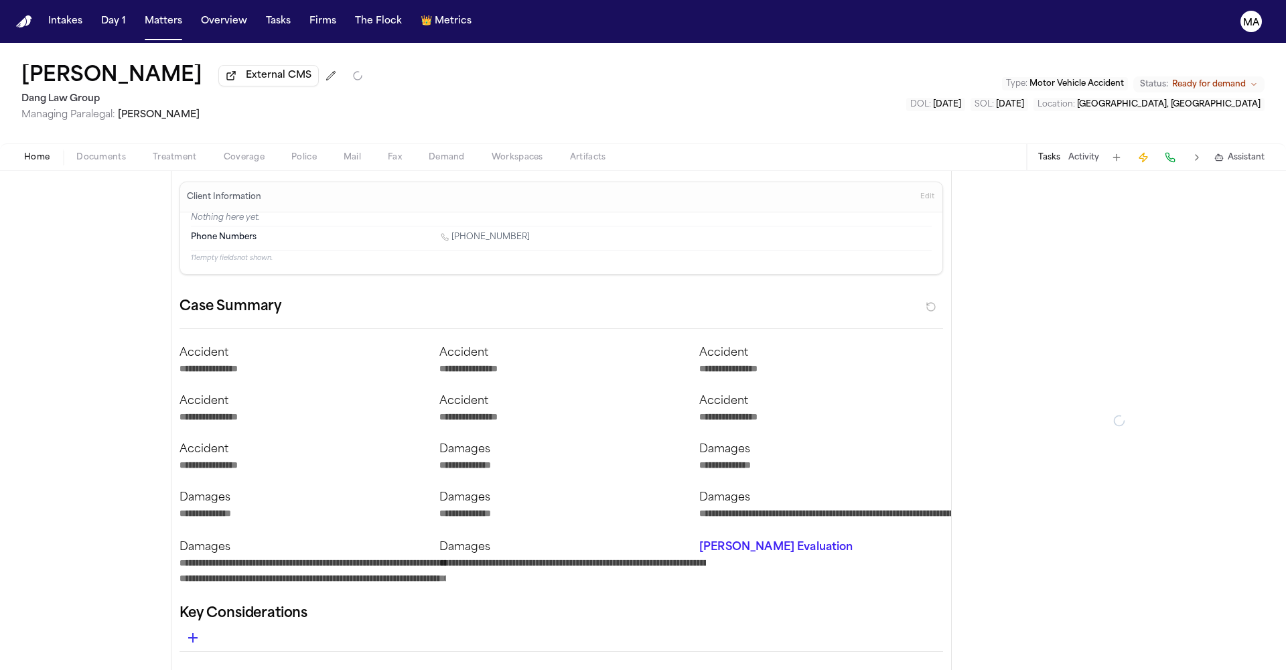
type textarea "*"
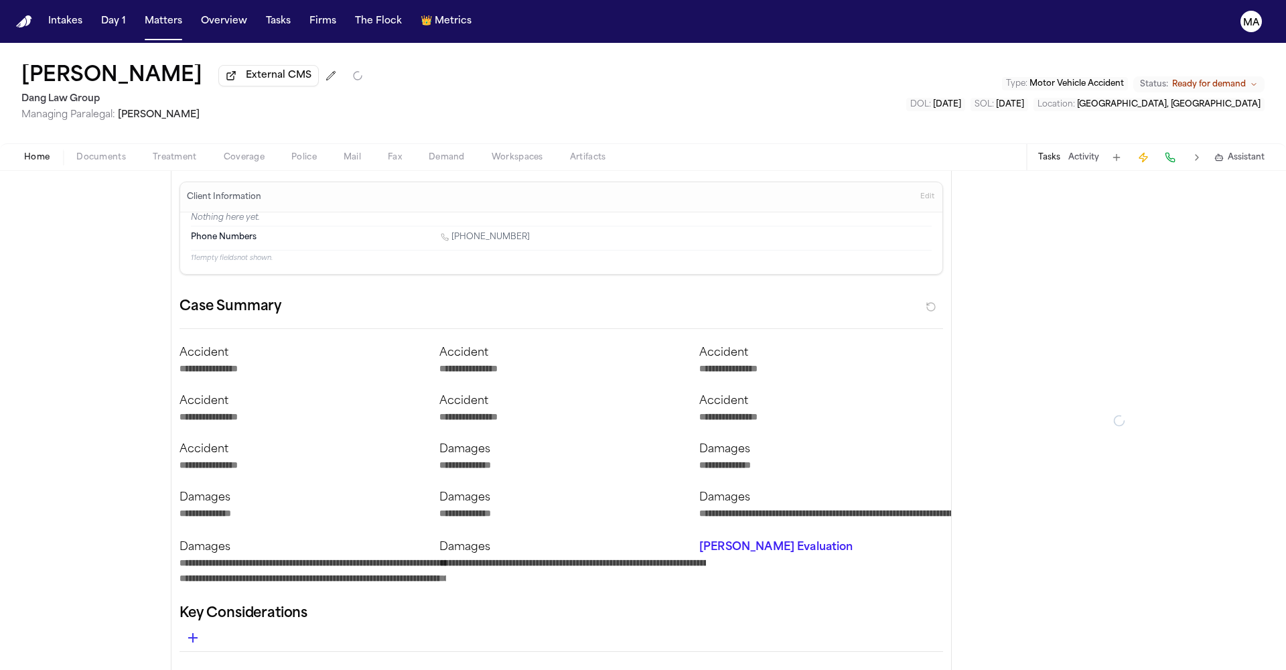
type textarea "*"
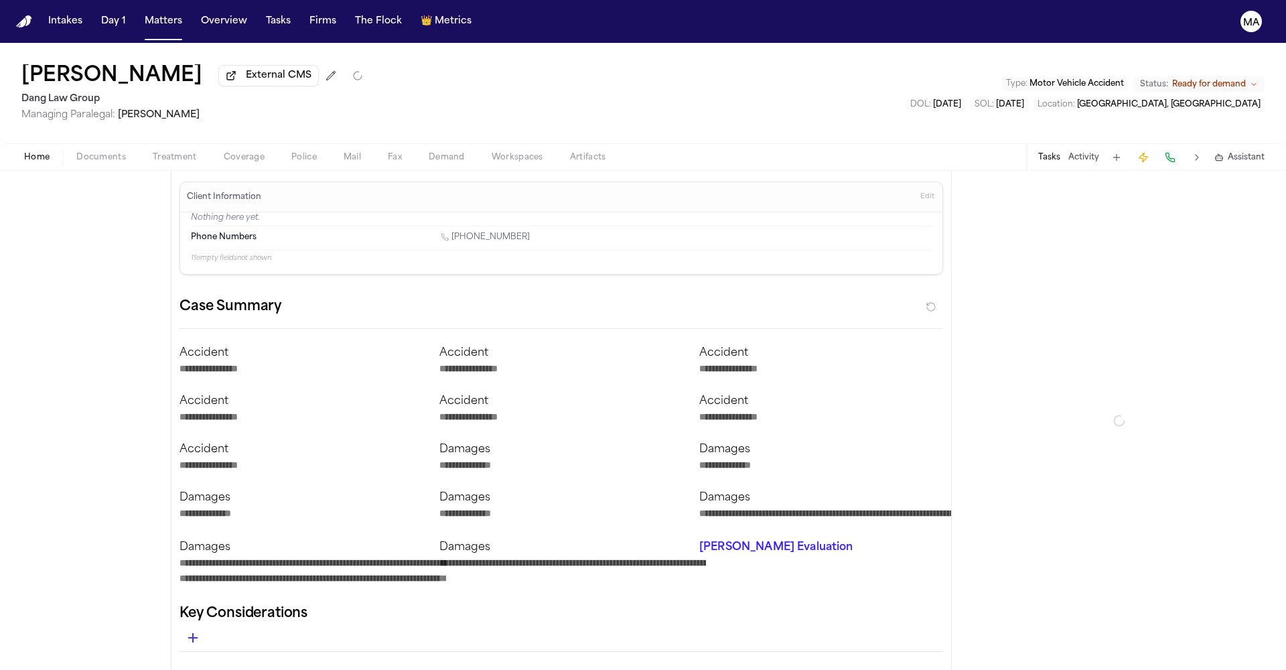
type textarea "*"
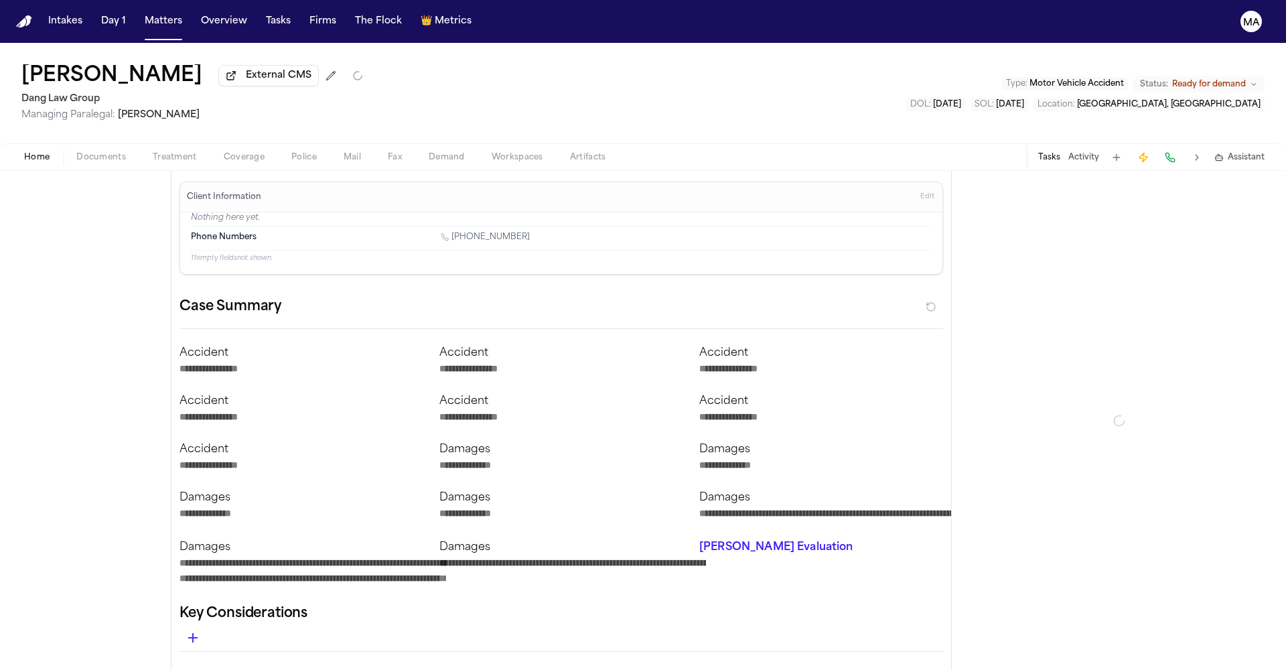
type textarea "*"
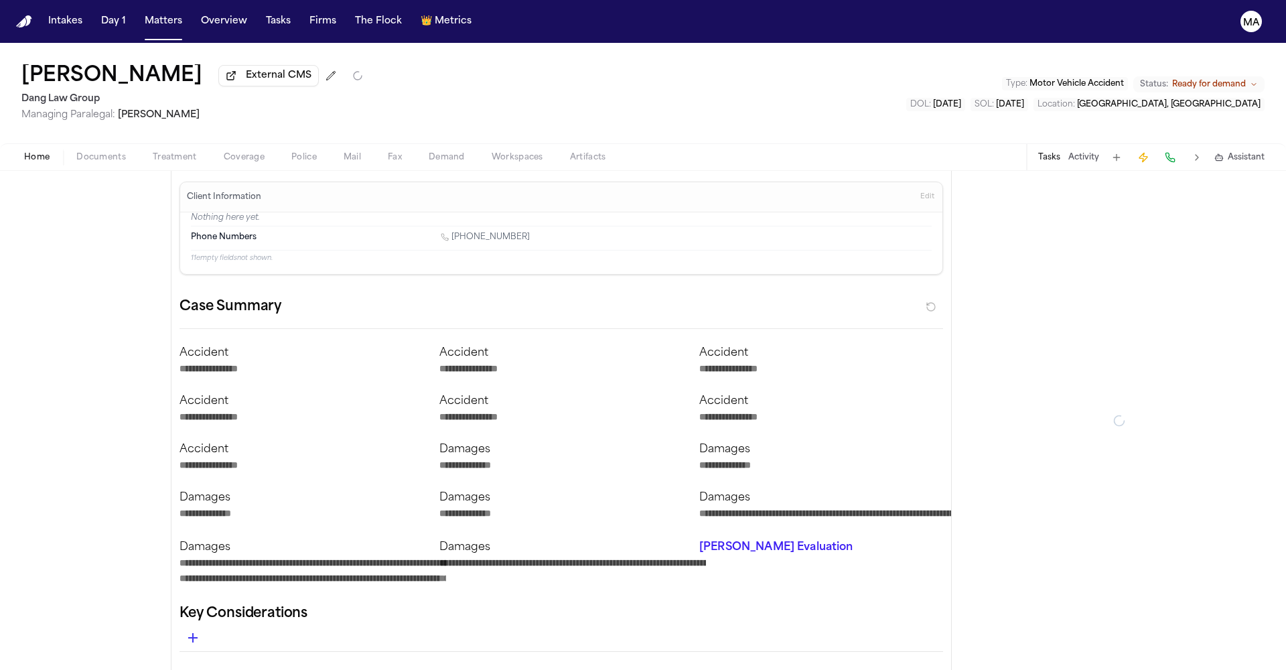
type textarea "*"
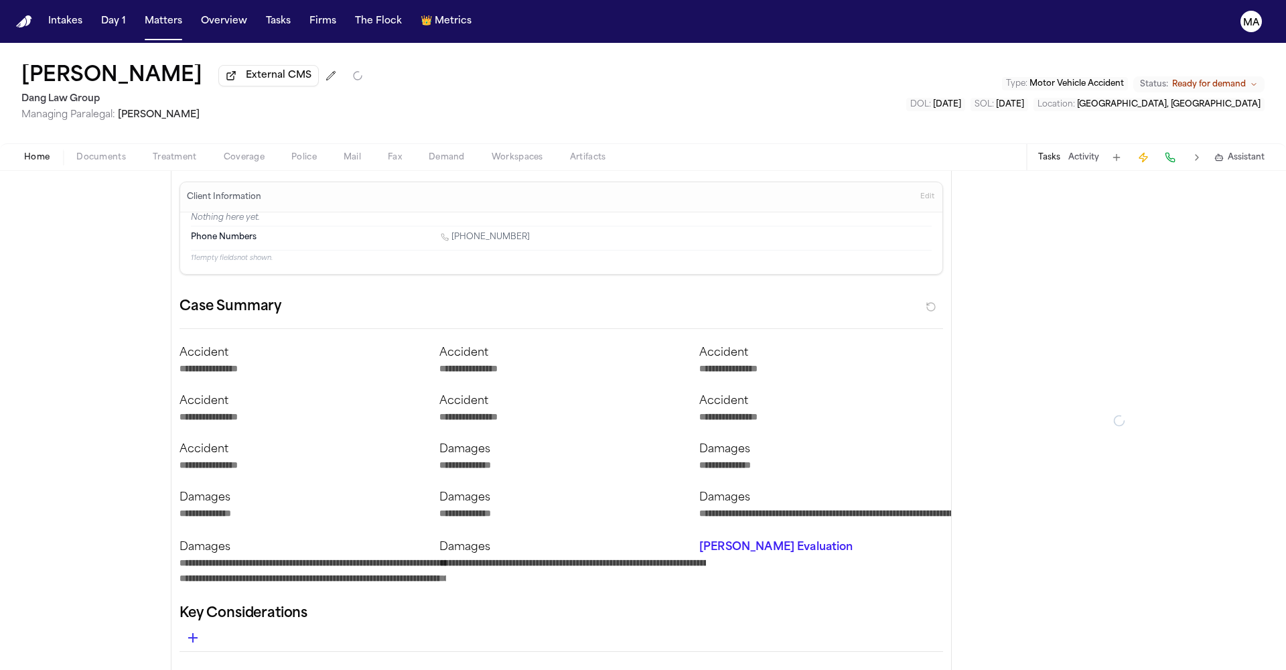
type textarea "*"
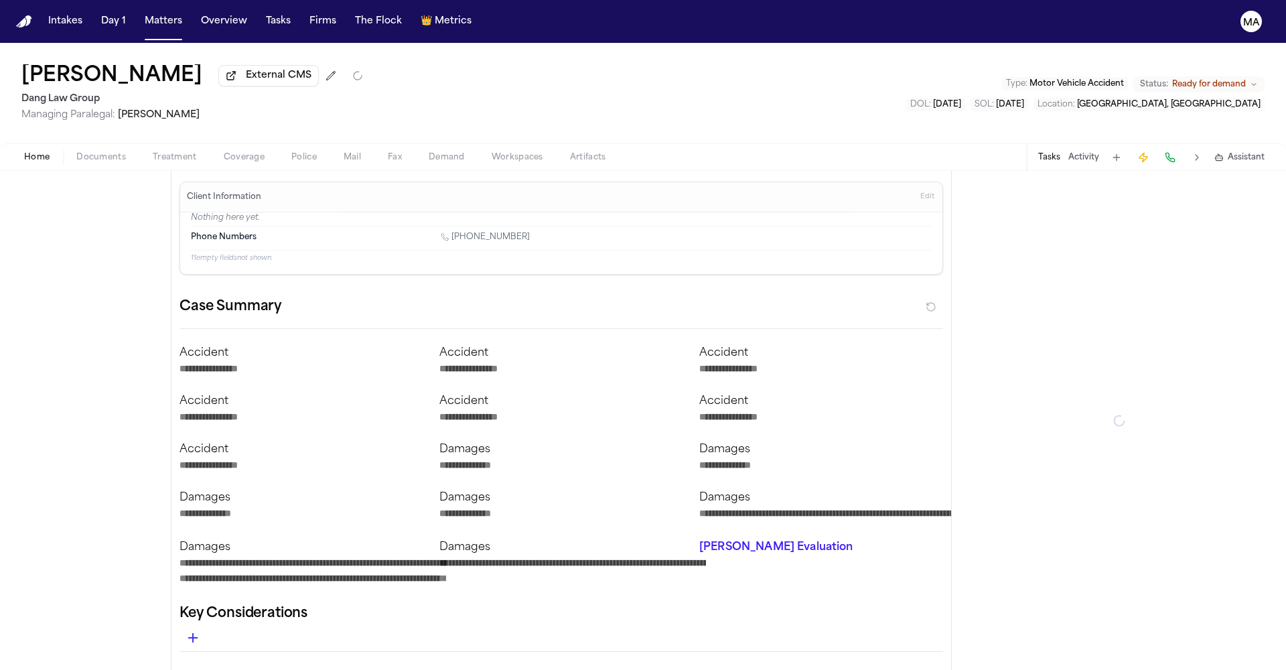
type textarea "*"
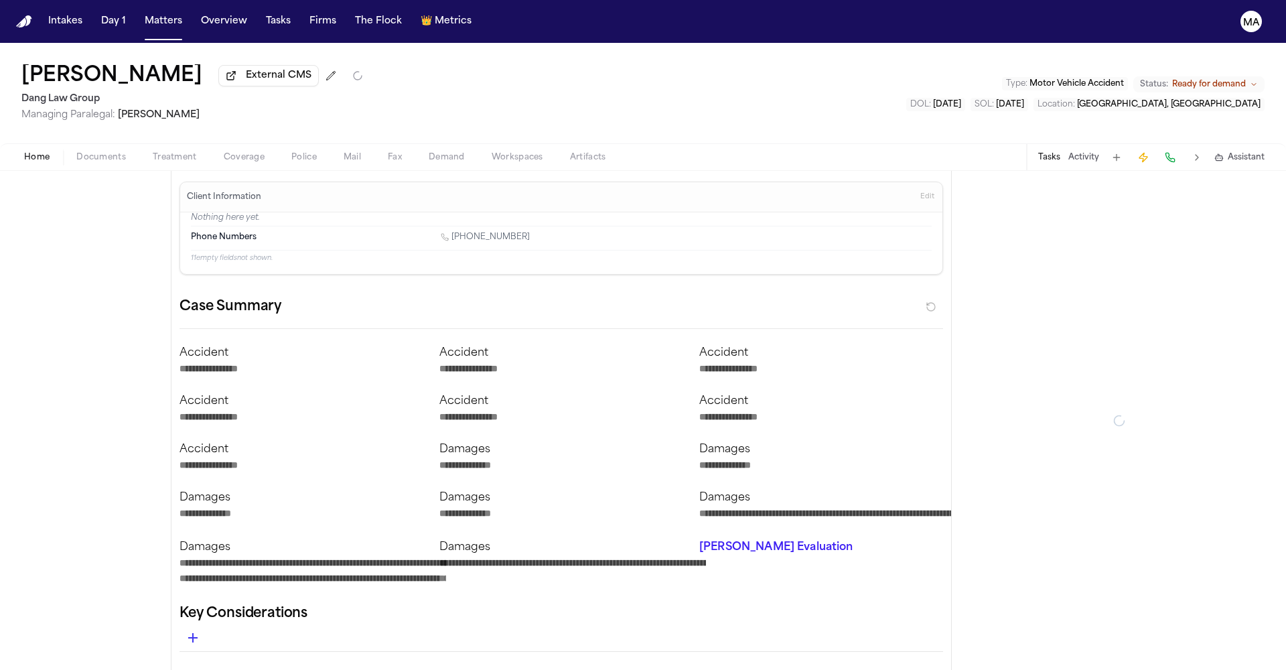
type textarea "*"
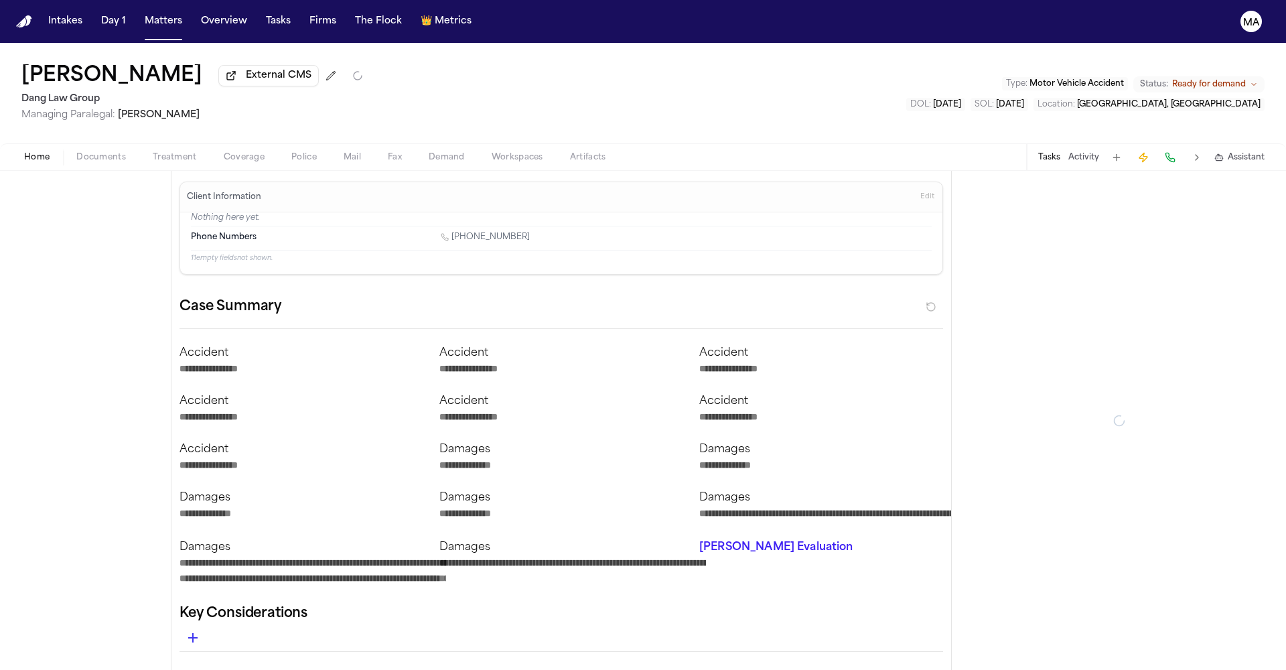
type textarea "*"
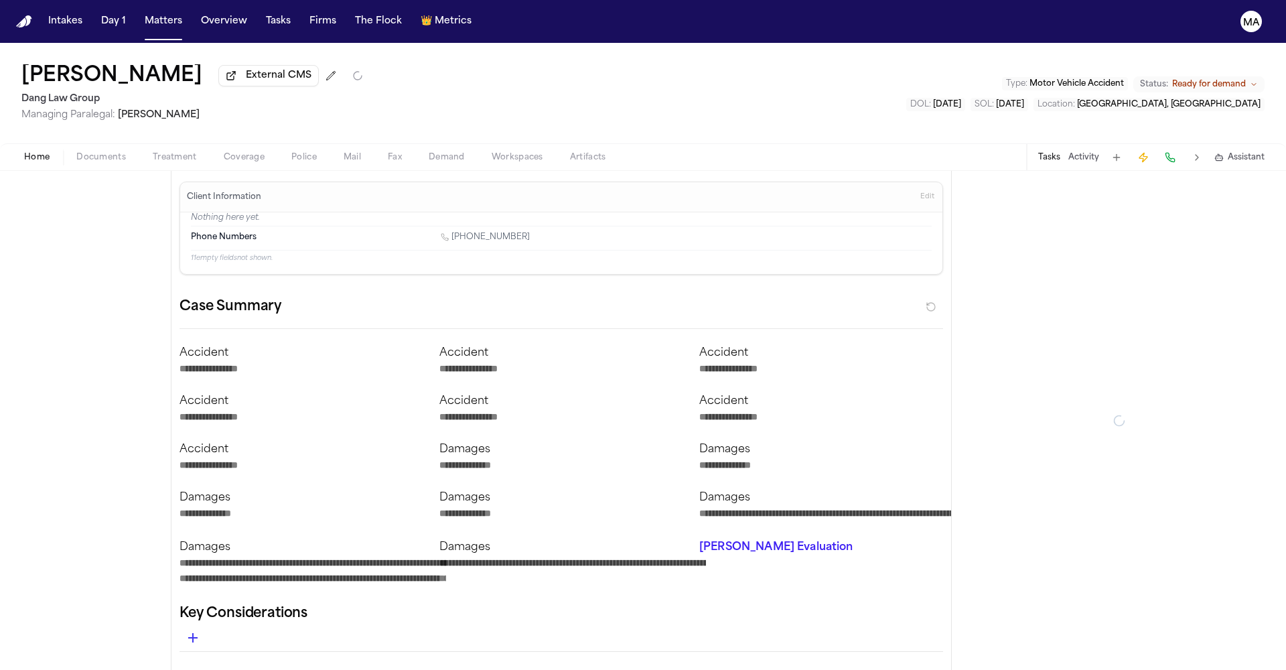
type textarea "*"
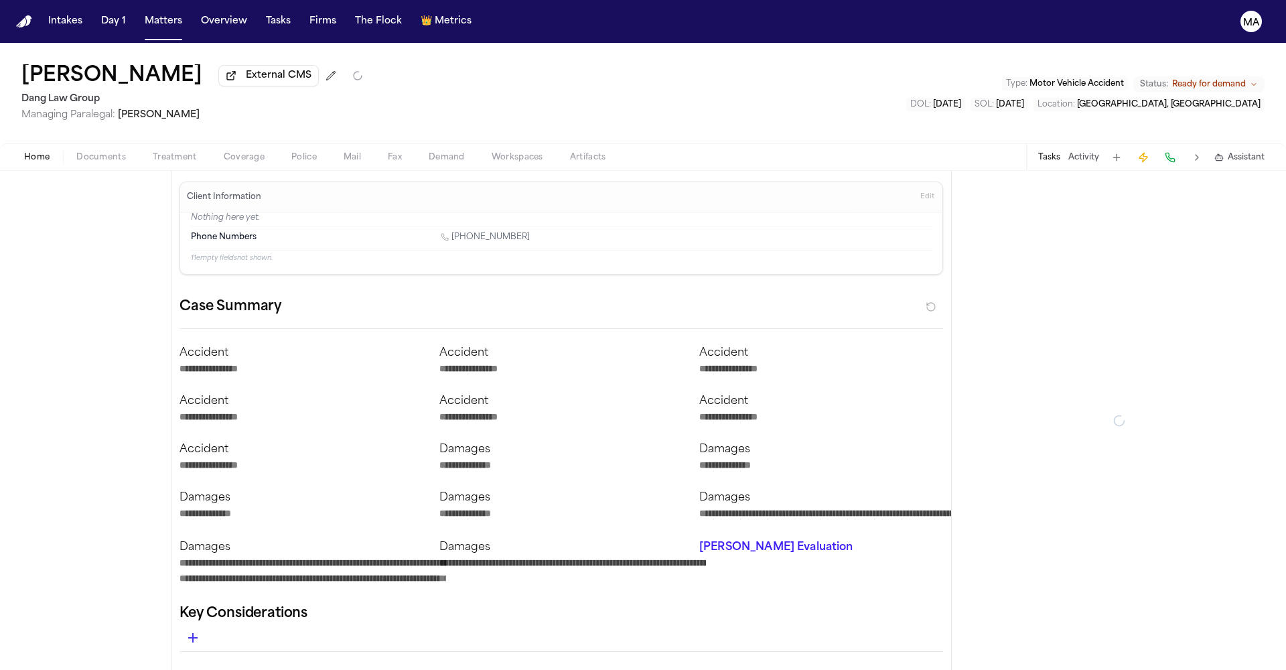
type textarea "*"
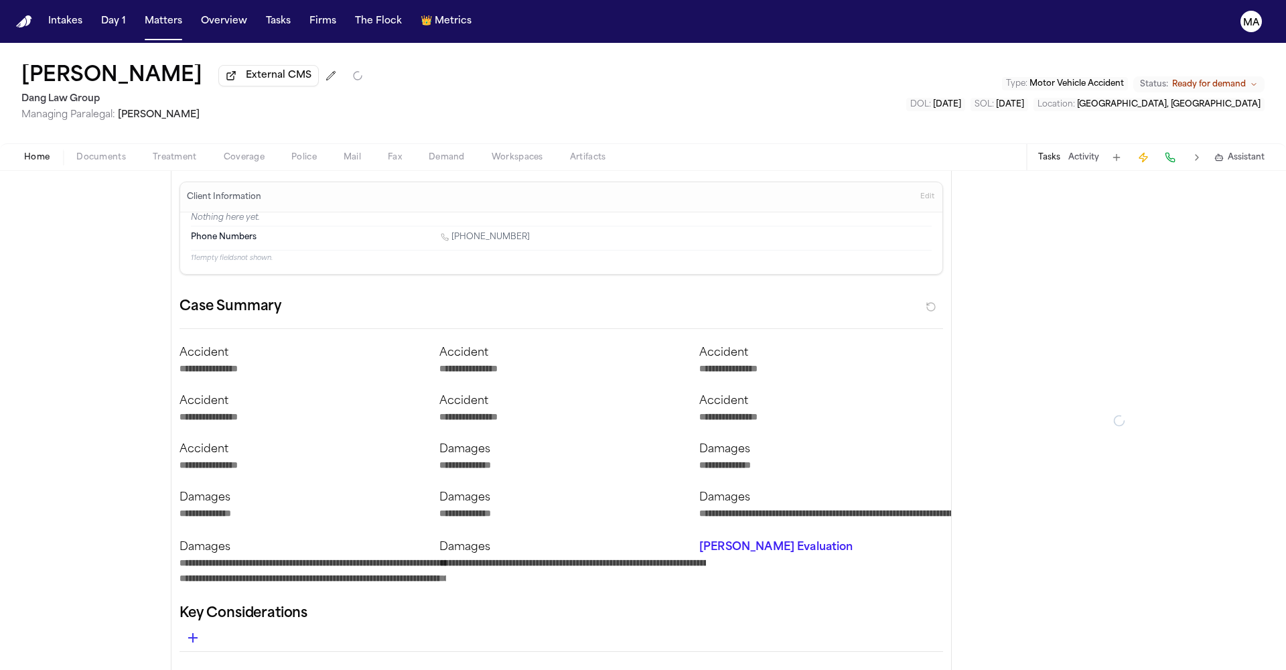
type textarea "*"
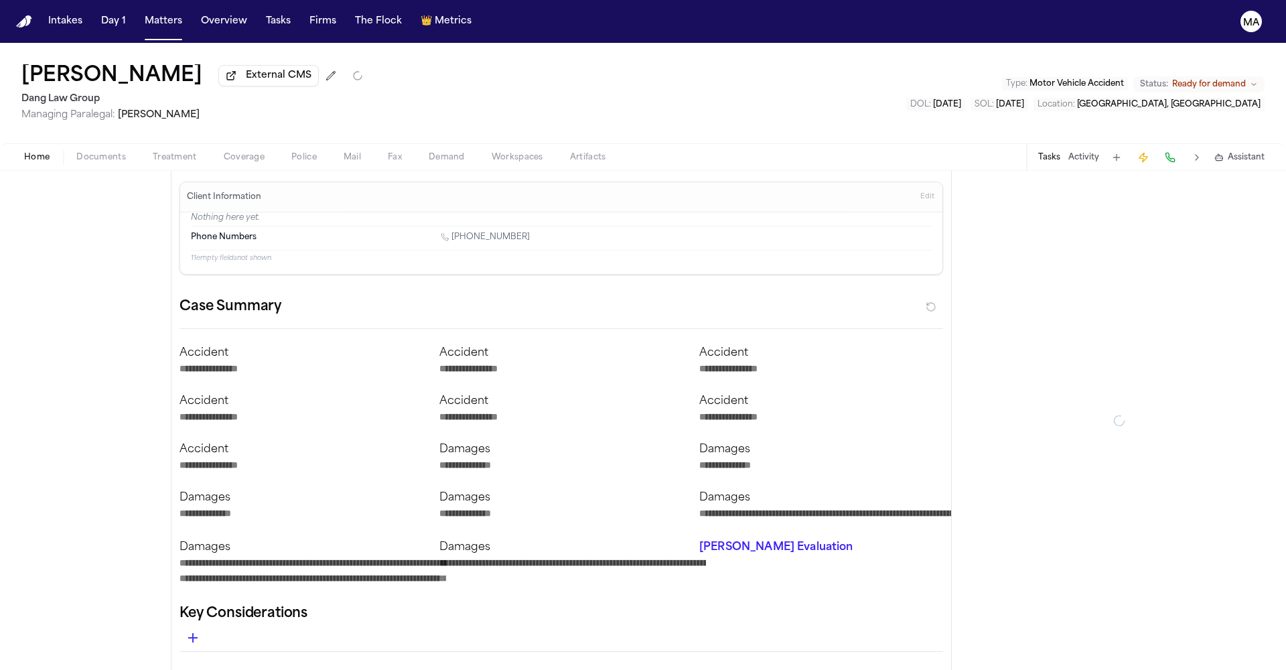
type textarea "*"
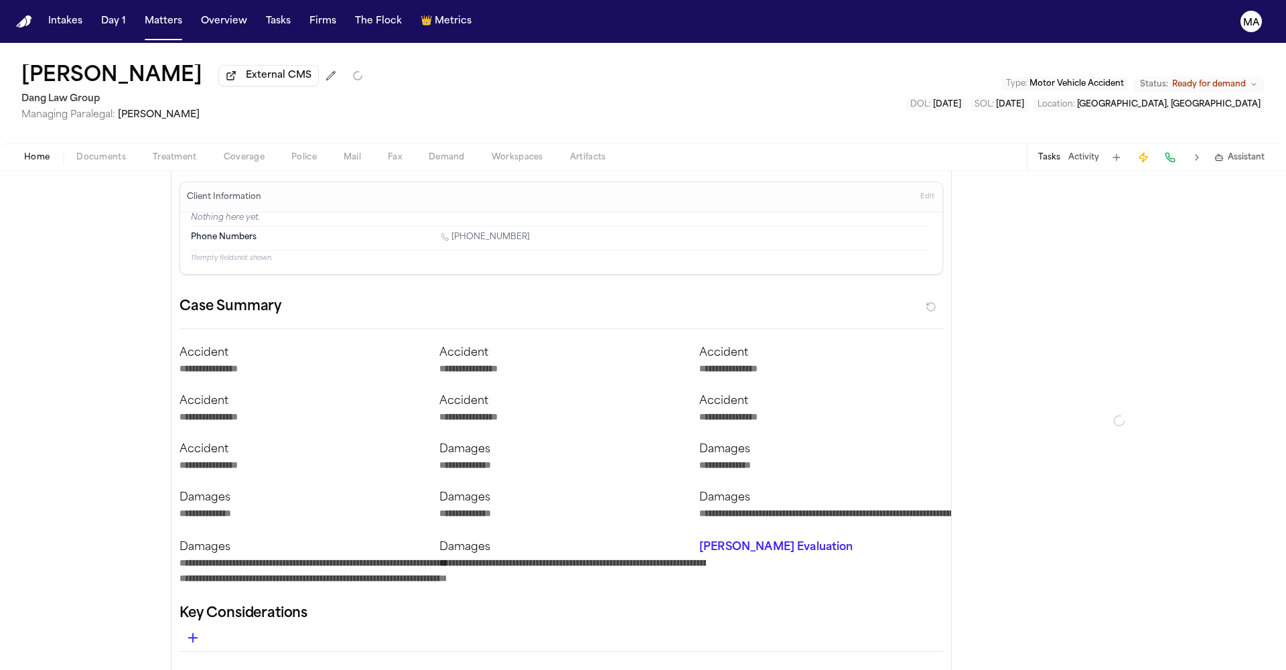
type textarea "*"
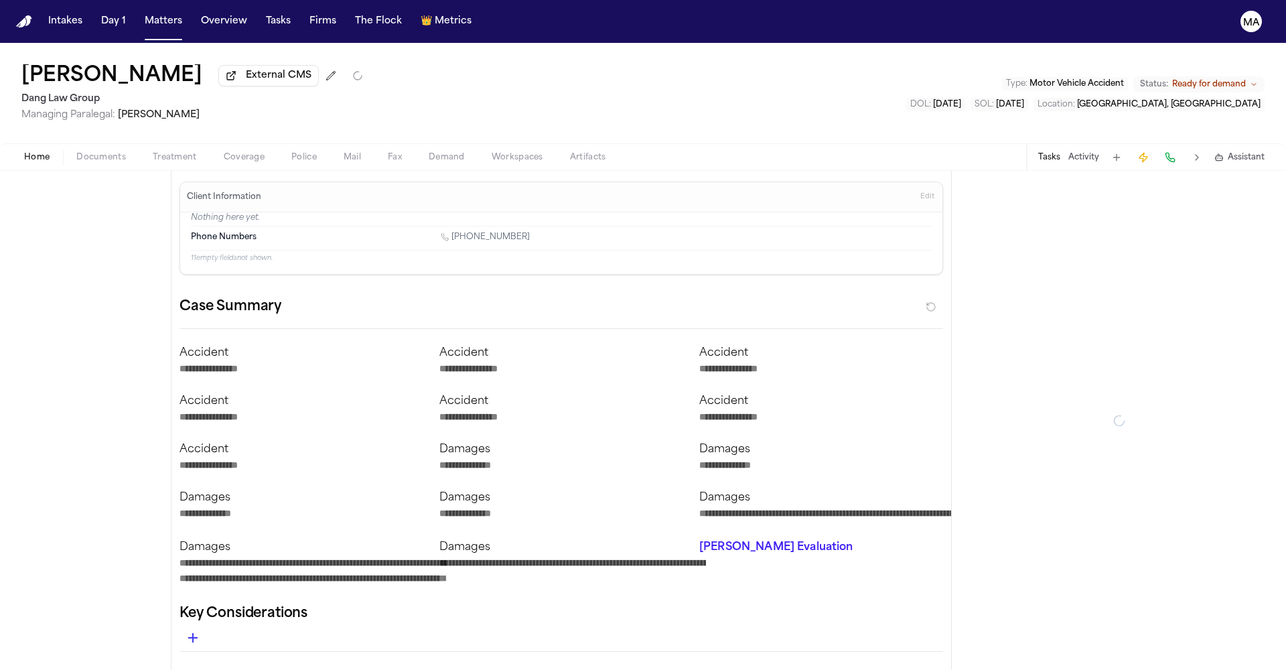
type textarea "*"
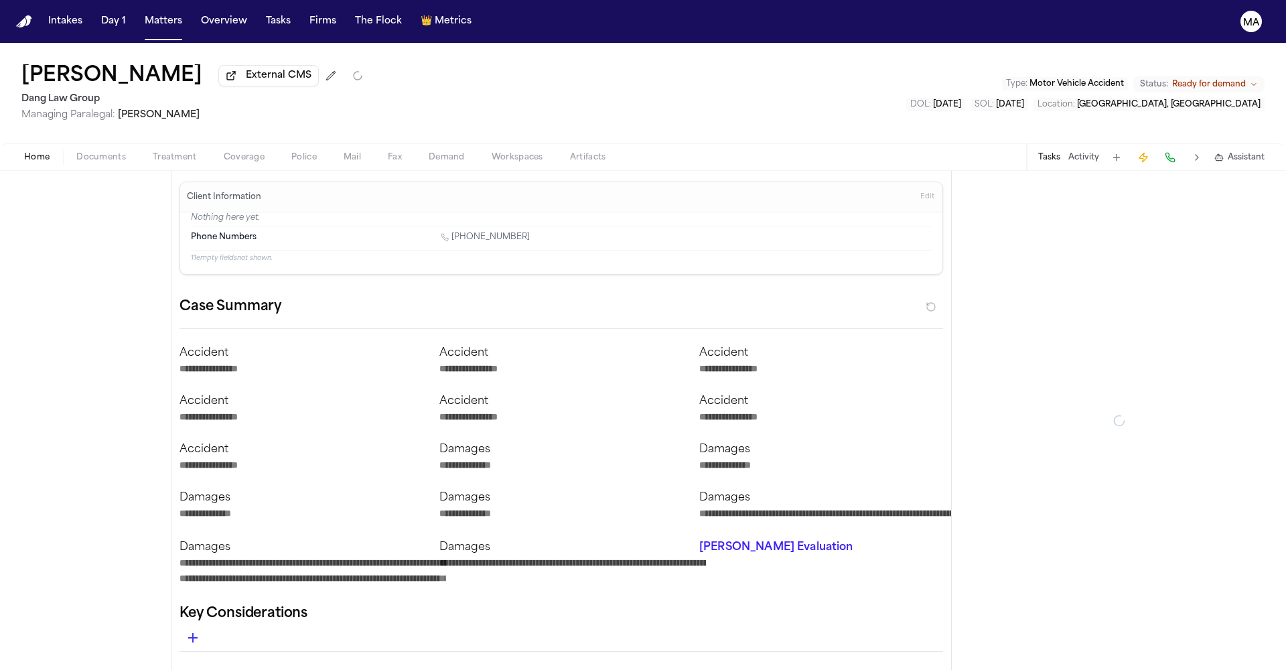
type textarea "*"
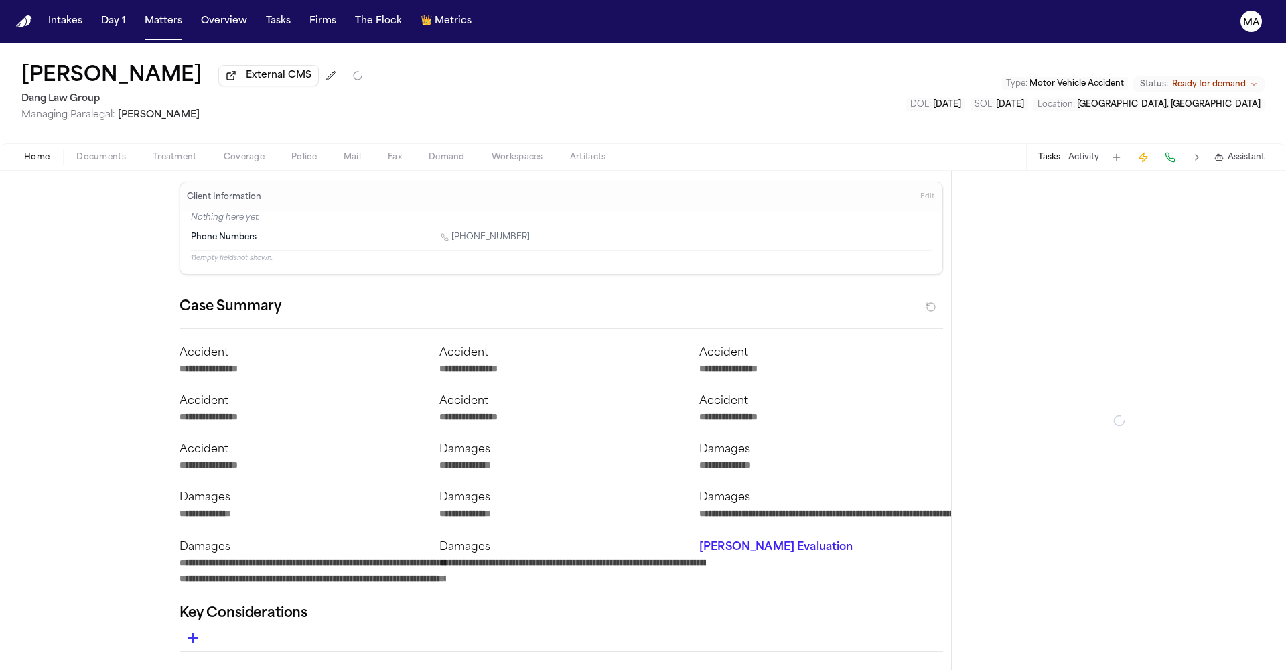
type textarea "*"
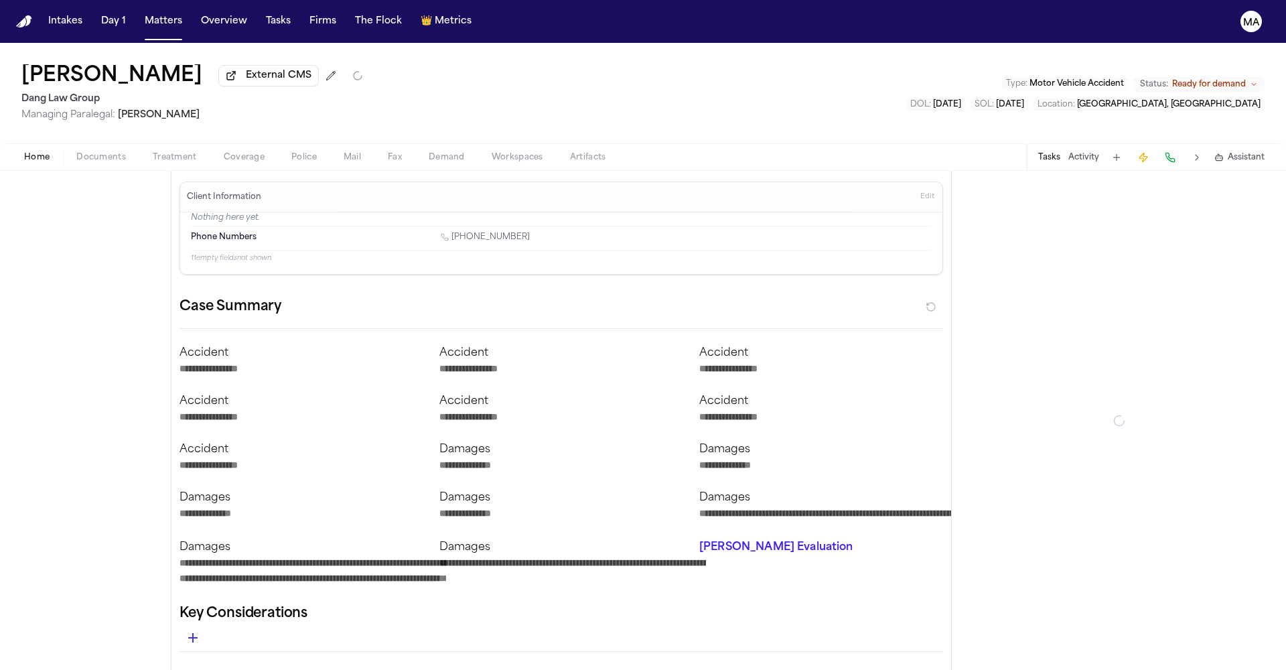
type textarea "*"
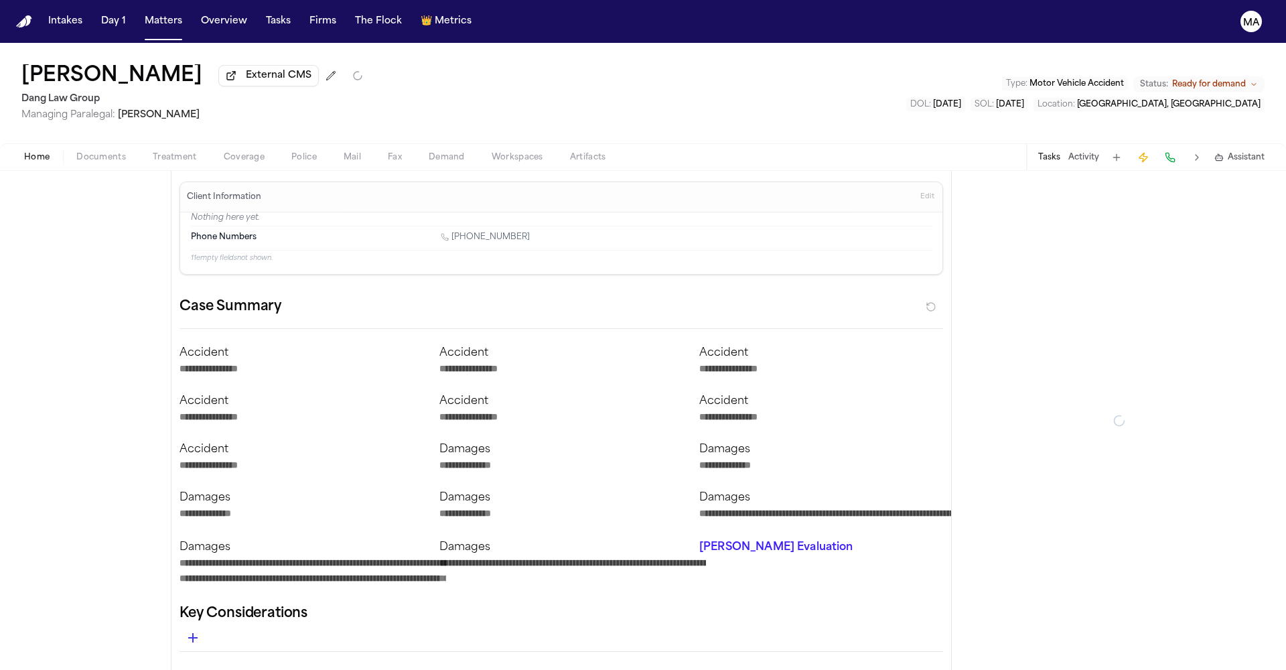
type textarea "*"
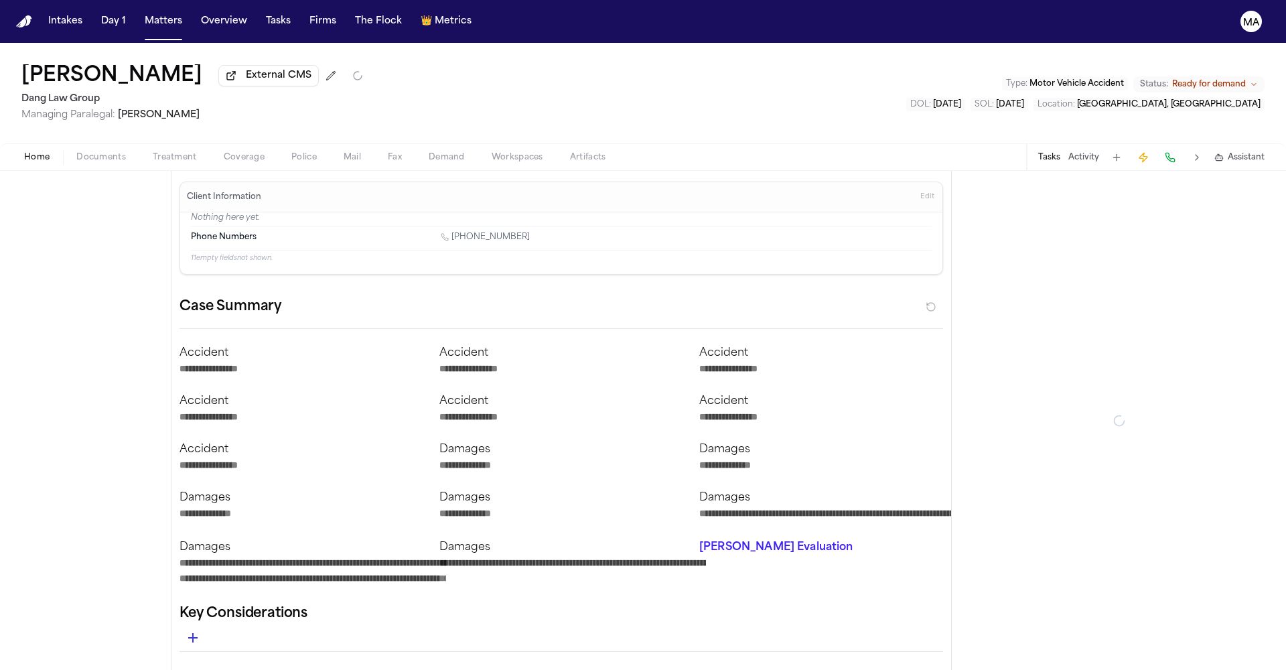
type textarea "*"
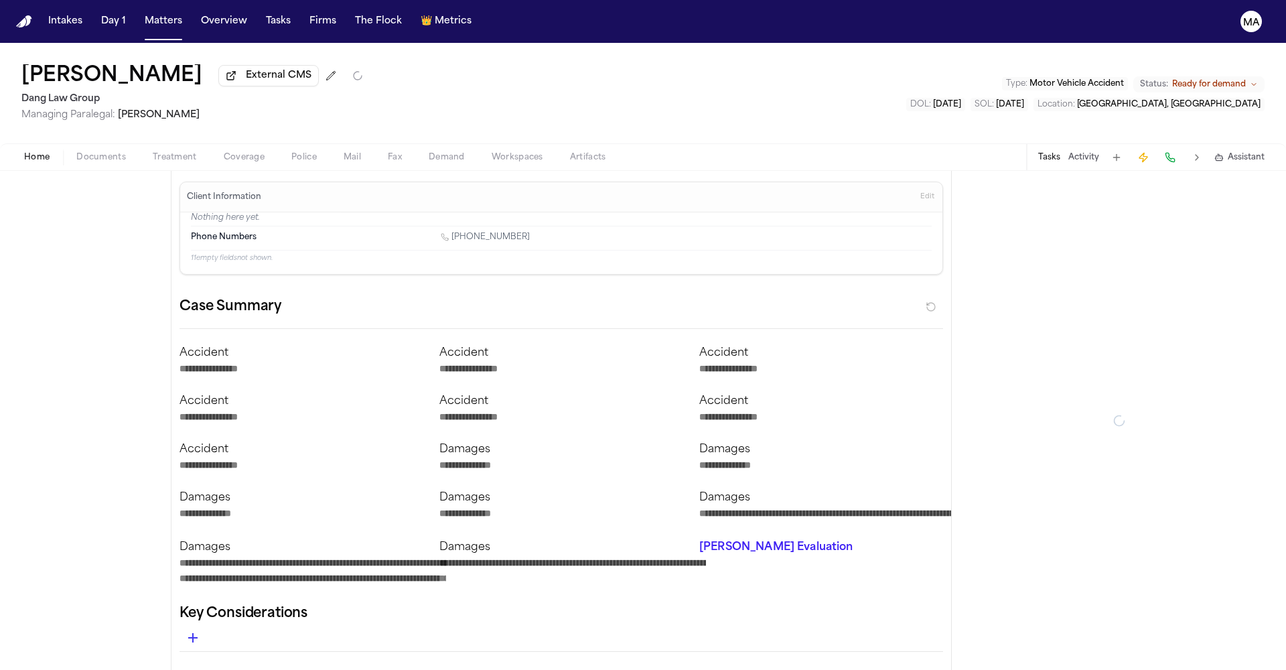
type textarea "*"
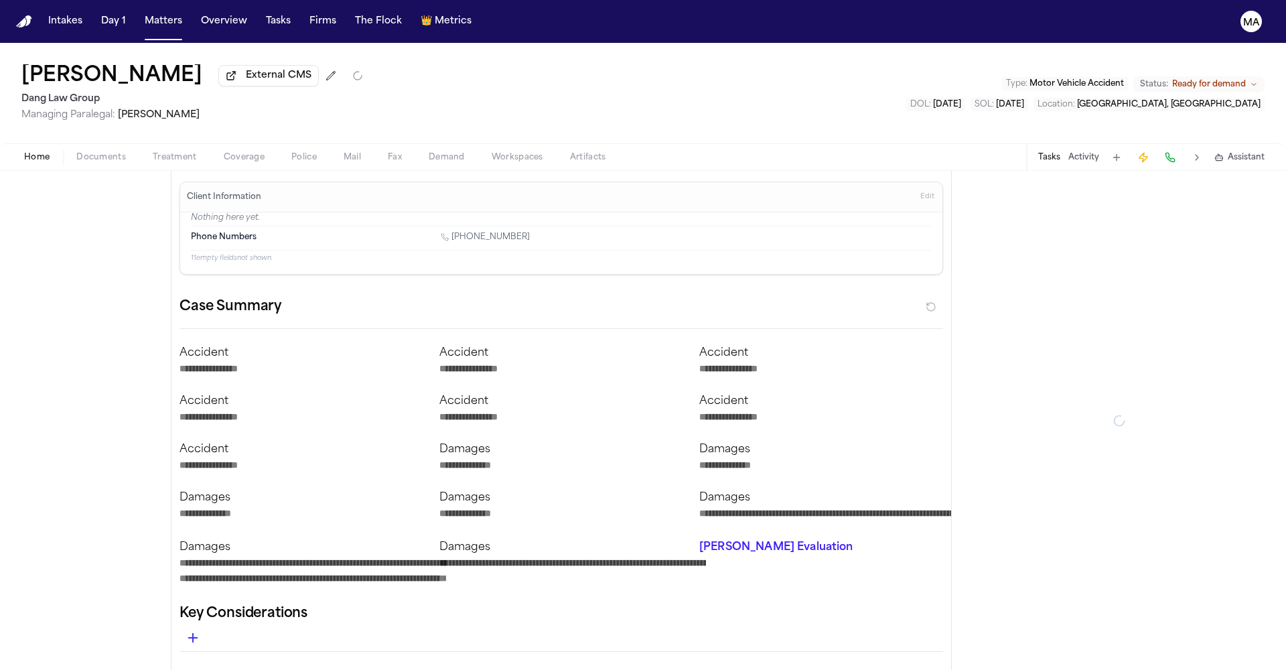
type textarea "*"
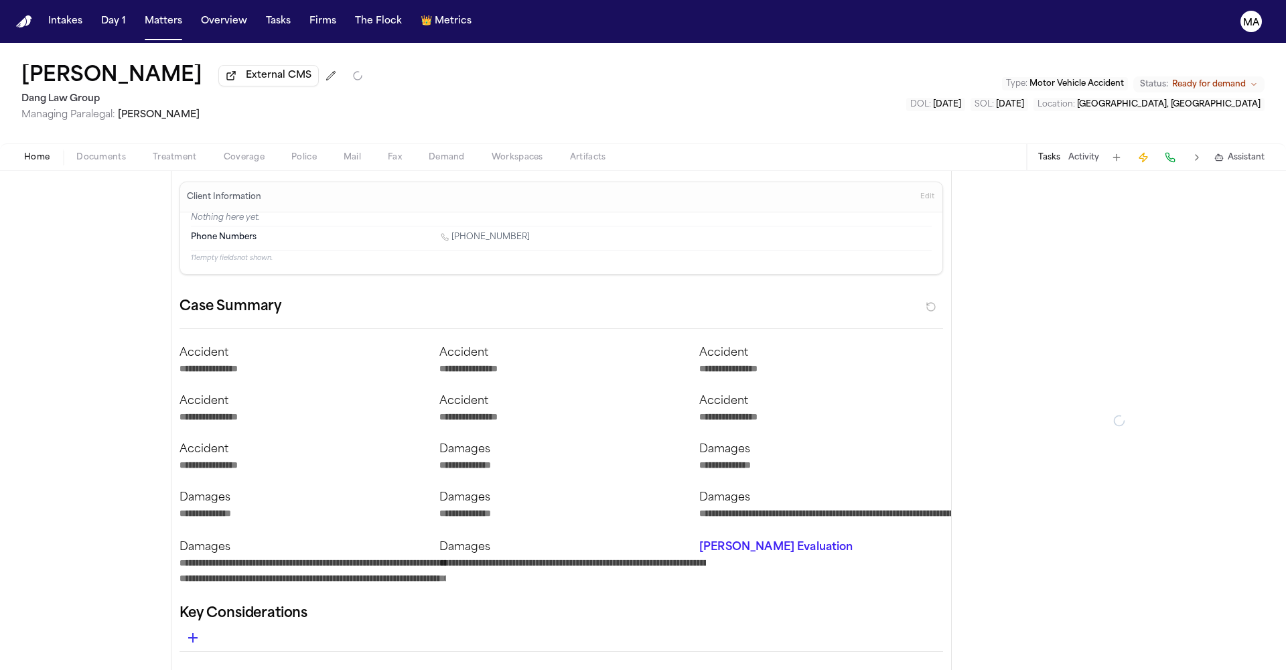
type textarea "*"
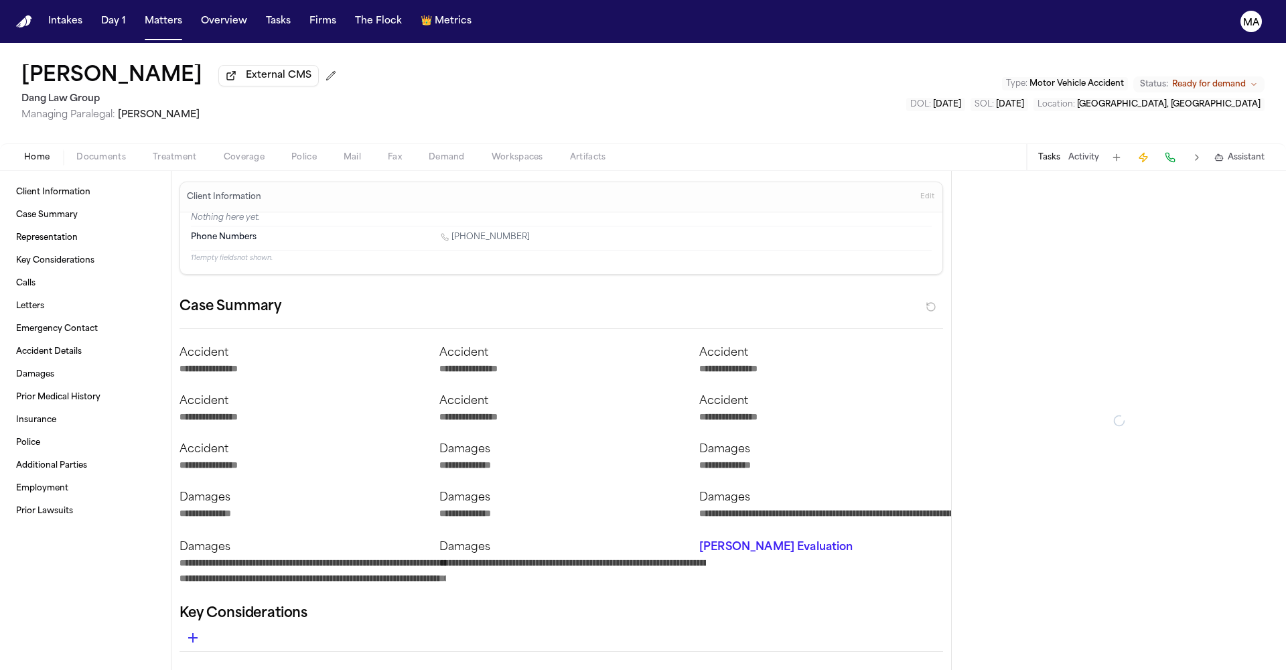
click at [76, 152] on span "Documents" at bounding box center [101, 157] width 50 height 11
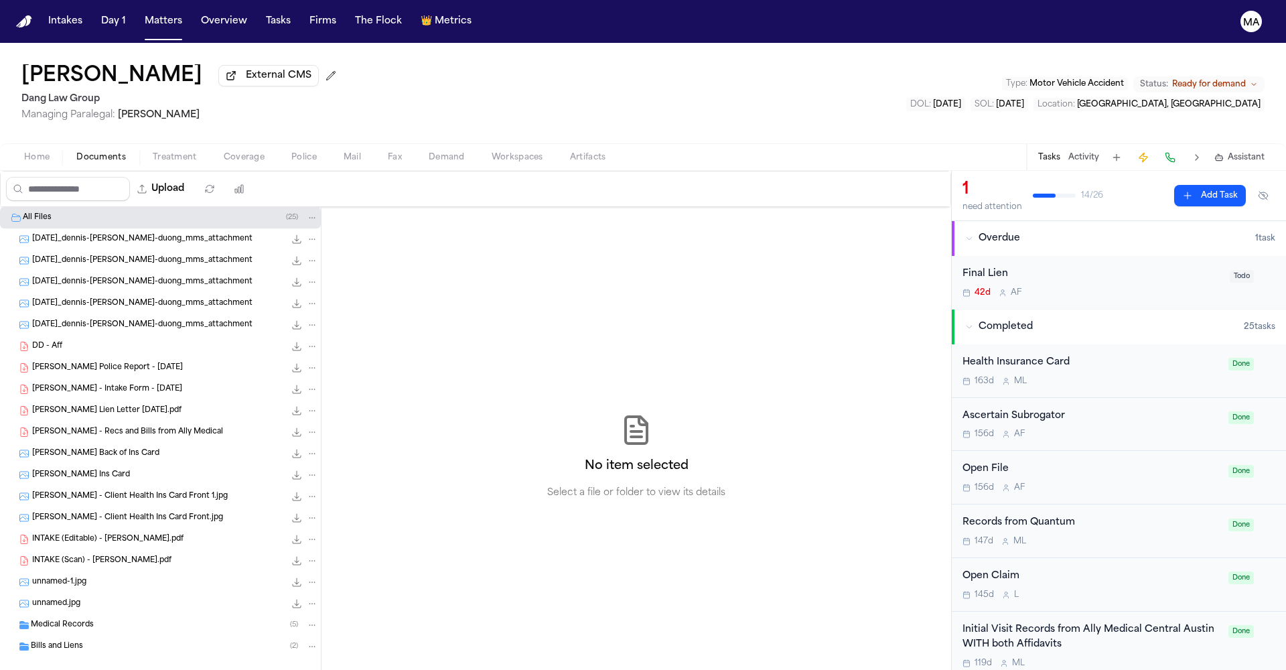
click at [77, 614] on div "Medical Records ( 5 )" at bounding box center [160, 624] width 321 height 21
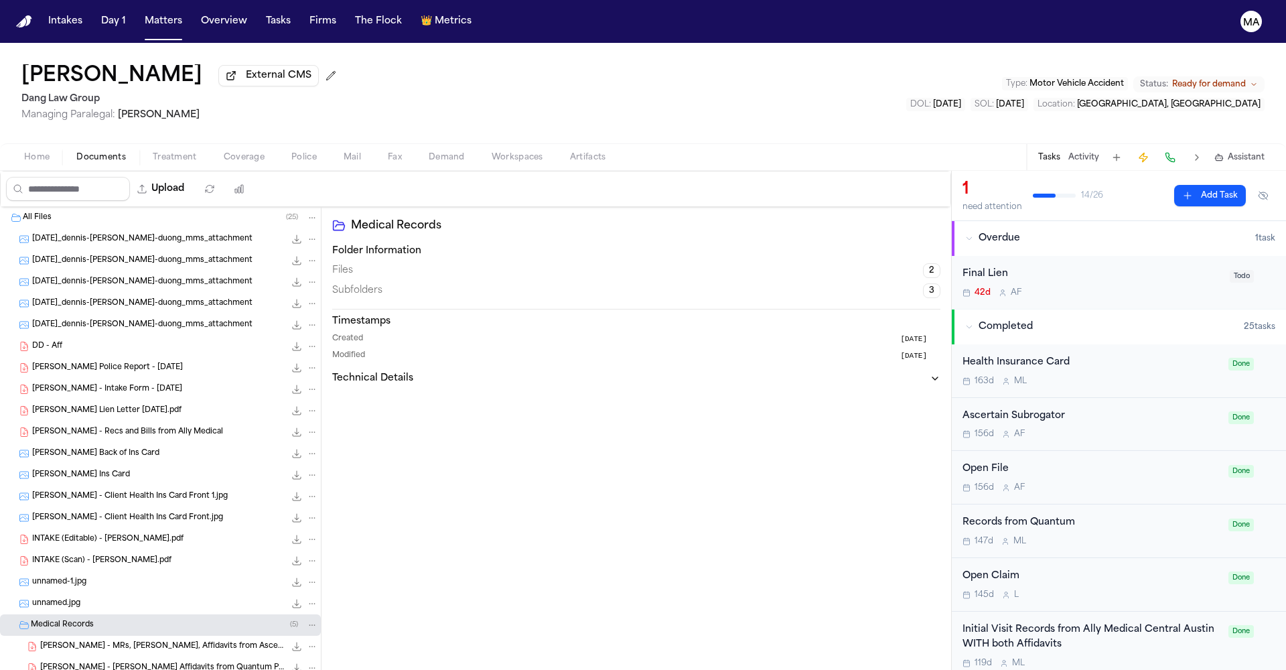
scroll to position [52, 0]
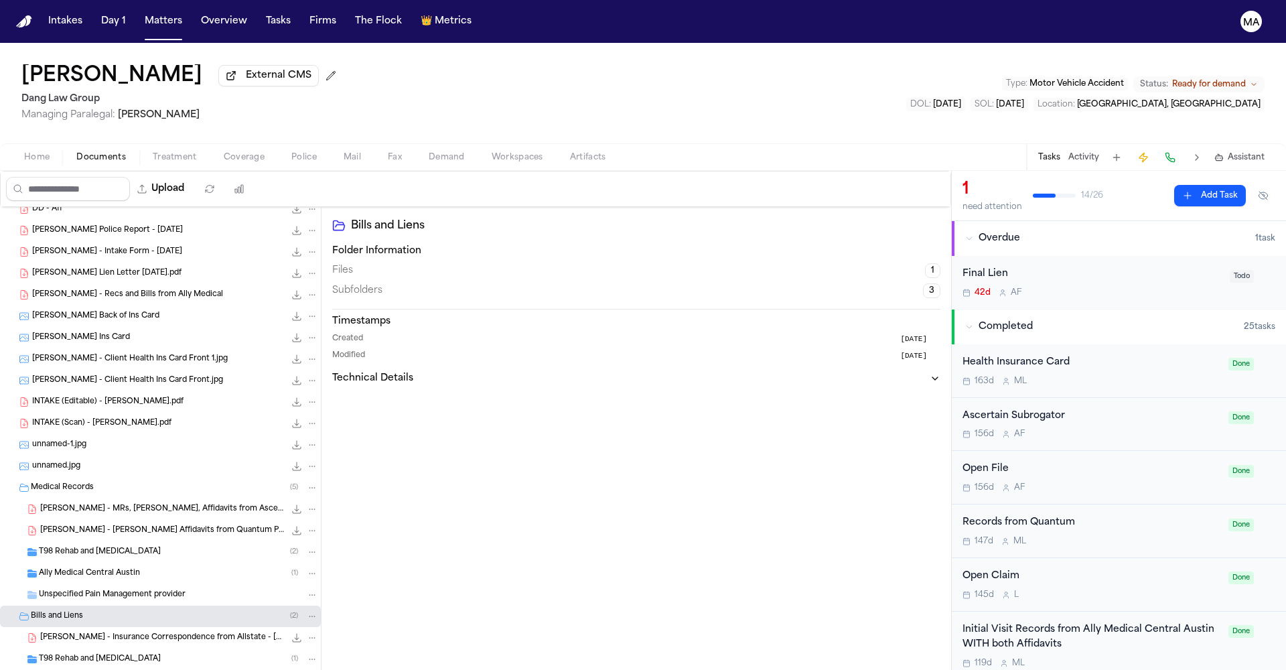
scroll to position [0, 0]
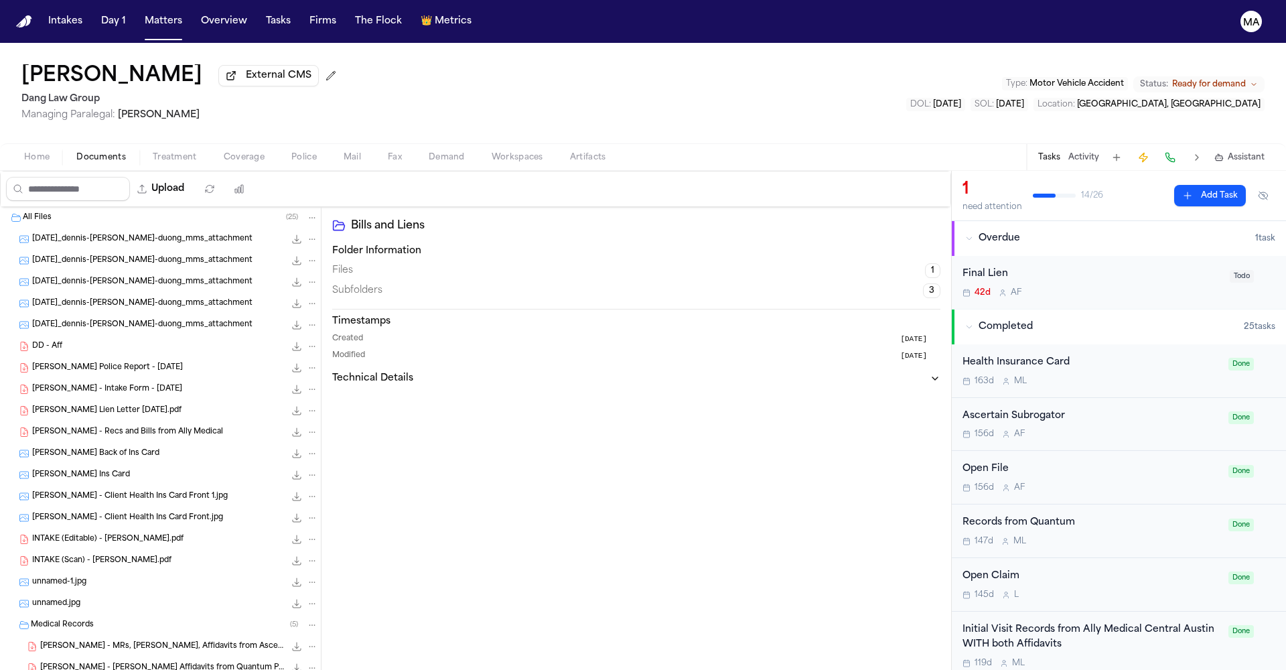
click at [139, 149] on button "Treatment" at bounding box center [174, 157] width 71 height 16
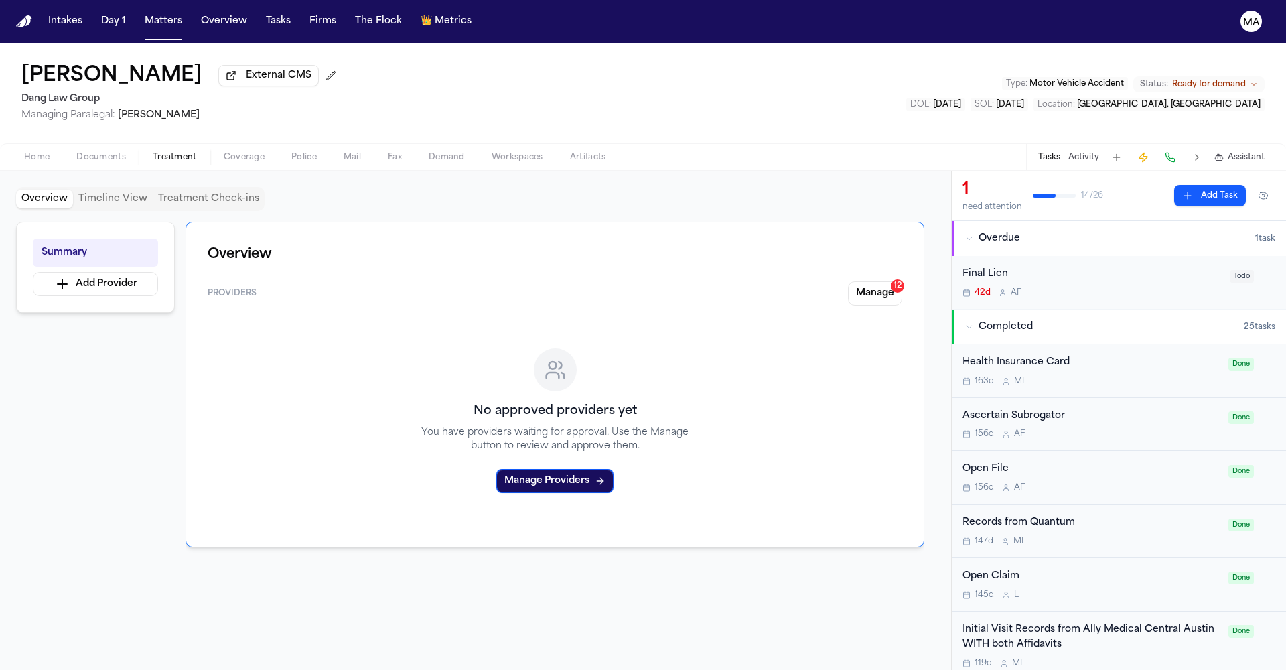
click at [429, 152] on span "Demand" at bounding box center [447, 157] width 36 height 11
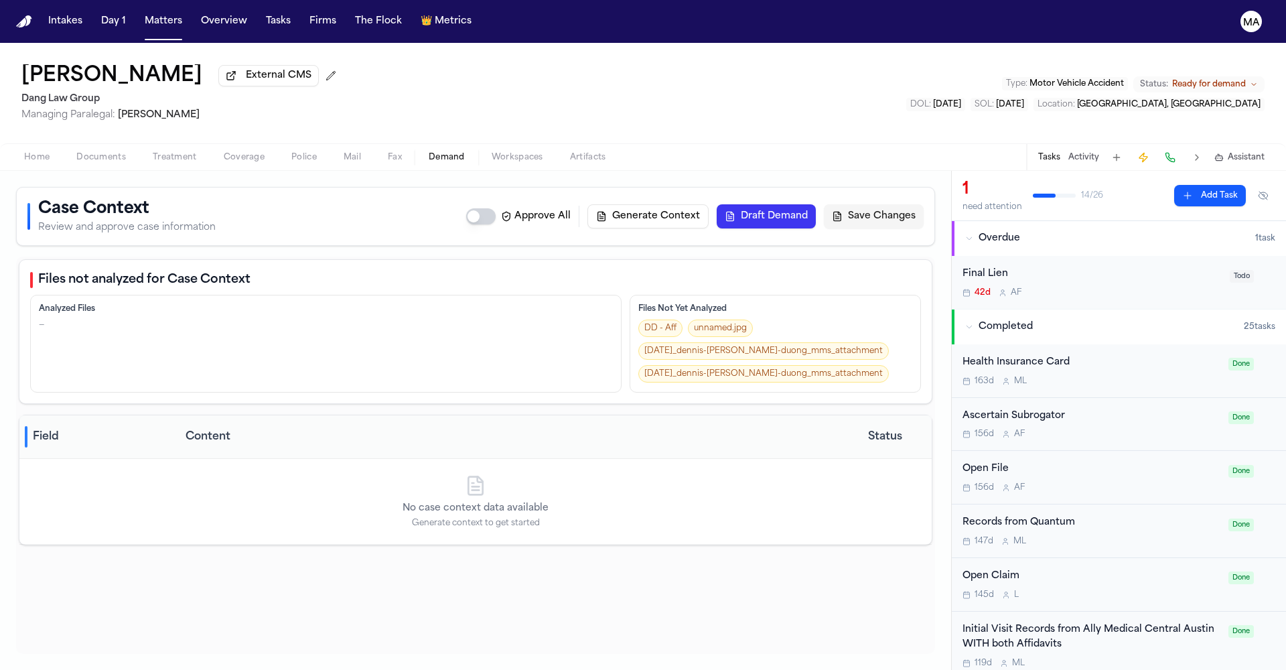
click at [709, 204] on button "Generate Context" at bounding box center [647, 216] width 121 height 24
click at [139, 16] on button "Matters" at bounding box center [163, 21] width 48 height 24
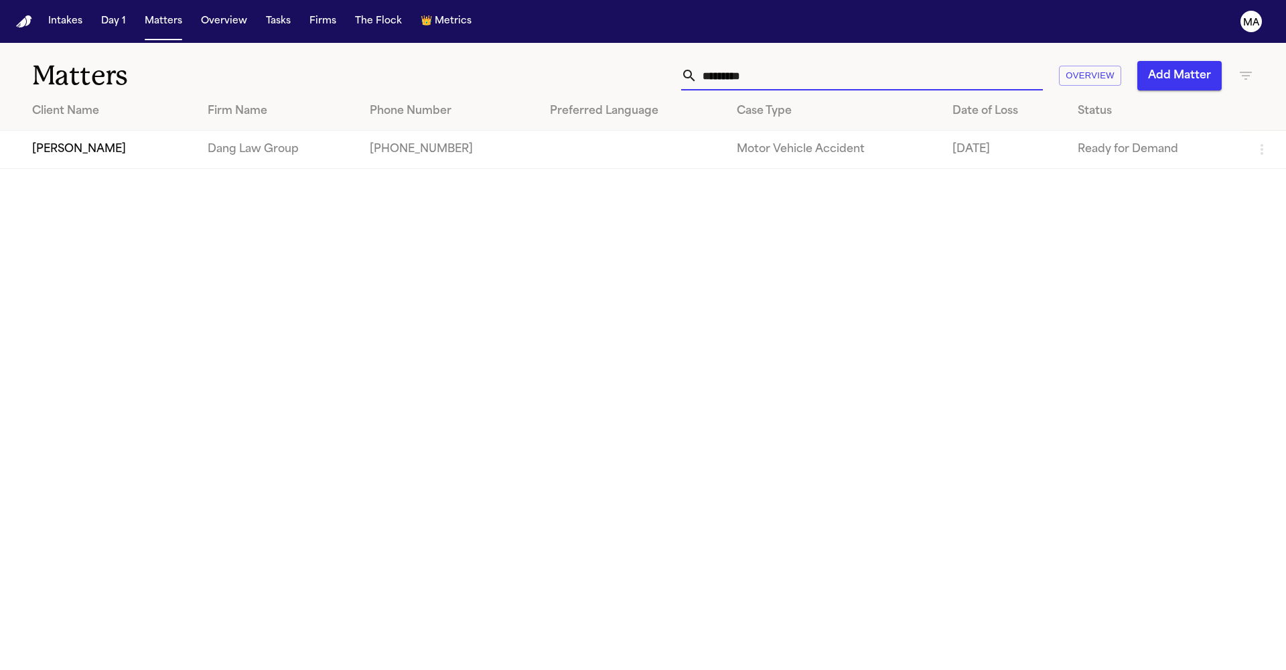
drag, startPoint x: 912, startPoint y: 52, endPoint x: 683, endPoint y: 39, distance: 228.8
click at [808, 61] on div "********* Overview Add Matter" at bounding box center [821, 75] width 866 height 29
drag, startPoint x: 979, startPoint y: 58, endPoint x: 827, endPoint y: 56, distance: 152.7
click at [829, 61] on div "********* Overview Add Matter" at bounding box center [821, 75] width 866 height 29
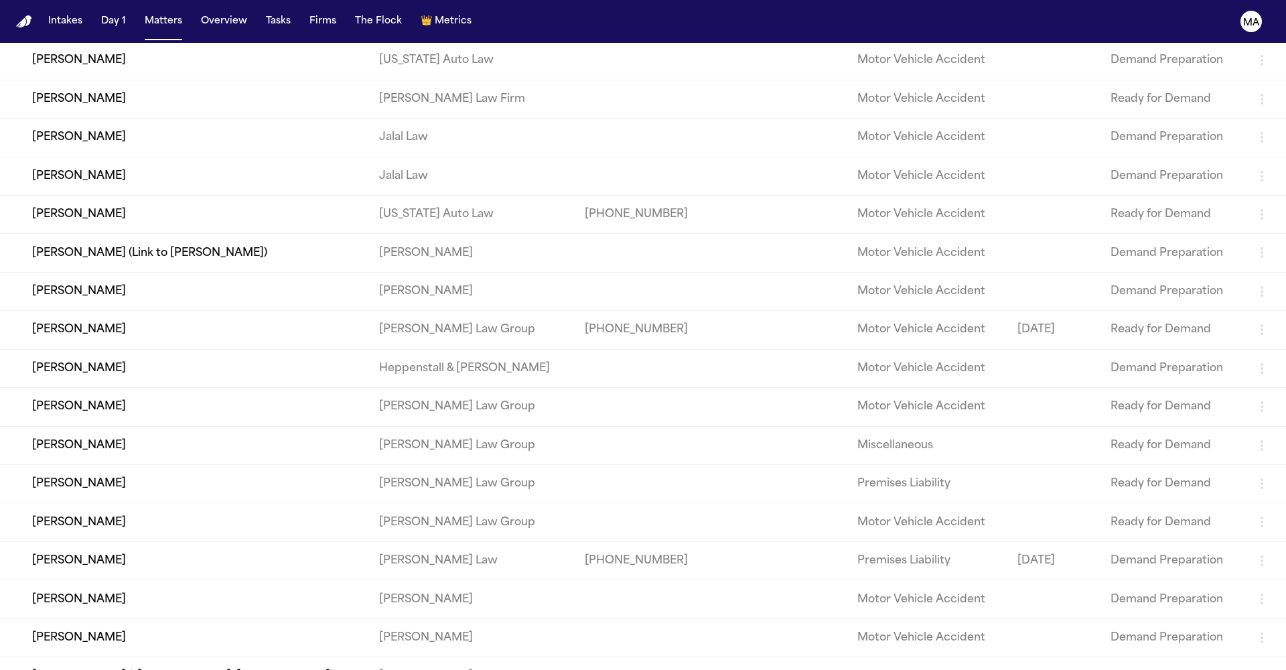
scroll to position [261, 0]
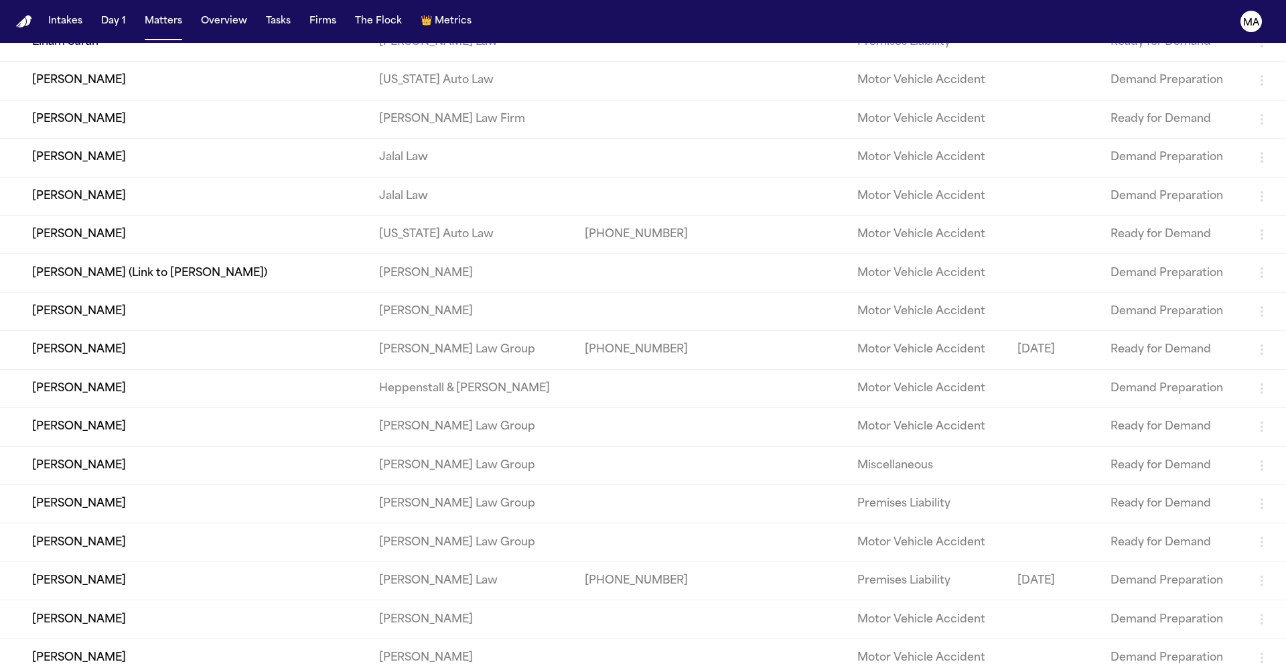
click at [71, 369] on td "[PERSON_NAME]" at bounding box center [184, 388] width 368 height 38
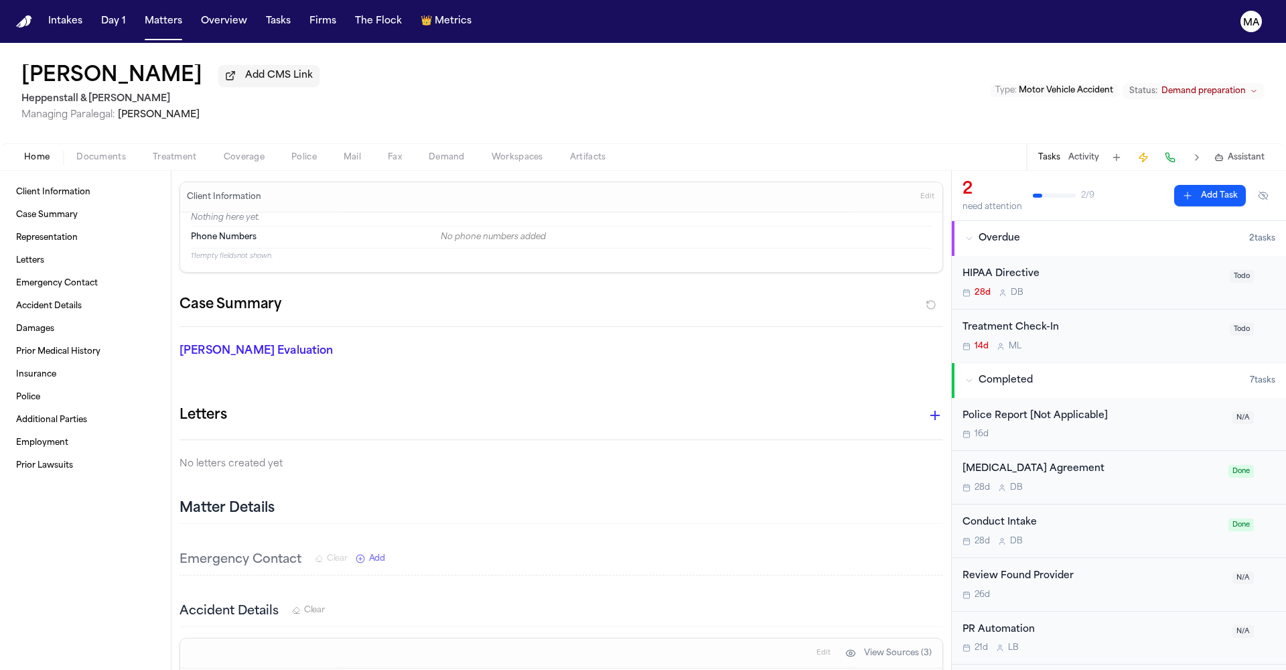
click at [80, 164] on span "button" at bounding box center [101, 164] width 66 height 1
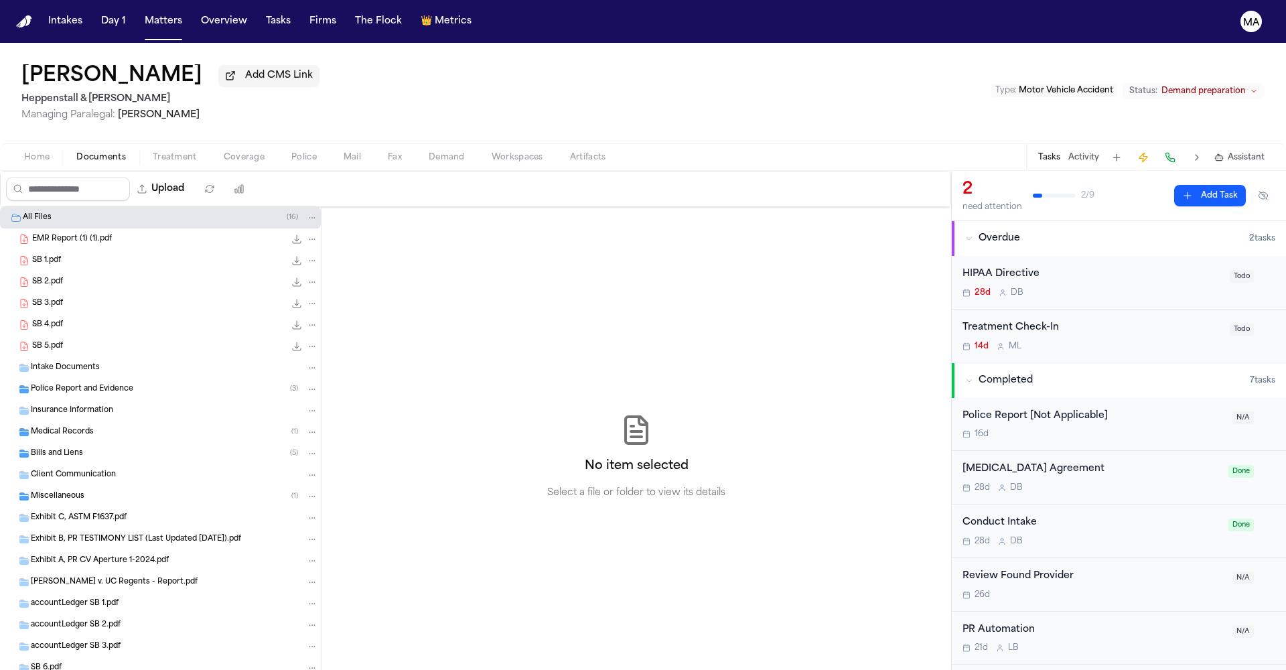
scroll to position [137, 0]
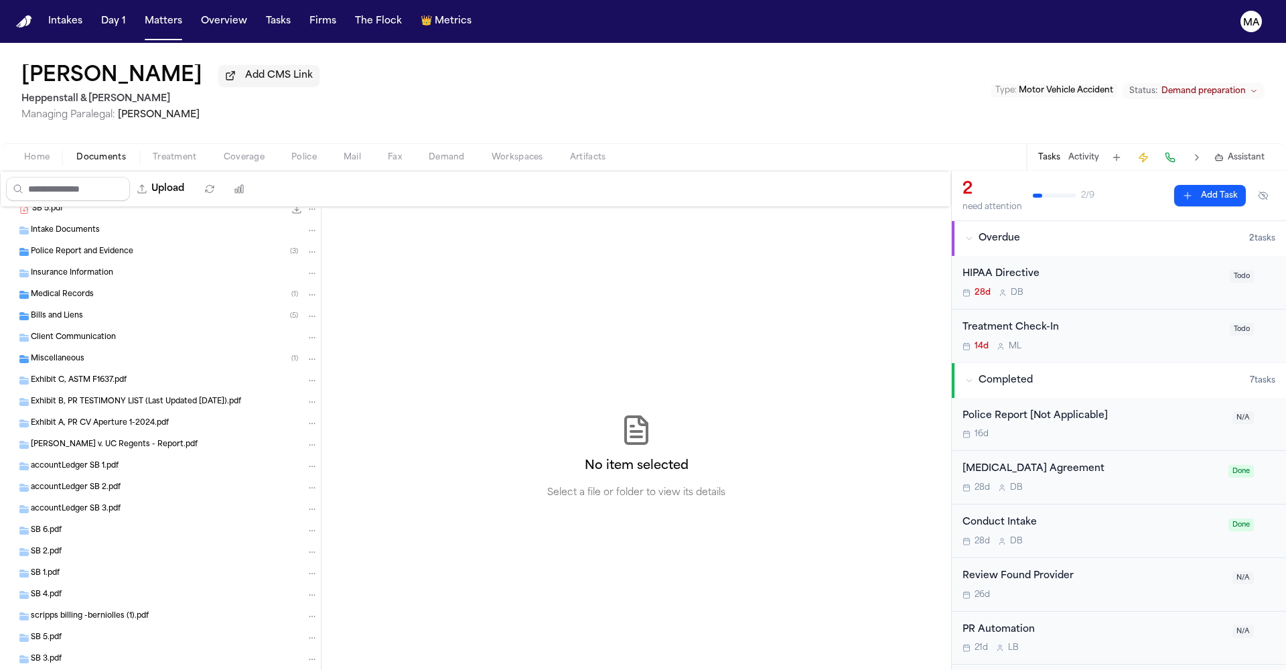
click at [85, 353] on div "Miscellaneous ( 1 )" at bounding box center [174, 359] width 287 height 12
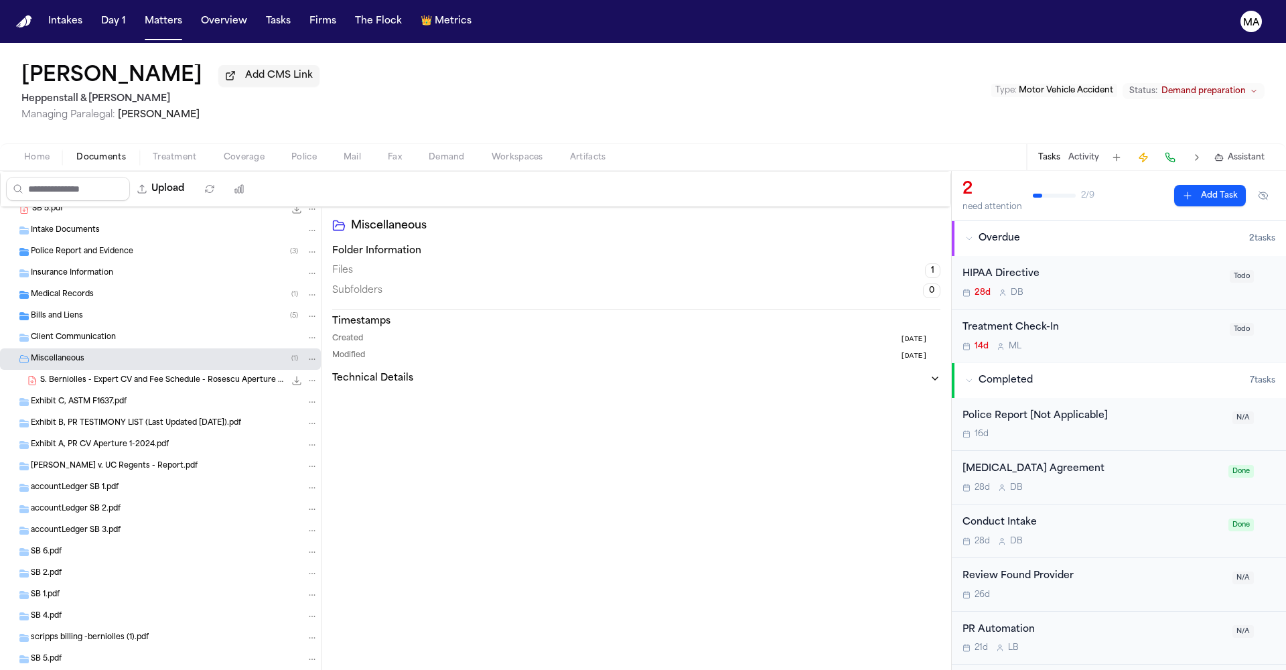
click at [73, 310] on div "Bills and Liens ( 5 )" at bounding box center [174, 316] width 287 height 12
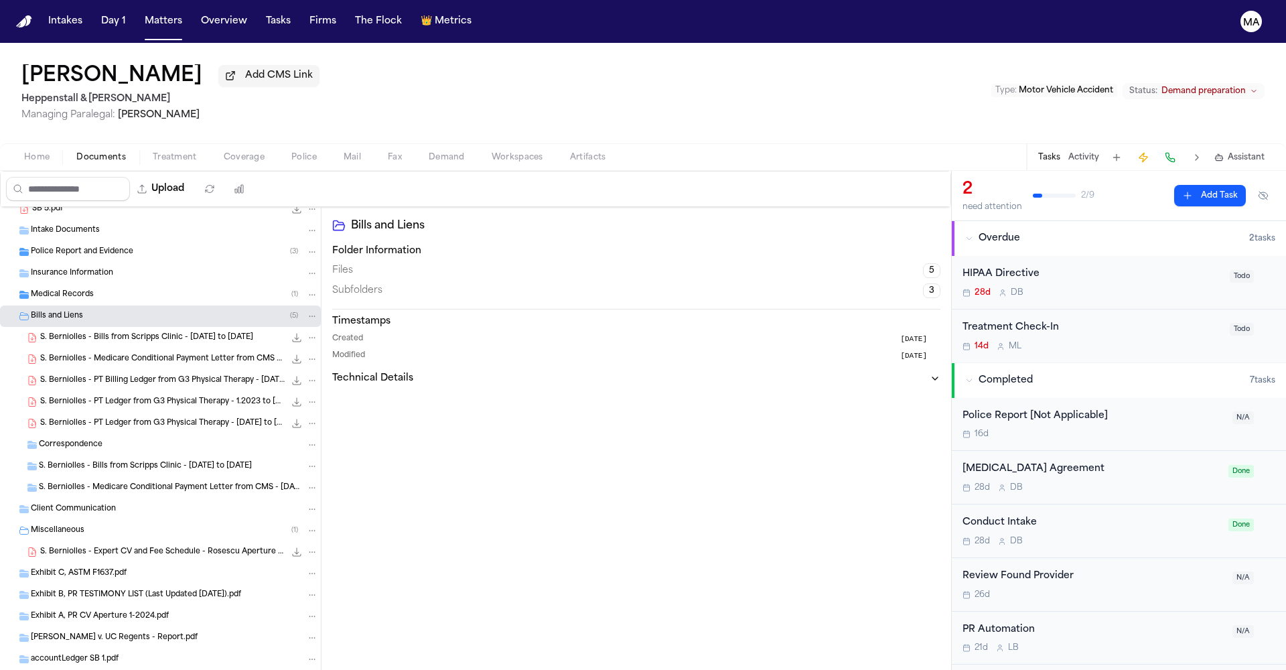
click at [76, 289] on span "Medical Records" at bounding box center [62, 294] width 63 height 11
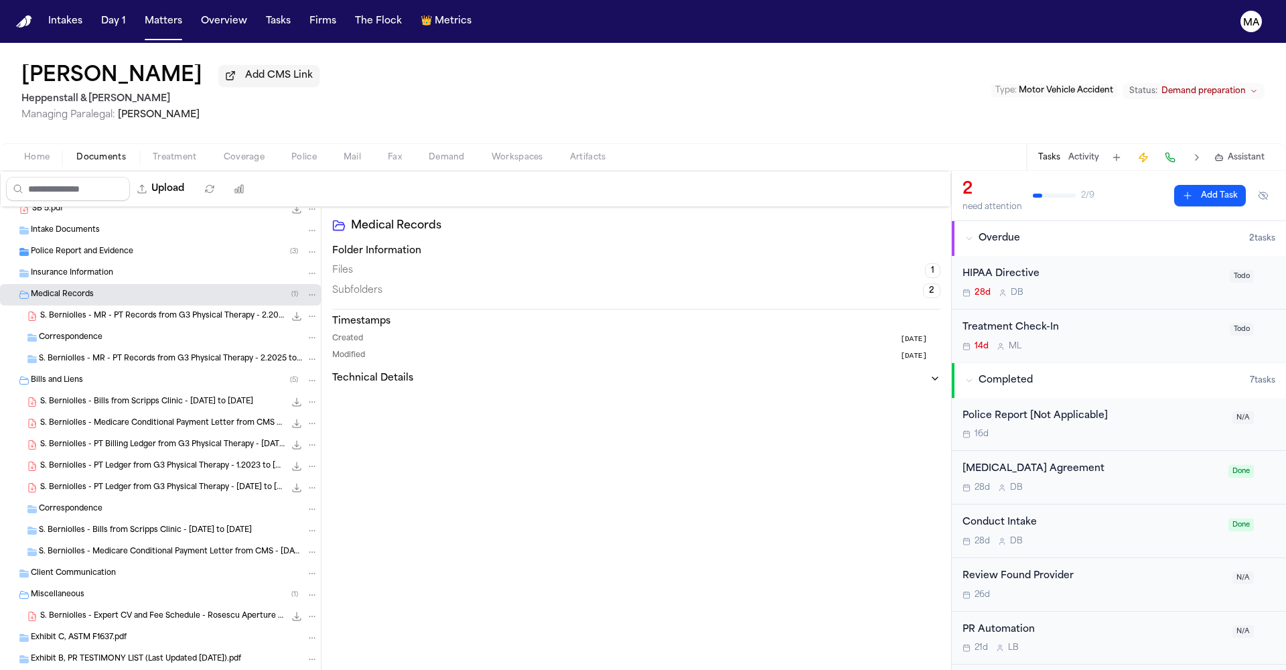
click at [85, 311] on span "S. Berniolles - MR - PT Records from G3 Physical Therapy - 2.2025 to 4.2025" at bounding box center [162, 316] width 244 height 11
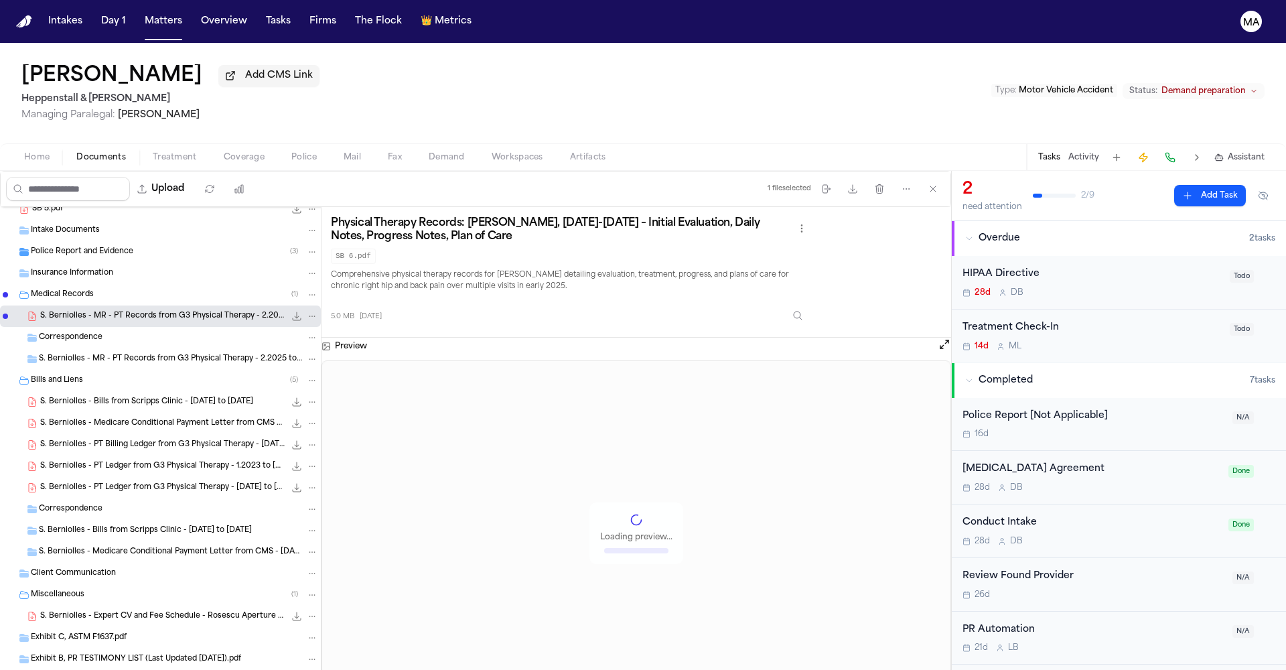
click at [94, 391] on div "S. Berniolles - Bills from Scripps Clinic - [DATE] to [DATE] 14.7 MB • PDF" at bounding box center [160, 401] width 321 height 21
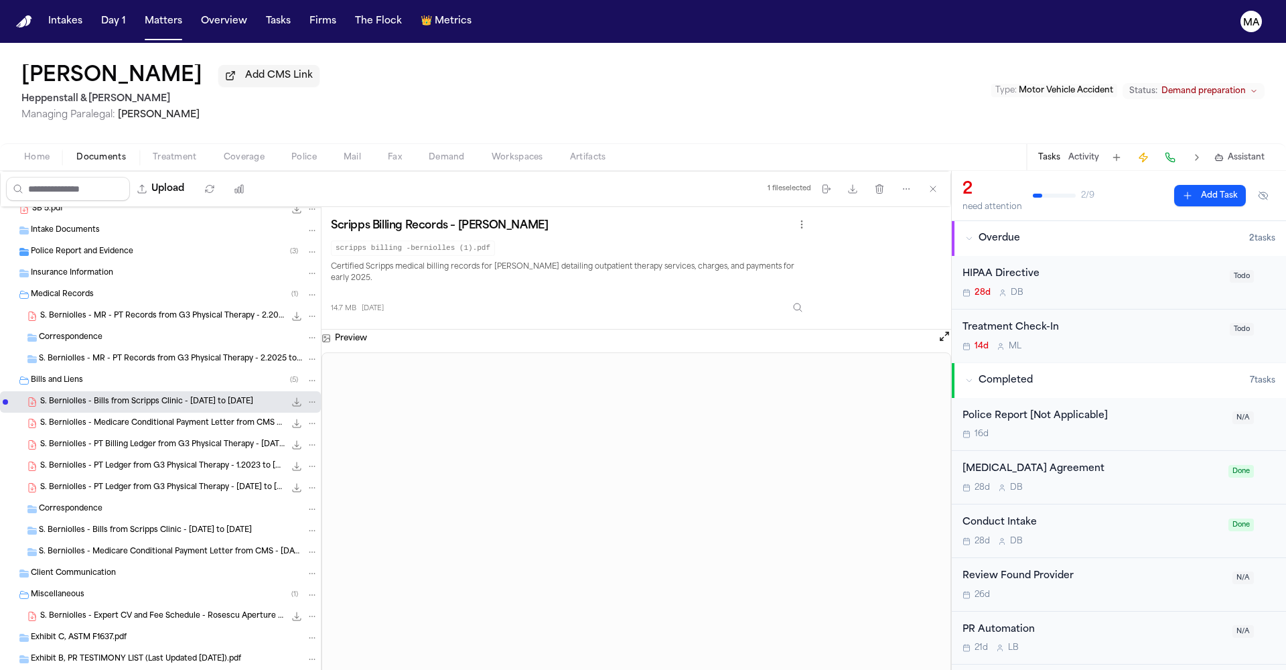
click at [86, 418] on span "S. Berniolles - Medicare Conditional Payment Letter from CMS - [DATE]" at bounding box center [162, 423] width 244 height 11
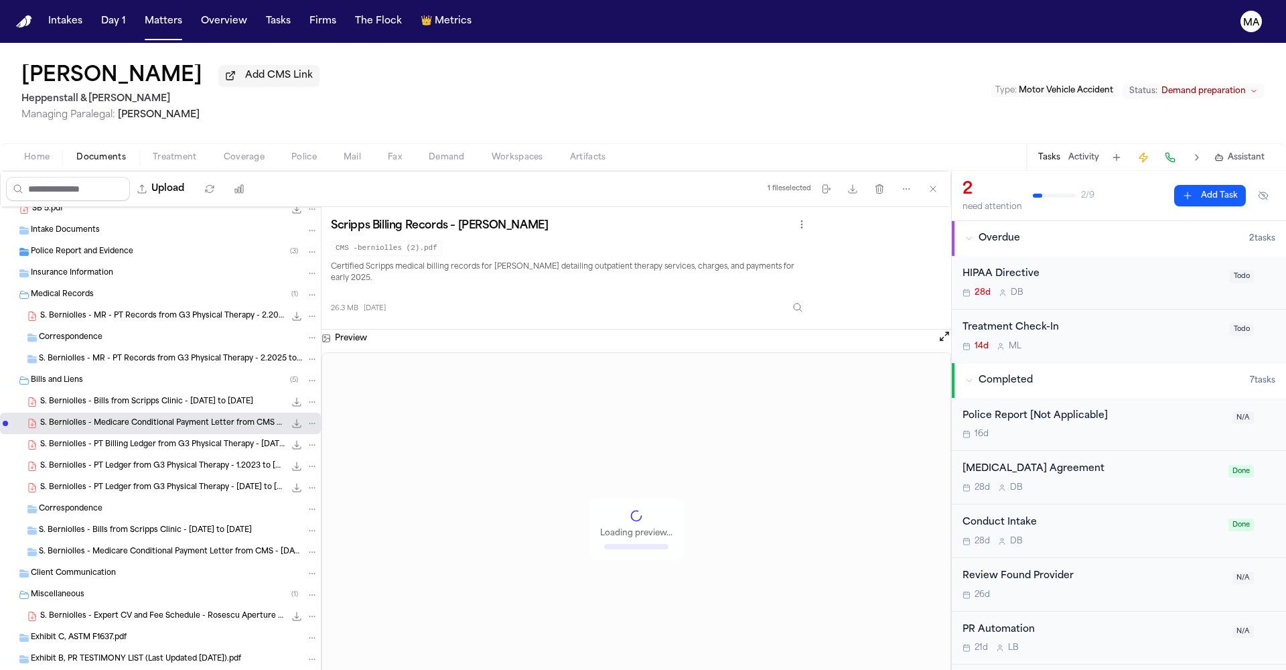
click at [89, 455] on div "S. Berniolles - PT Ledger from G3 Physical Therapy - 1.2023 to [DATE] 2.3 MB • …" at bounding box center [160, 465] width 321 height 21
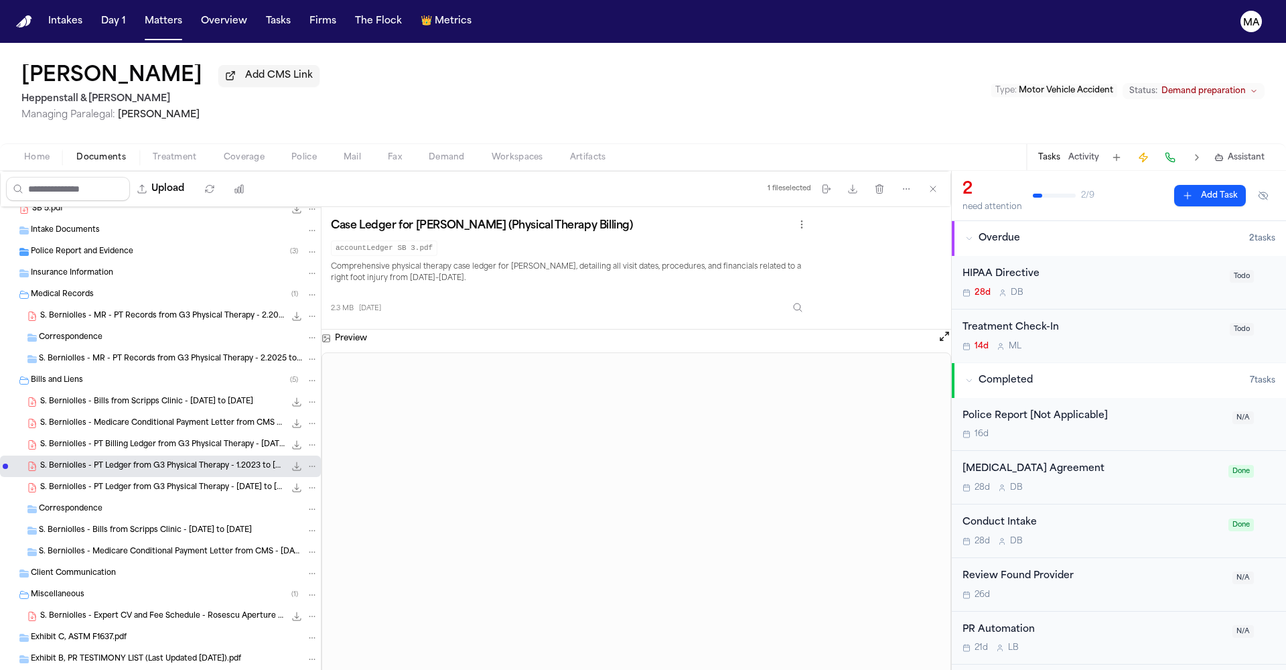
click at [139, 149] on button "Treatment" at bounding box center [174, 157] width 71 height 16
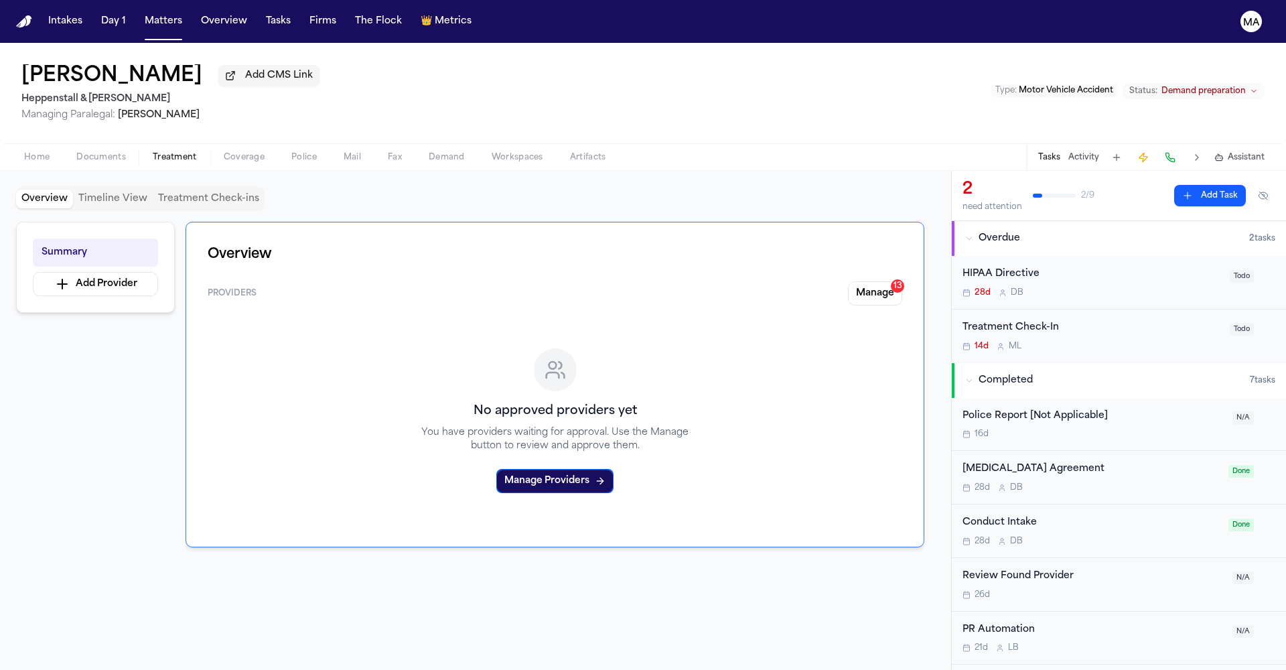
click at [902, 281] on button "Manage 13" at bounding box center [875, 293] width 54 height 24
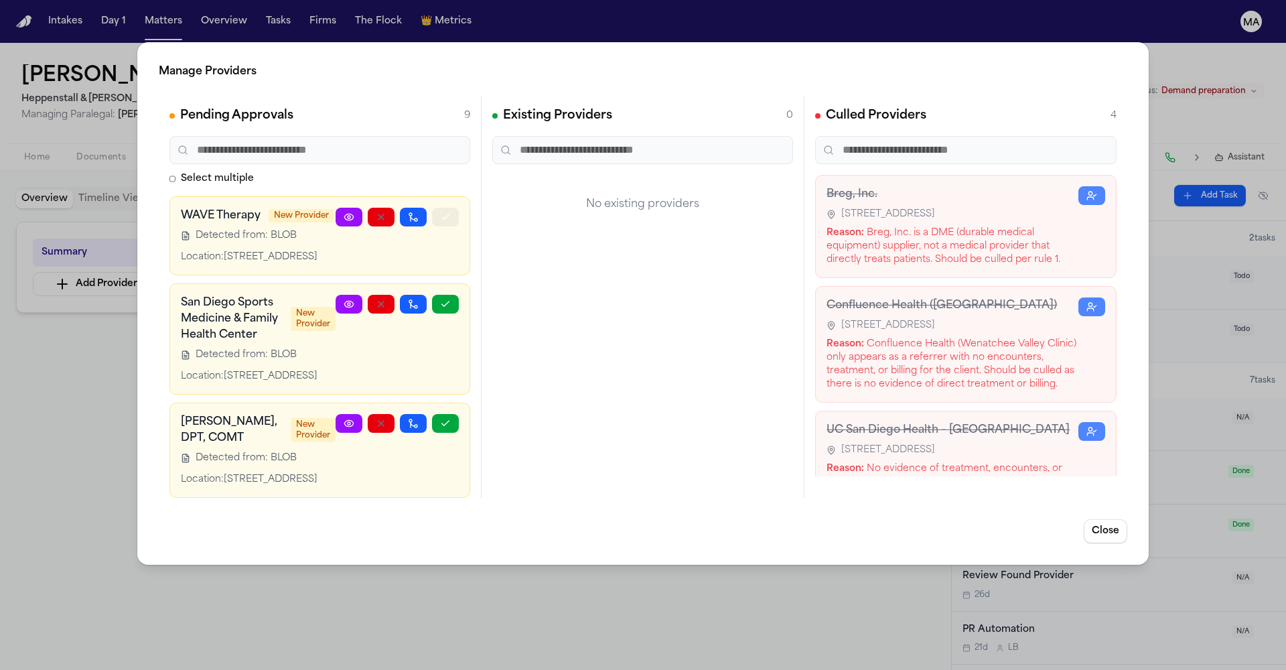
click at [443, 212] on icon "button" at bounding box center [445, 217] width 11 height 11
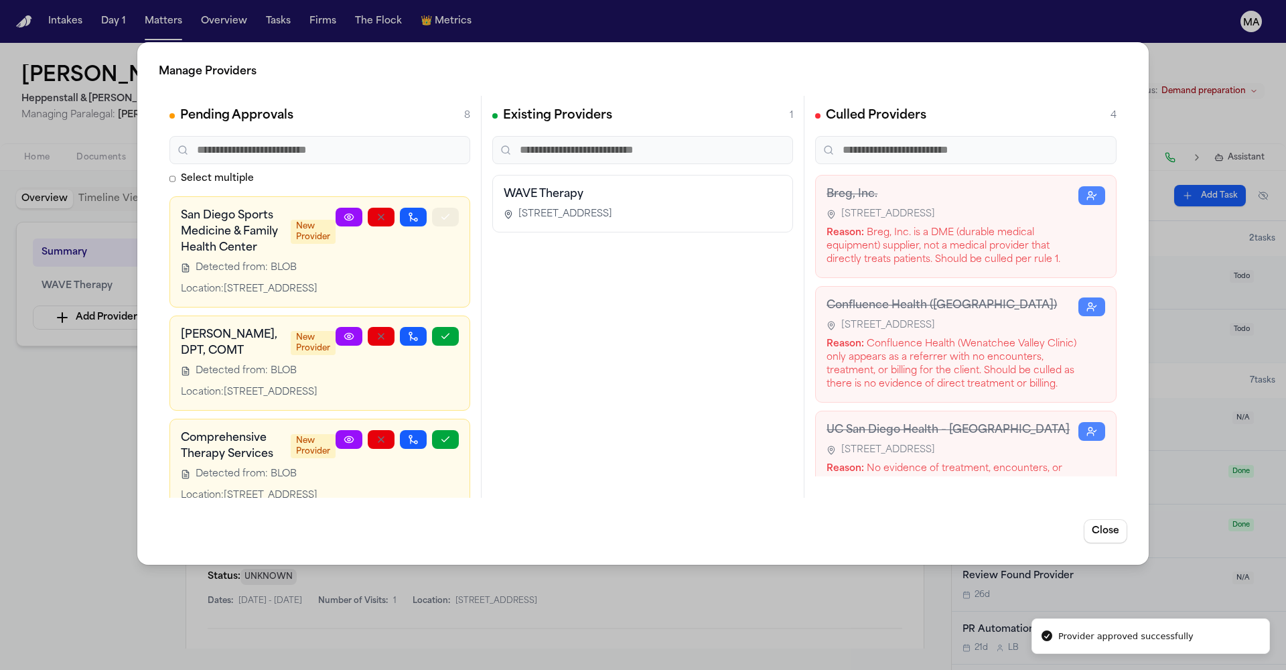
click at [445, 212] on icon "button" at bounding box center [445, 217] width 11 height 11
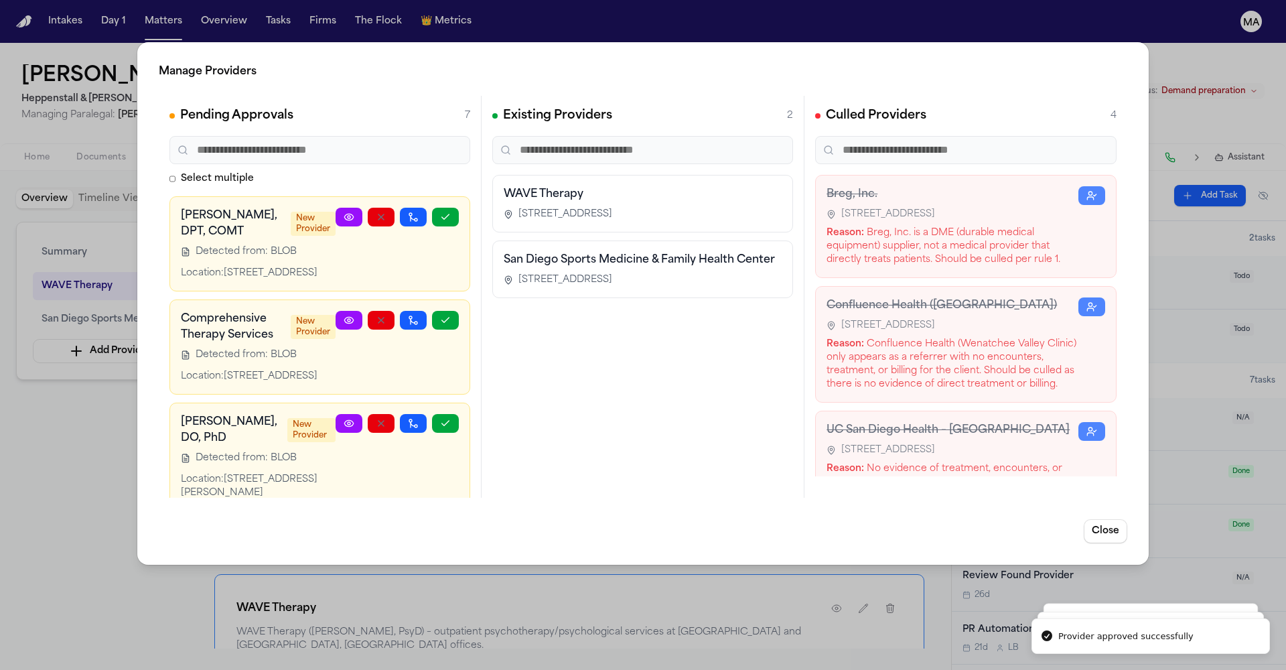
click at [445, 212] on icon "button" at bounding box center [445, 217] width 11 height 11
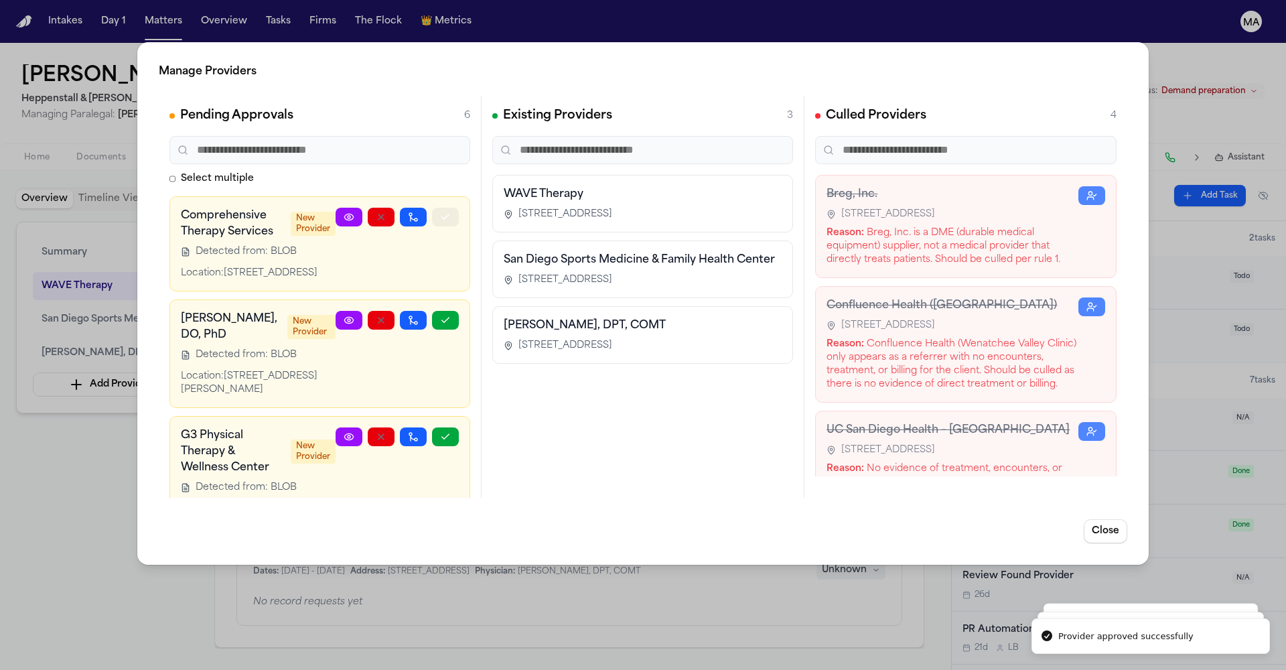
click at [445, 212] on icon "button" at bounding box center [445, 217] width 11 height 11
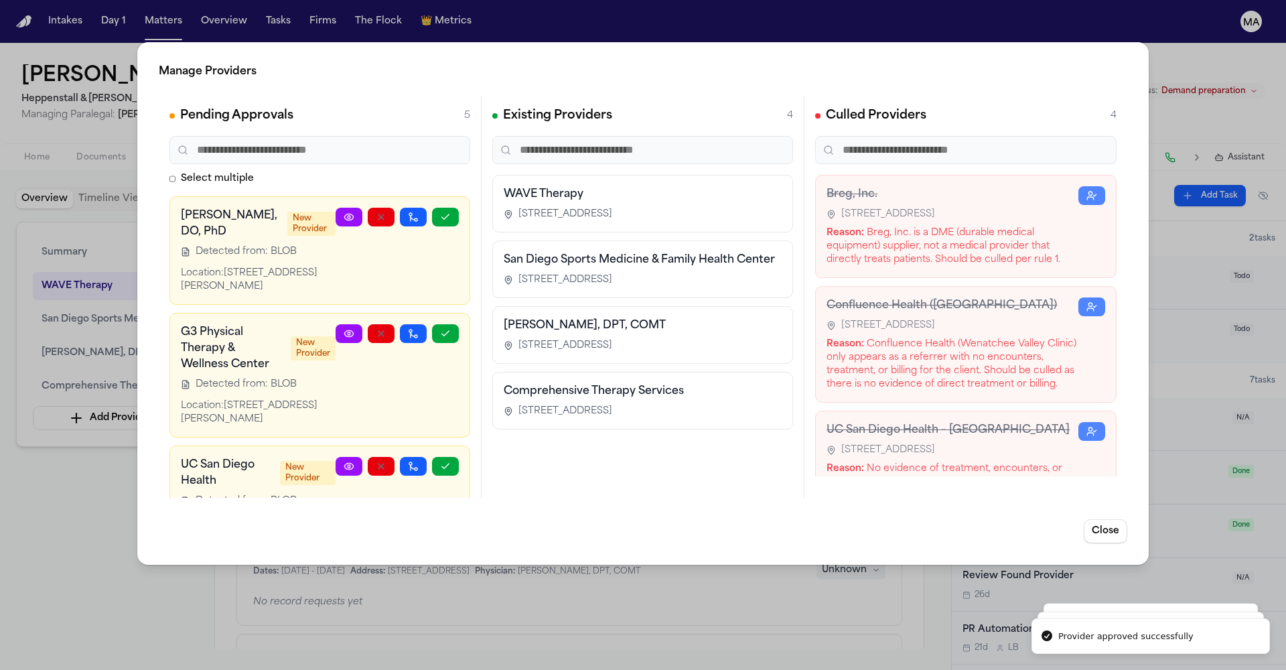
click at [427, 208] on button "button" at bounding box center [413, 217] width 27 height 19
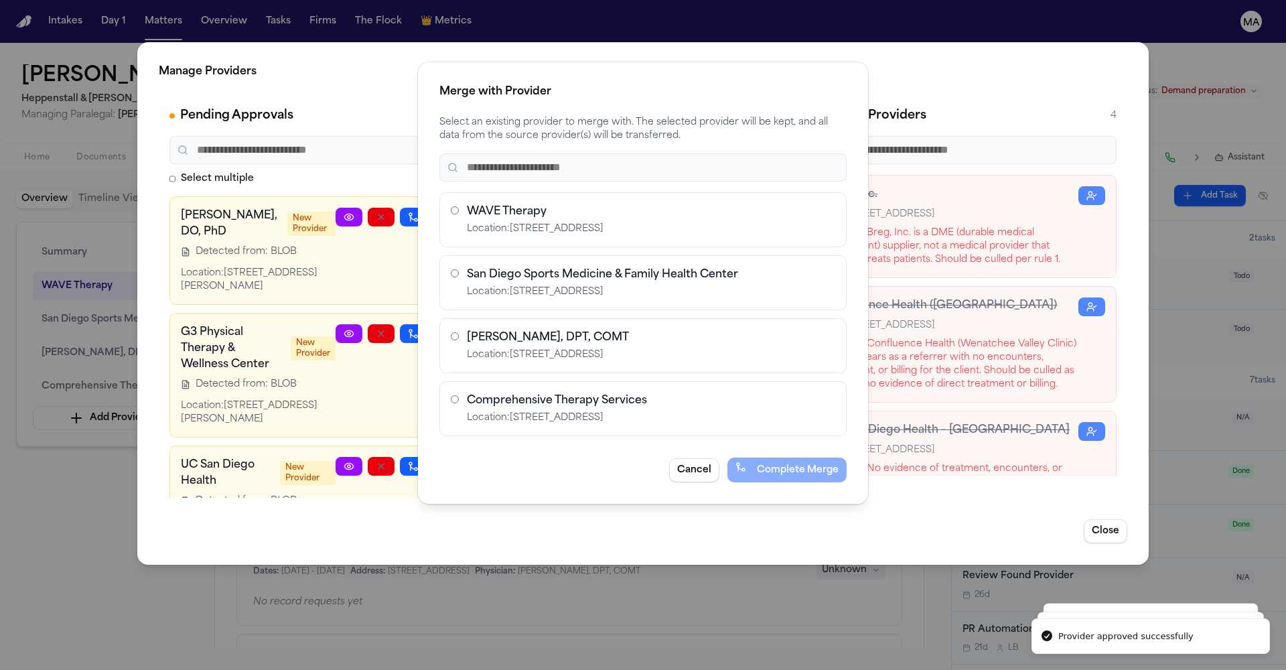
click at [455, 153] on div "Merge with Provider Select an existing provider to merge with. The selected pro…" at bounding box center [643, 335] width 1286 height 670
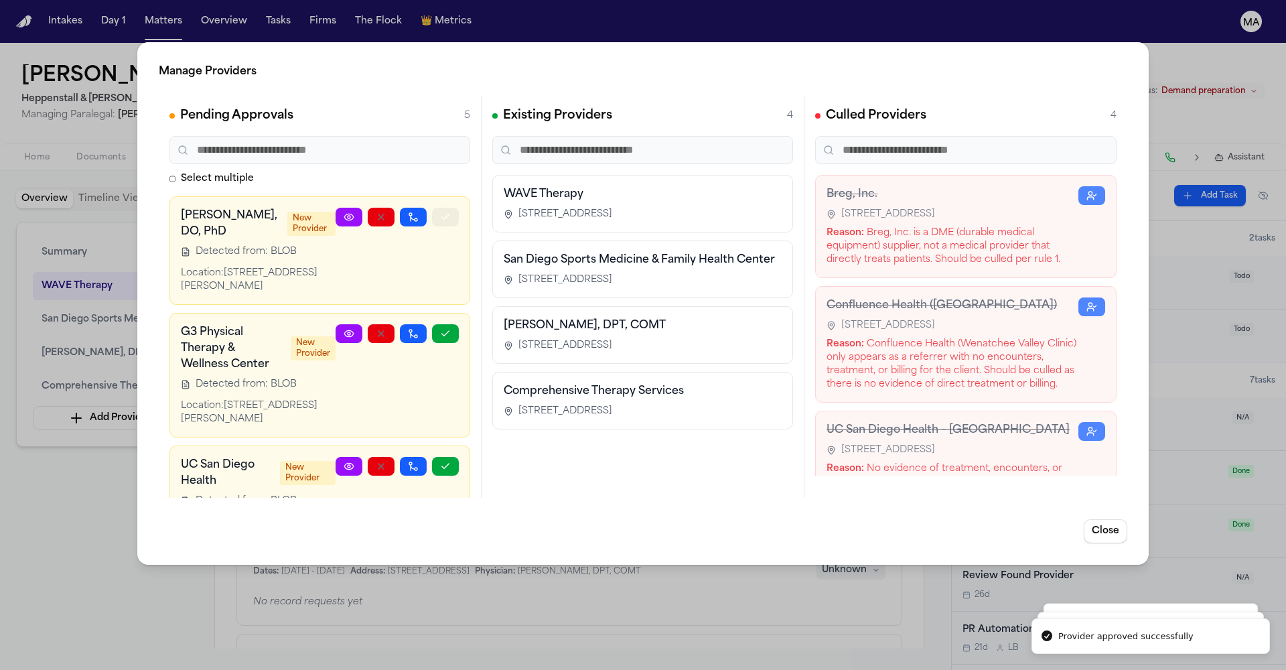
click at [451, 212] on icon "button" at bounding box center [445, 217] width 11 height 11
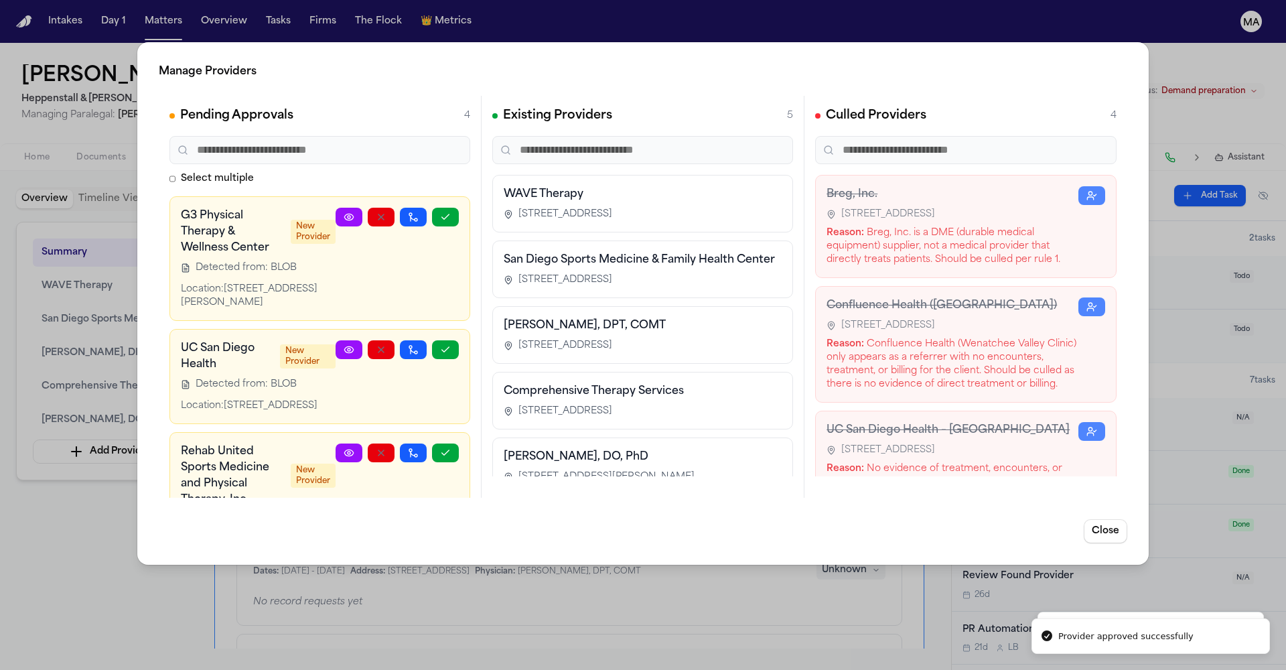
click at [451, 212] on icon "button" at bounding box center [445, 217] width 11 height 11
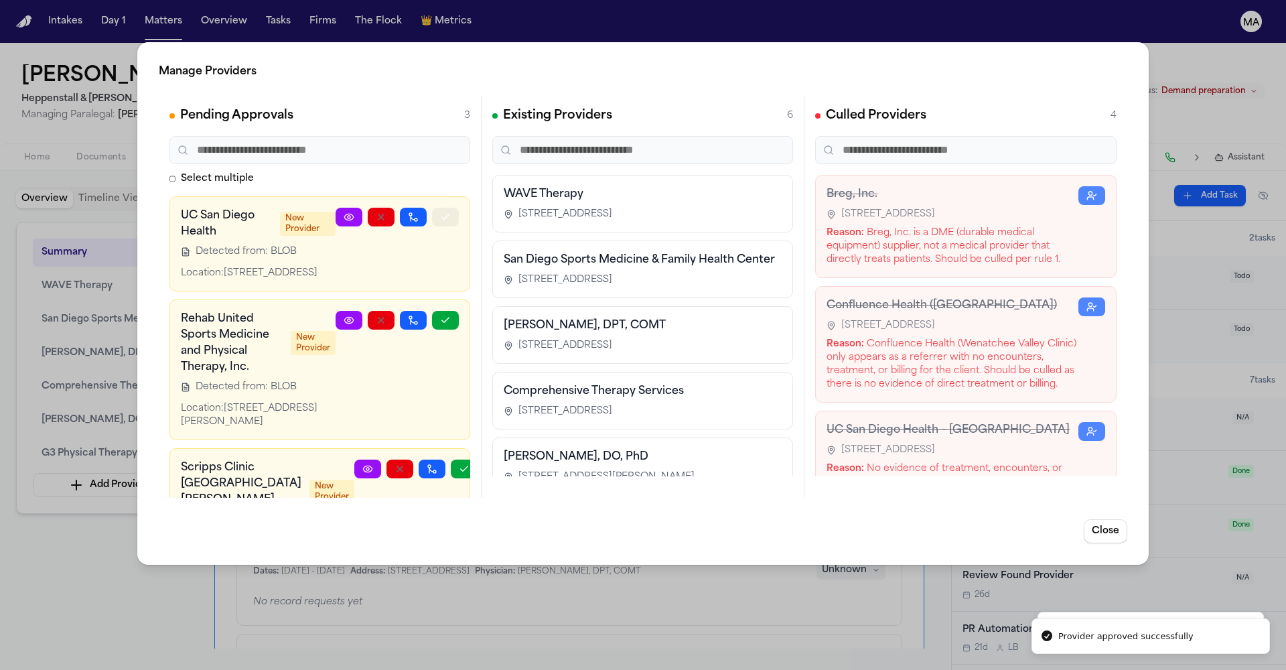
click at [451, 212] on icon "button" at bounding box center [445, 217] width 11 height 11
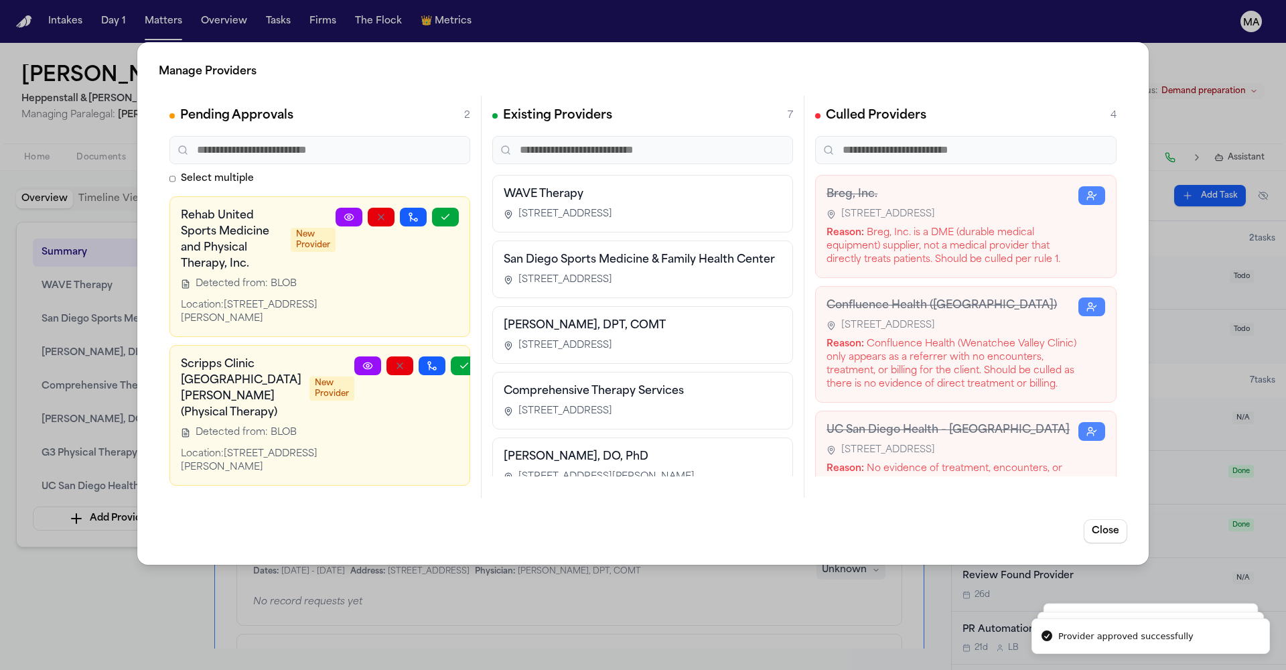
click at [451, 212] on icon "button" at bounding box center [445, 217] width 11 height 11
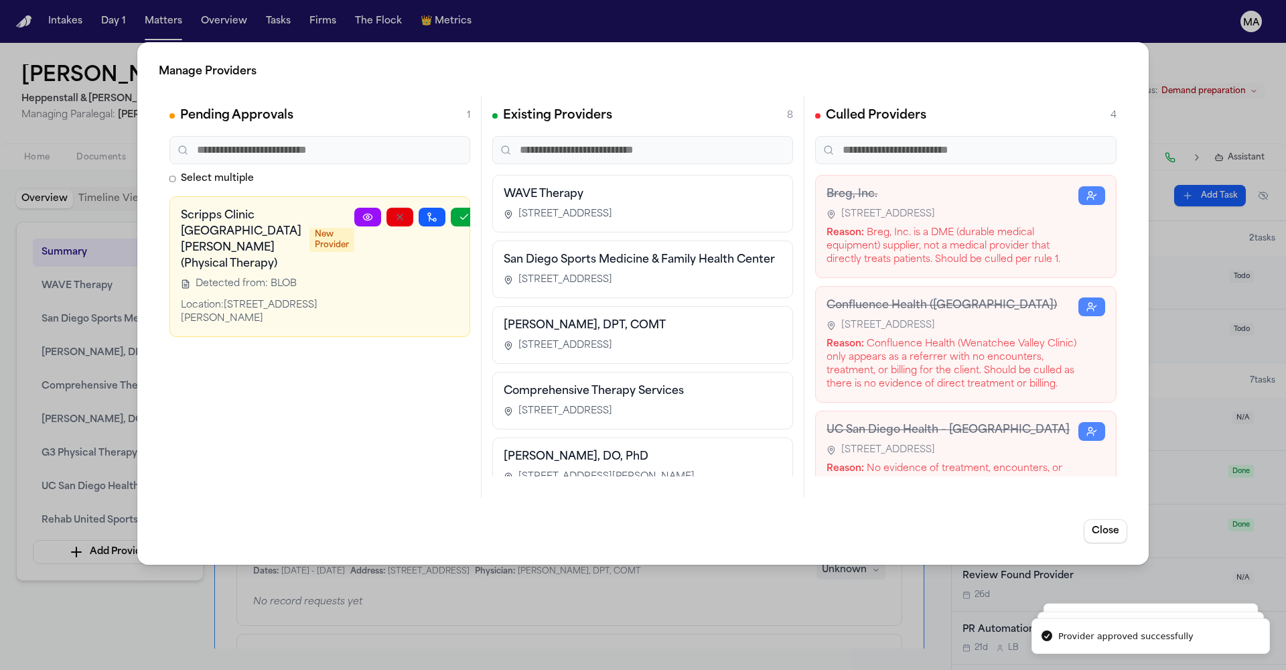
click at [459, 212] on icon "button" at bounding box center [464, 217] width 11 height 11
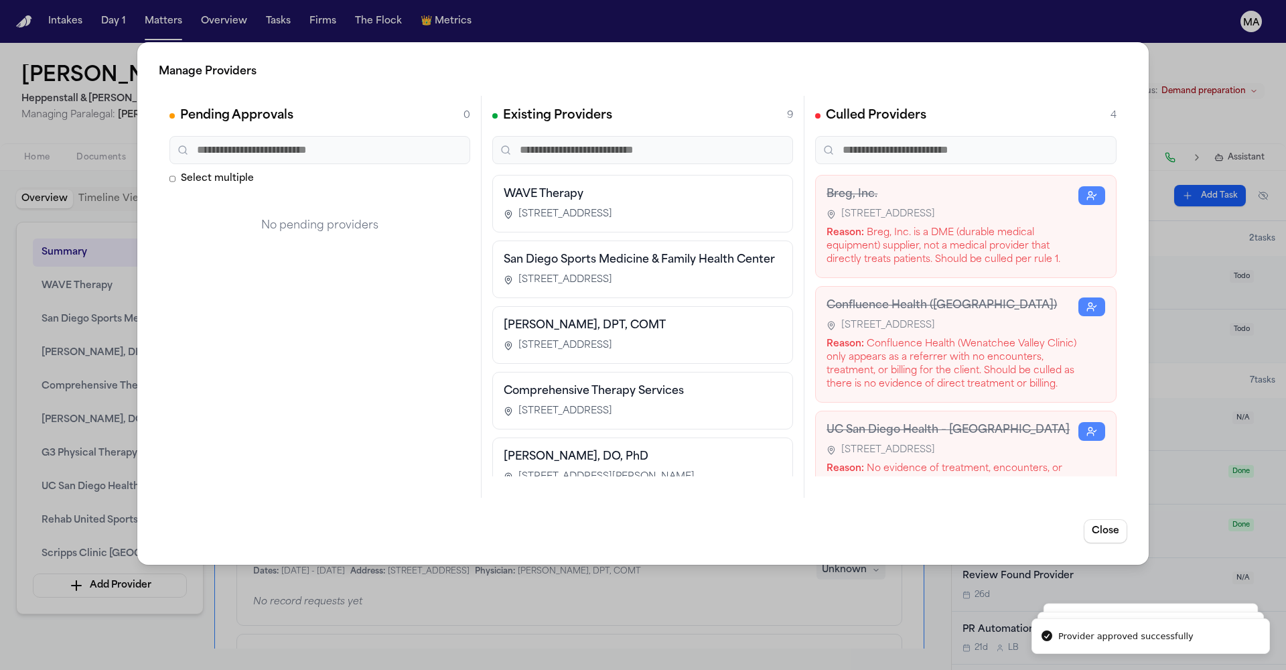
click at [72, 436] on div "Manage Providers Pending Approvals 0 Select multiple No pending providers Exist…" at bounding box center [643, 335] width 1286 height 670
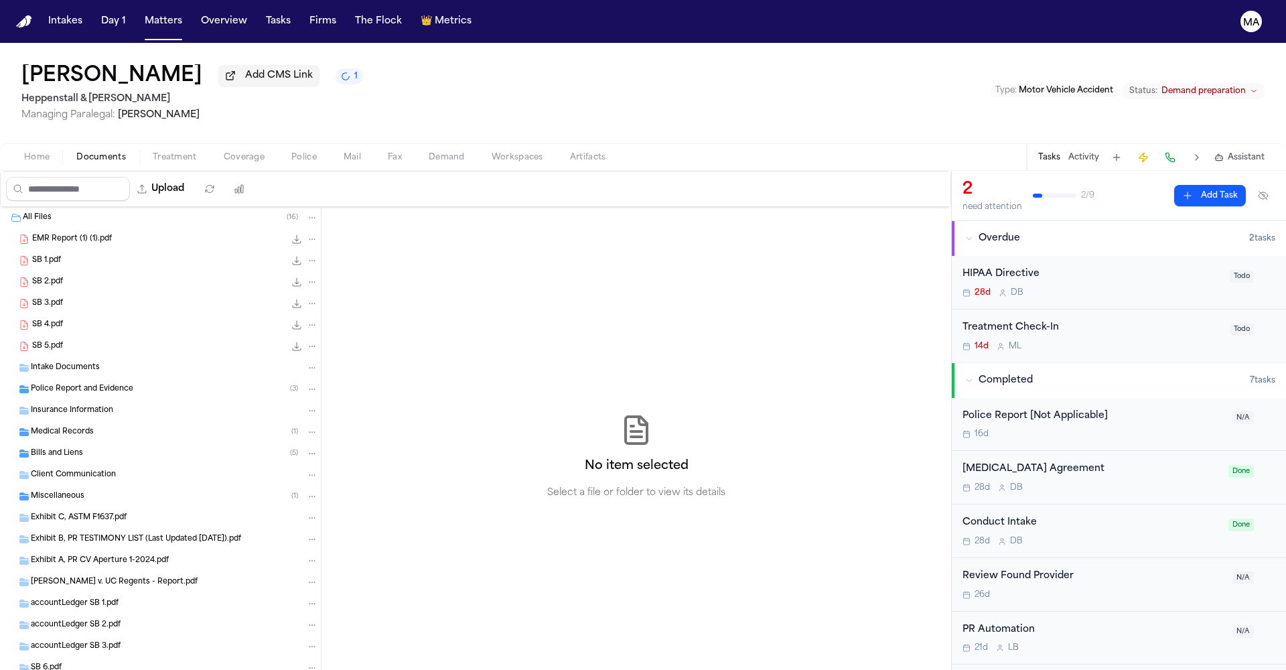
click at [76, 152] on span "Documents" at bounding box center [101, 157] width 50 height 11
click at [61, 448] on span "Bills and Liens" at bounding box center [57, 453] width 52 height 11
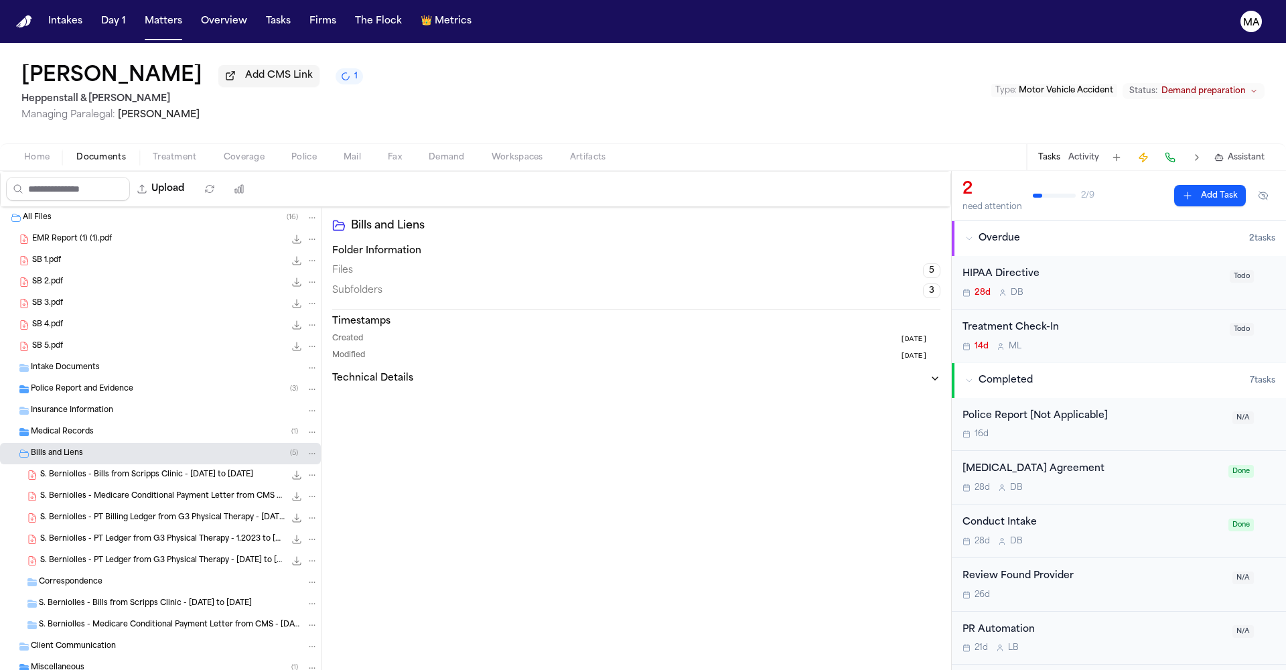
click at [99, 555] on span "S. Berniolles - PT Ledger from G3 Physical Therapy - [DATE] to [DATE]" at bounding box center [162, 560] width 244 height 11
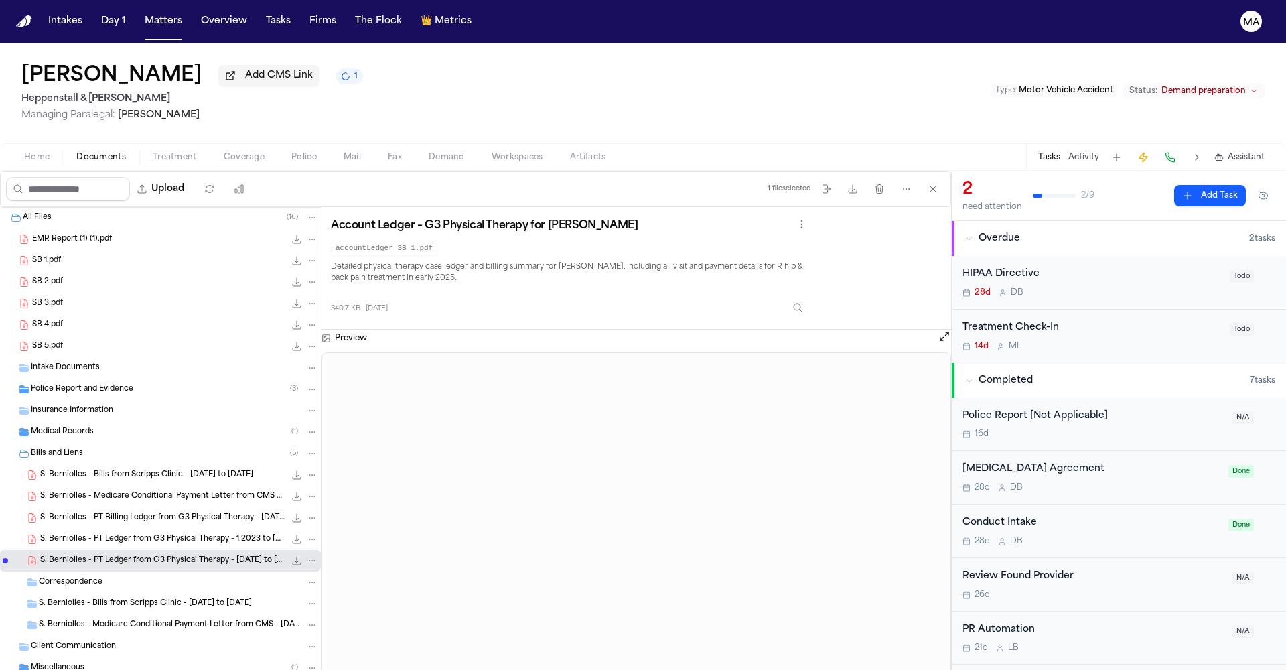
click at [93, 534] on span "S. Berniolles - PT Ledger from G3 Physical Therapy - 1.2023 to [DATE]" at bounding box center [162, 539] width 244 height 11
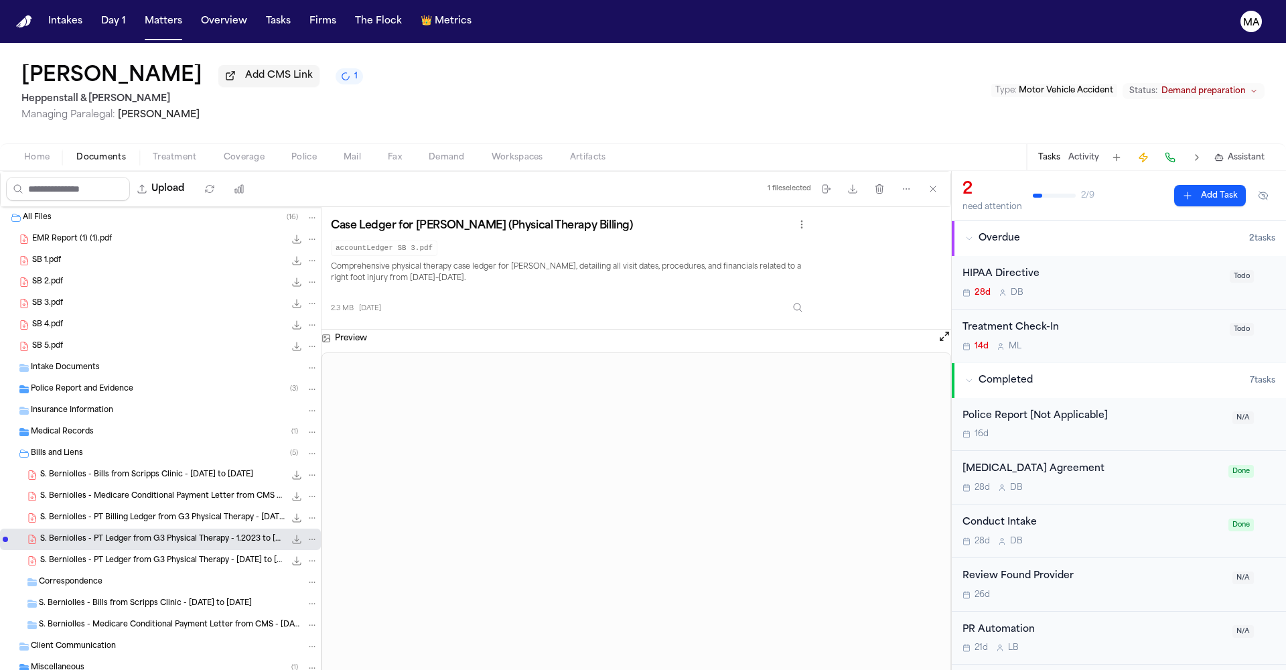
click at [92, 512] on span "S. Berniolles - PT Billing Ledger from G3 Physical Therapy - [DATE] to [DATE]" at bounding box center [162, 517] width 244 height 11
click at [91, 491] on span "S. Berniolles - Medicare Conditional Payment Letter from CMS - [DATE]" at bounding box center [162, 496] width 244 height 11
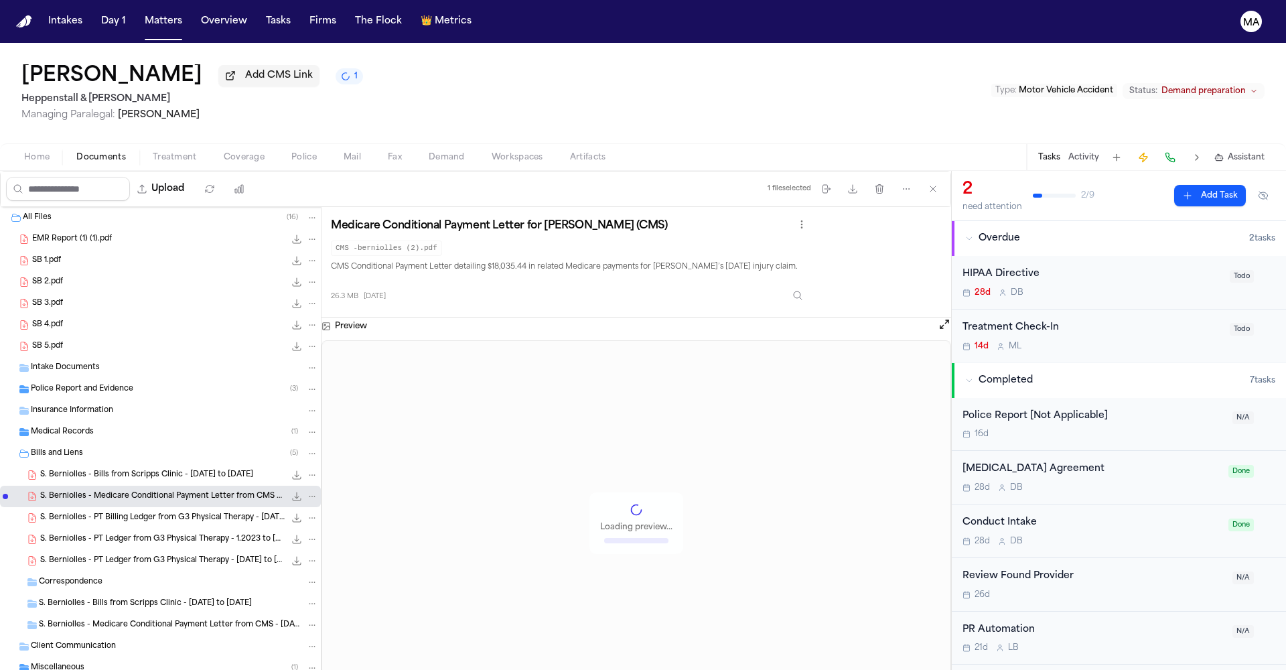
click at [90, 470] on span "S. Berniolles - Bills from Scripps Clinic - [DATE] to [DATE]" at bounding box center [146, 475] width 213 height 11
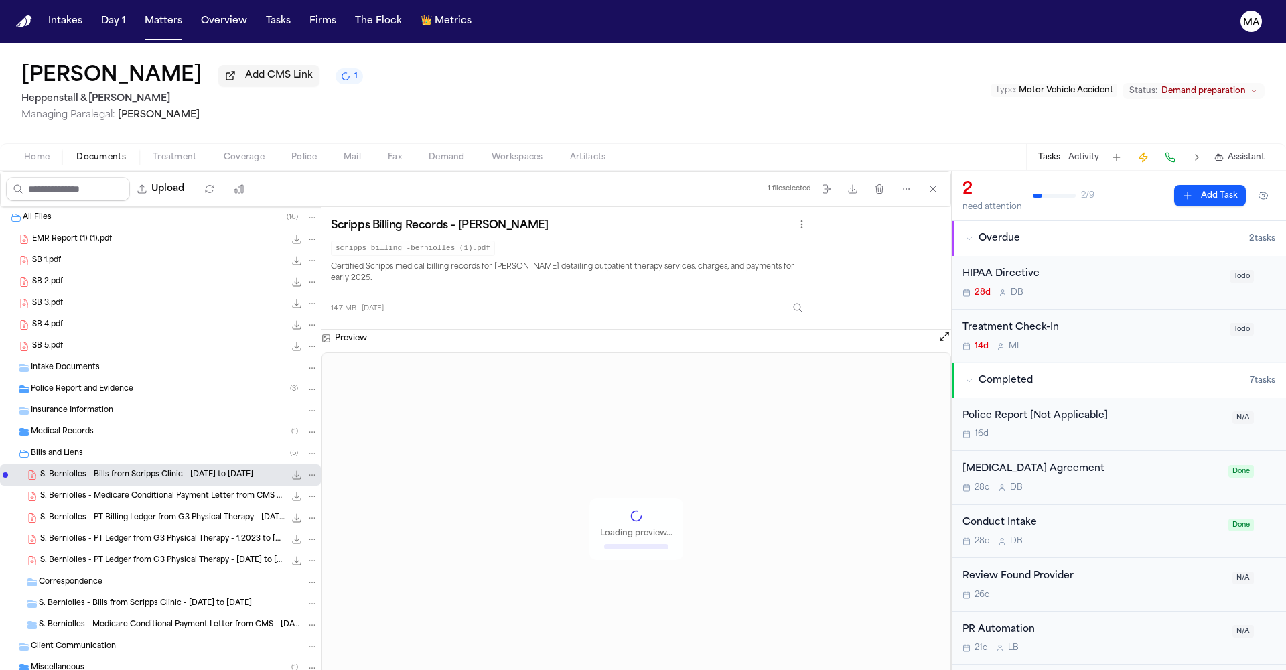
click at [69, 427] on span "Medical Records" at bounding box center [62, 432] width 63 height 11
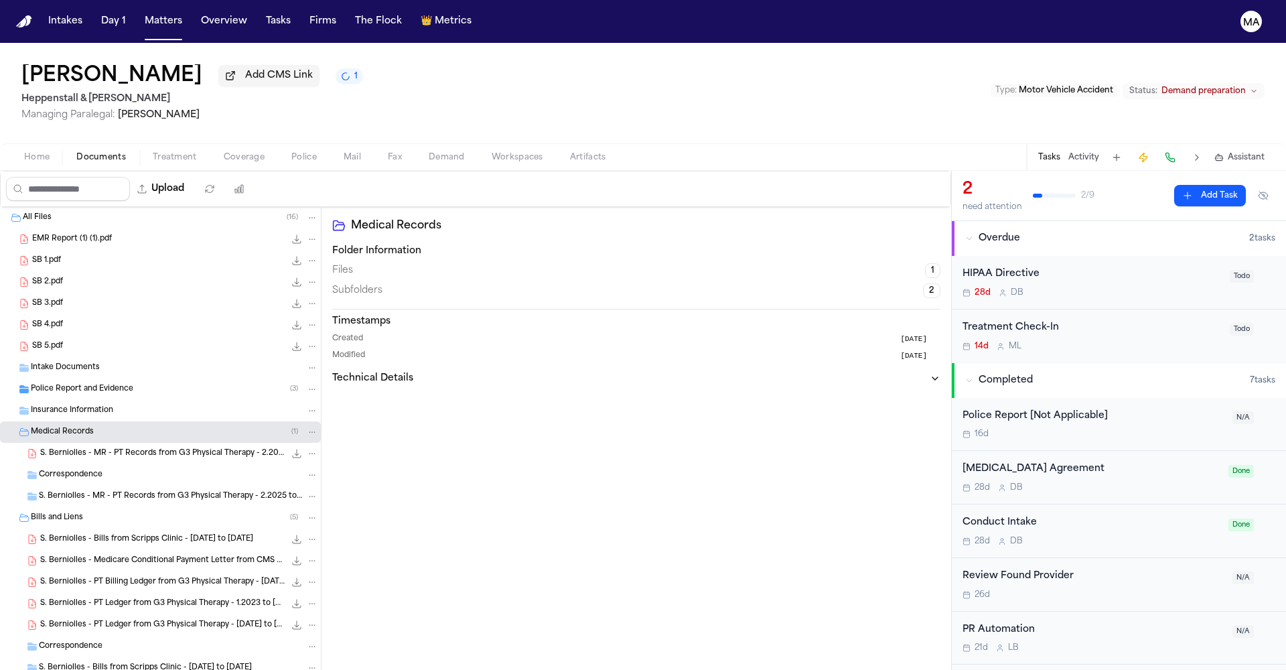
click at [64, 234] on span "EMR Report (1) (1).pdf" at bounding box center [72, 239] width 80 height 11
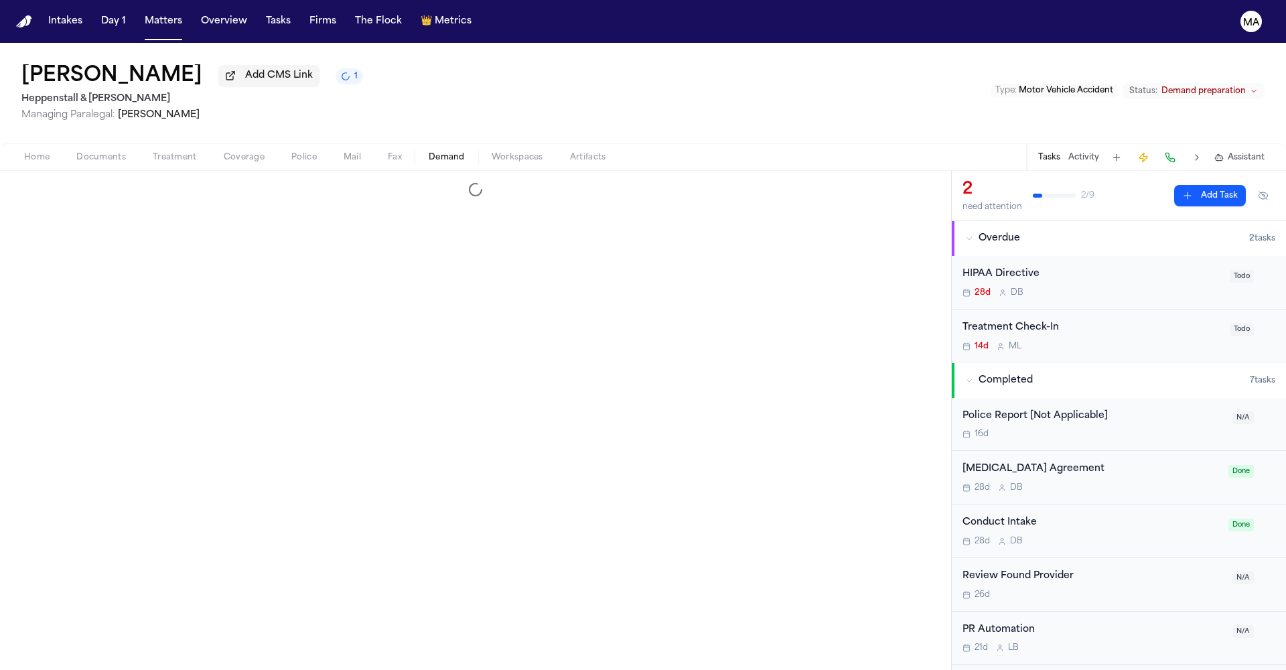
click at [421, 164] on span "button" at bounding box center [447, 164] width 52 height 1
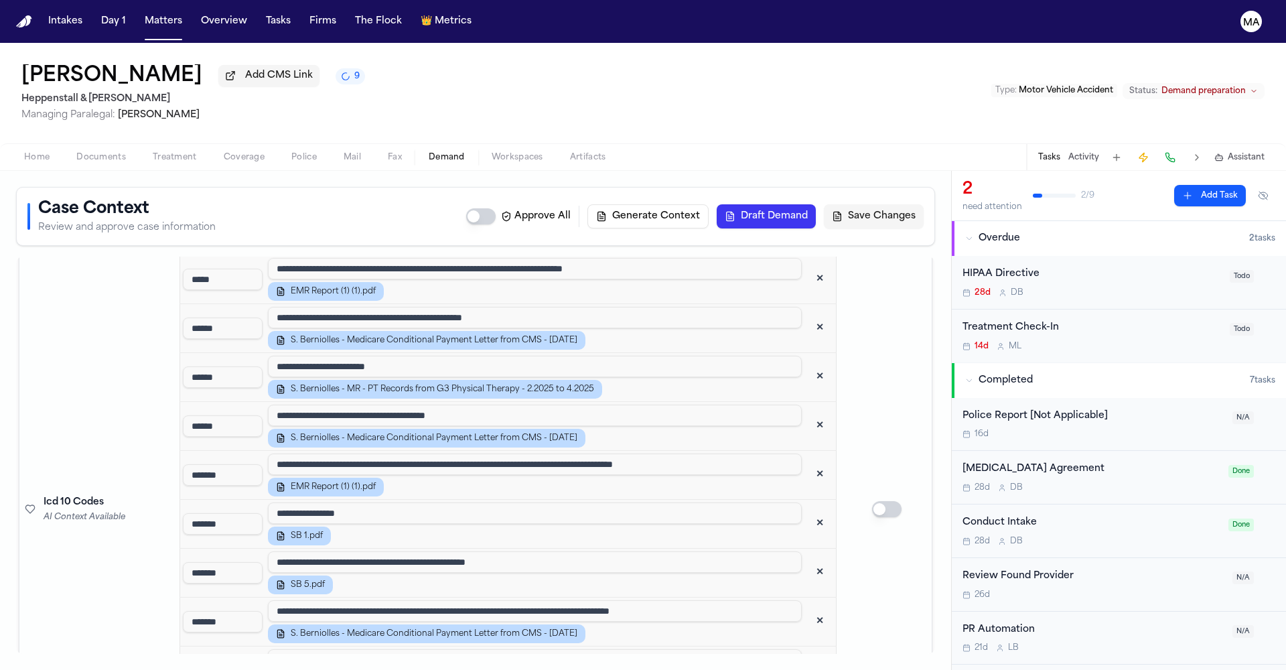
scroll to position [2658, 0]
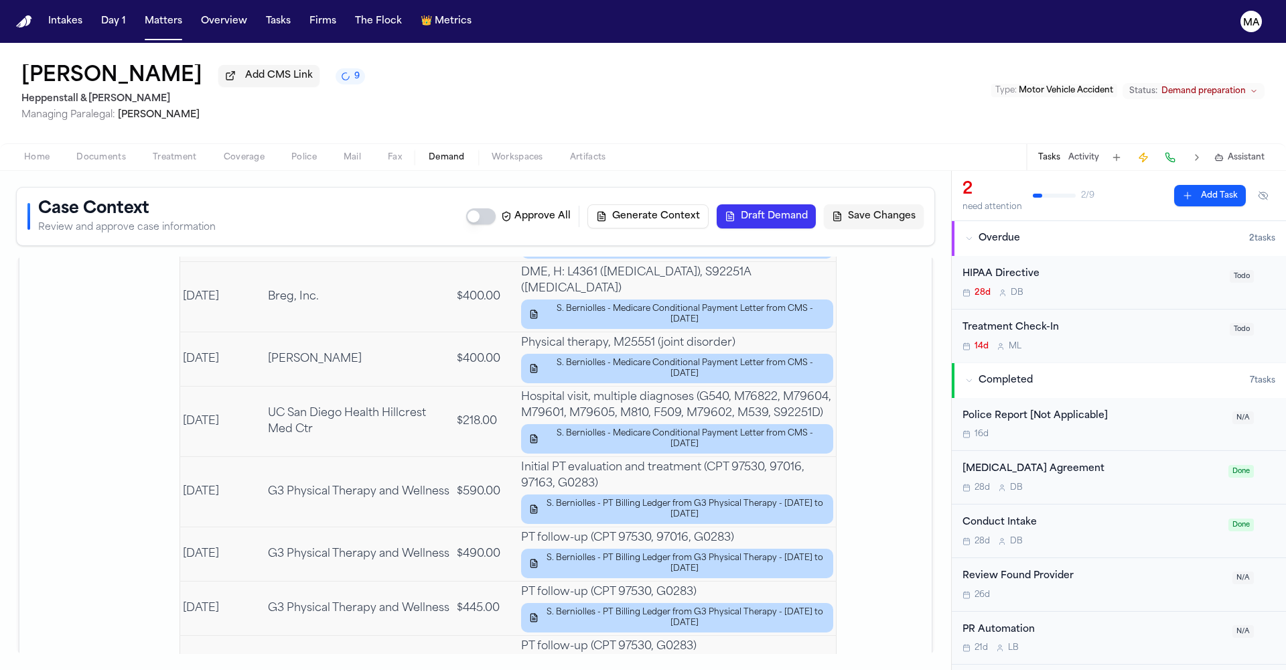
drag, startPoint x: 95, startPoint y: 19, endPoint x: 104, endPoint y: 19, distance: 9.4
click at [95, 19] on nav "Intakes Day 1 Matters Overview Tasks Firms The Flock 👑 Metrics MA" at bounding box center [643, 21] width 1286 height 43
click at [121, 18] on nav "Intakes Day 1 Matters Overview Tasks Firms The Flock 👑 Metrics MA" at bounding box center [643, 21] width 1286 height 43
click at [139, 9] on button "Matters" at bounding box center [163, 21] width 48 height 24
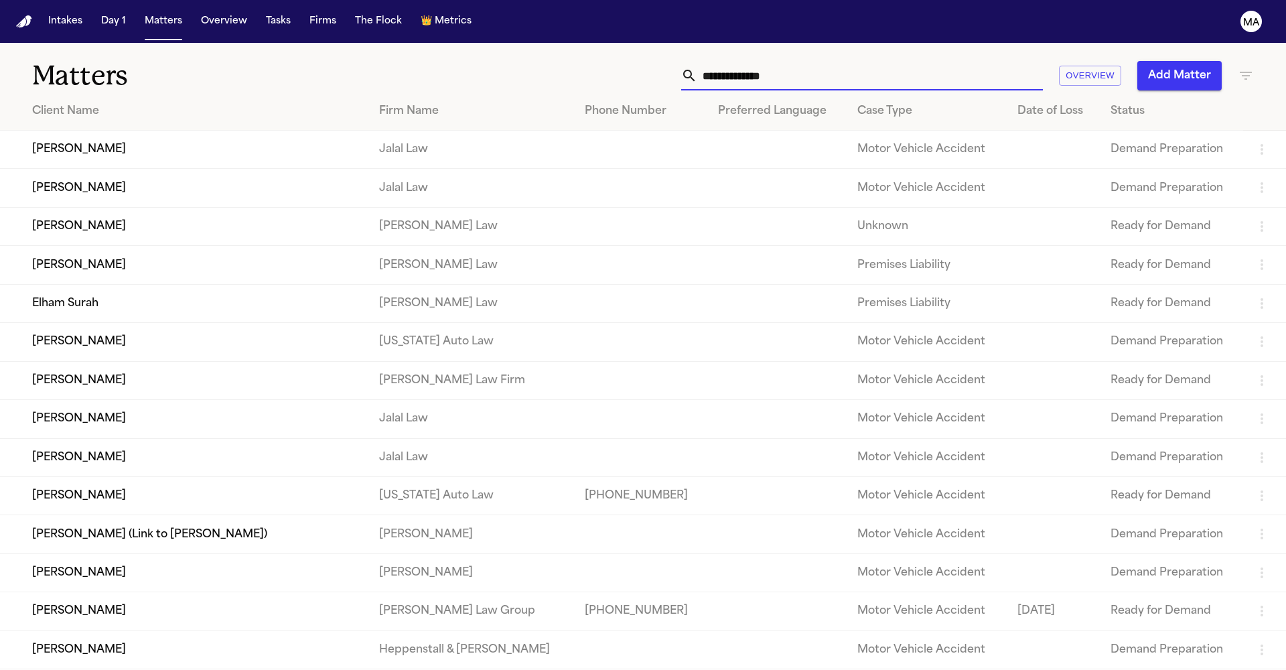
click at [966, 61] on input "text" at bounding box center [870, 75] width 346 height 29
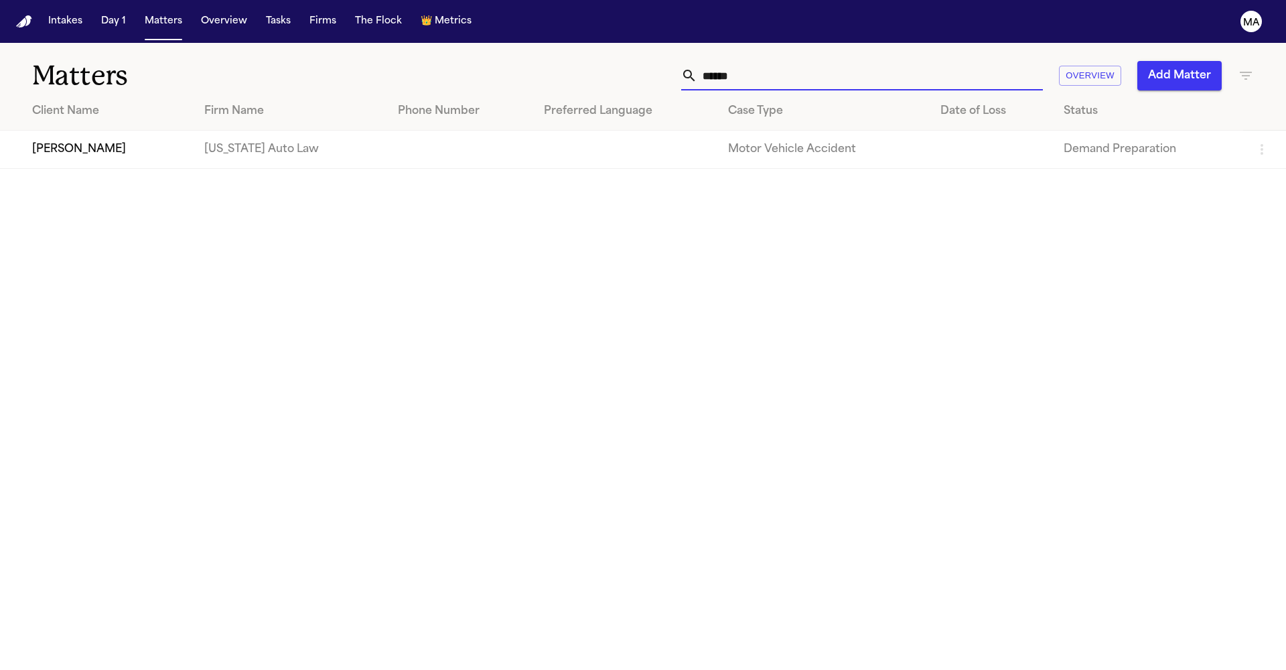
click at [136, 131] on td "[PERSON_NAME]" at bounding box center [97, 150] width 194 height 38
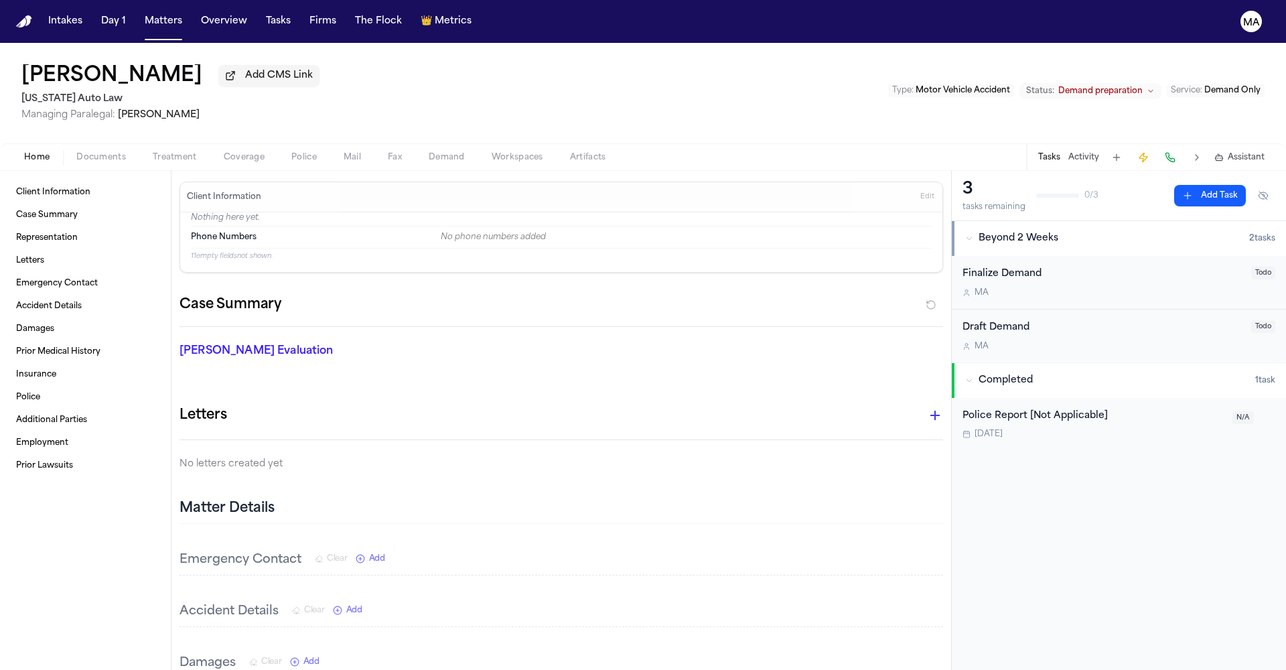
click at [76, 152] on span "Documents" at bounding box center [101, 157] width 50 height 11
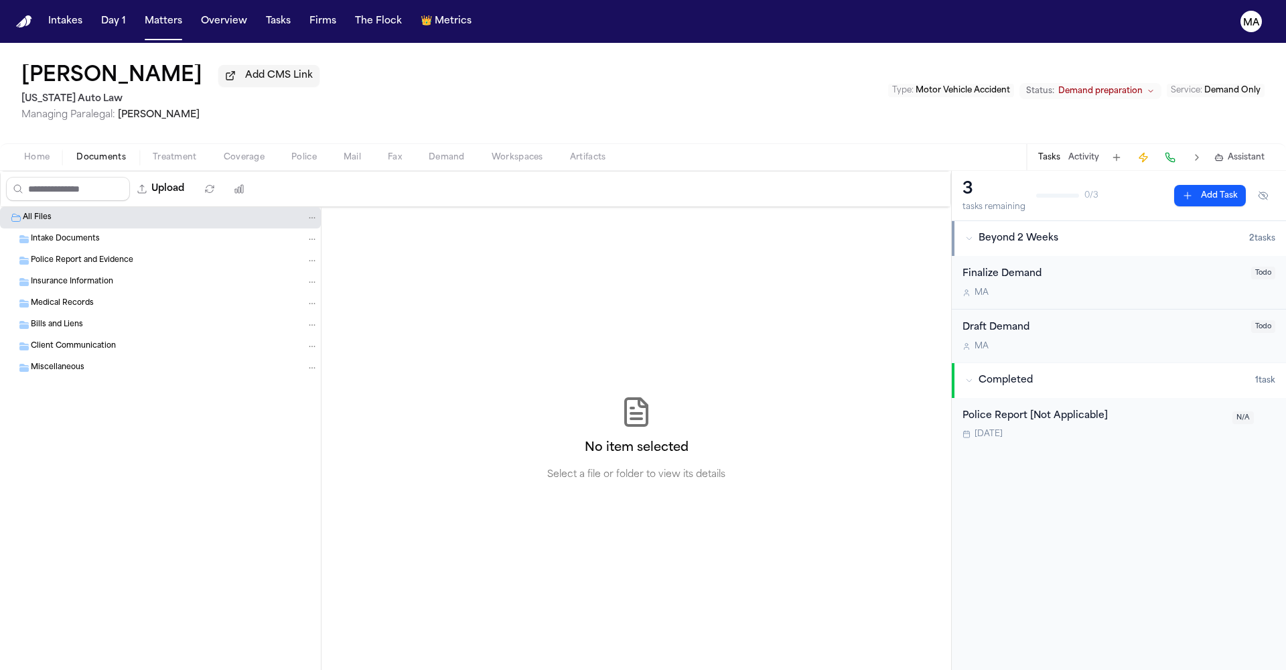
click at [133, 350] on div "All Files Intake Documents Police Report and Evidence Insurance Information Med…" at bounding box center [160, 326] width 321 height 238
click at [130, 177] on button "Upload" at bounding box center [161, 189] width 62 height 24
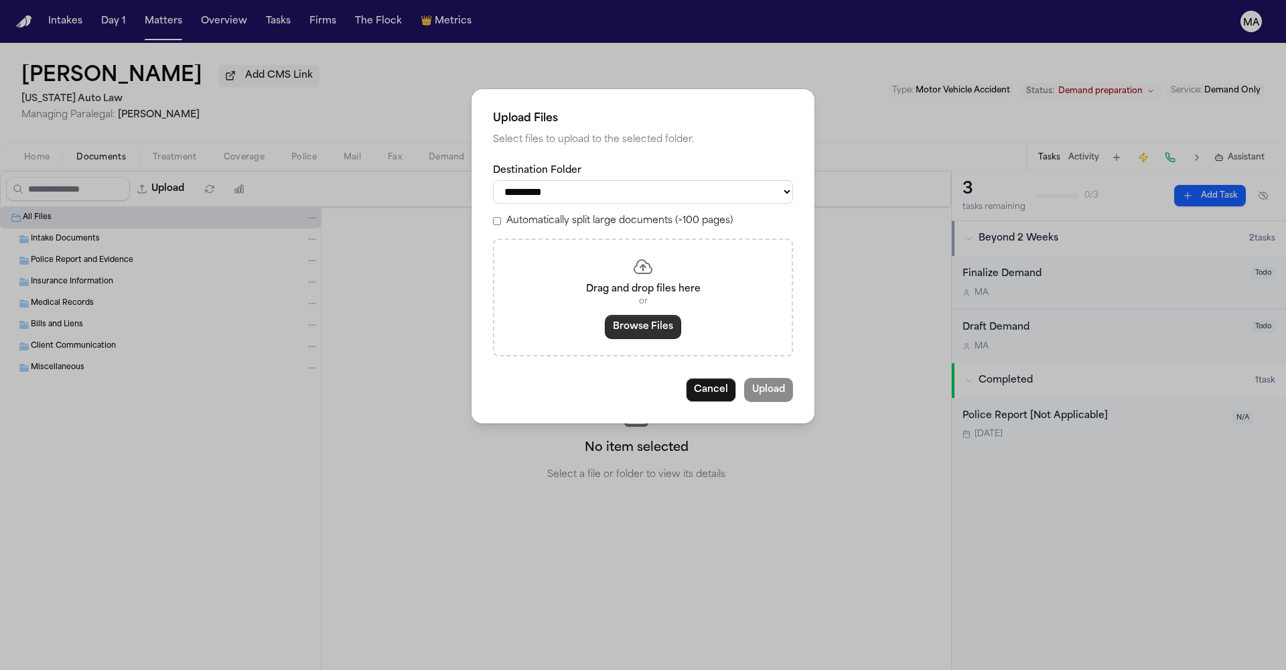
click at [632, 315] on button "Browse Files" at bounding box center [643, 327] width 76 height 24
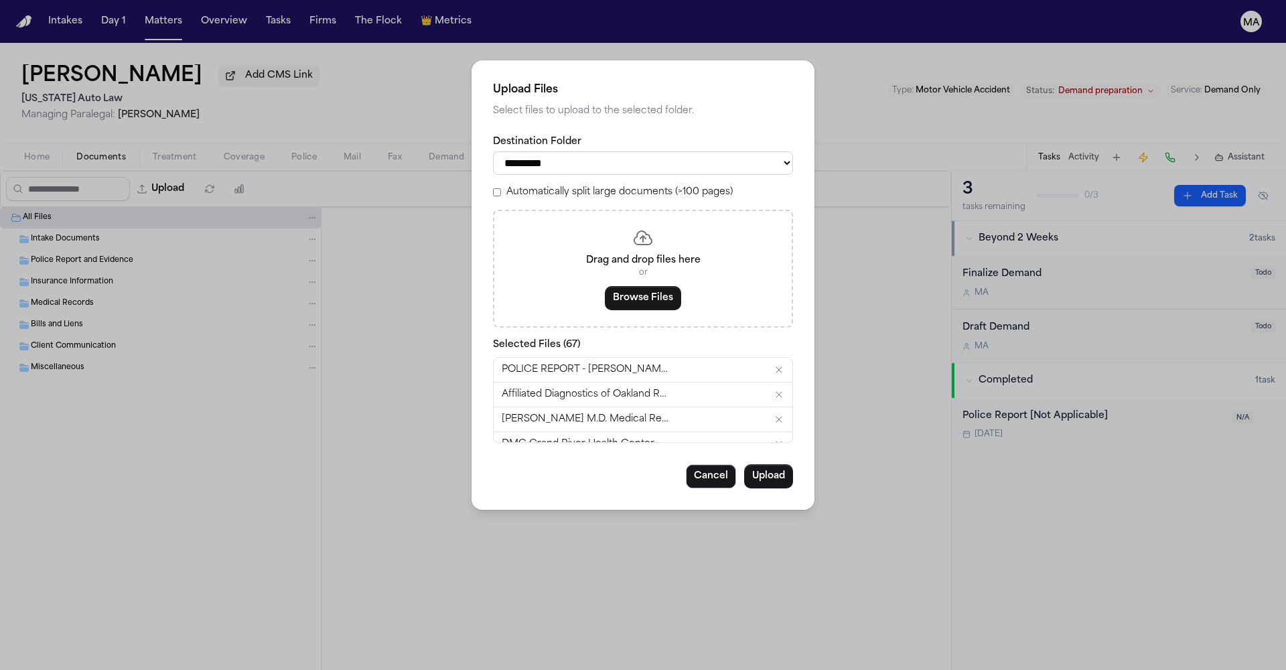
click at [571, 186] on label "Automatically split large documents (>100 pages)" at bounding box center [619, 192] width 226 height 13
click at [744, 464] on button "Upload" at bounding box center [768, 476] width 49 height 24
